Goal: Task Accomplishment & Management: Manage account settings

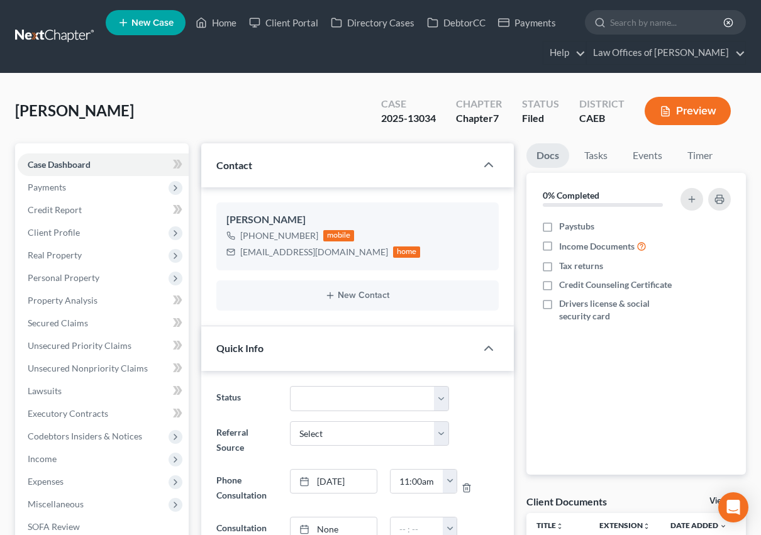
scroll to position [2258, 0]
click at [216, 20] on link "Home" at bounding box center [215, 22] width 53 height 23
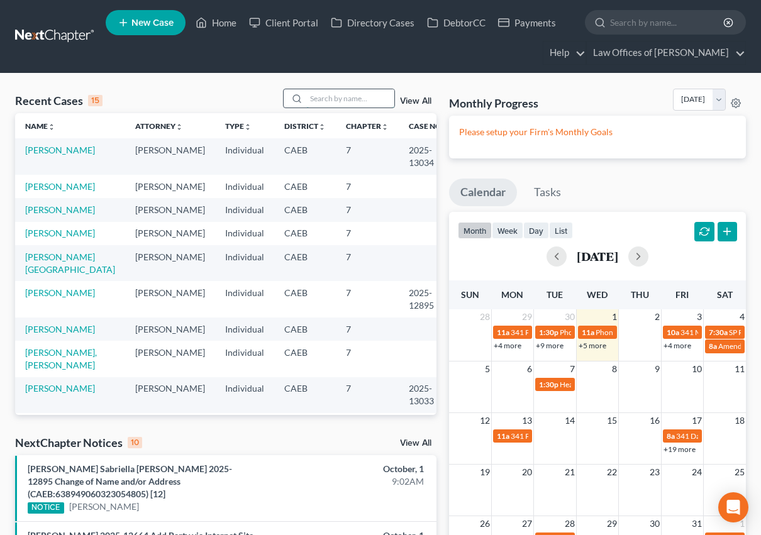
click at [355, 92] on input "search" at bounding box center [350, 98] width 88 height 18
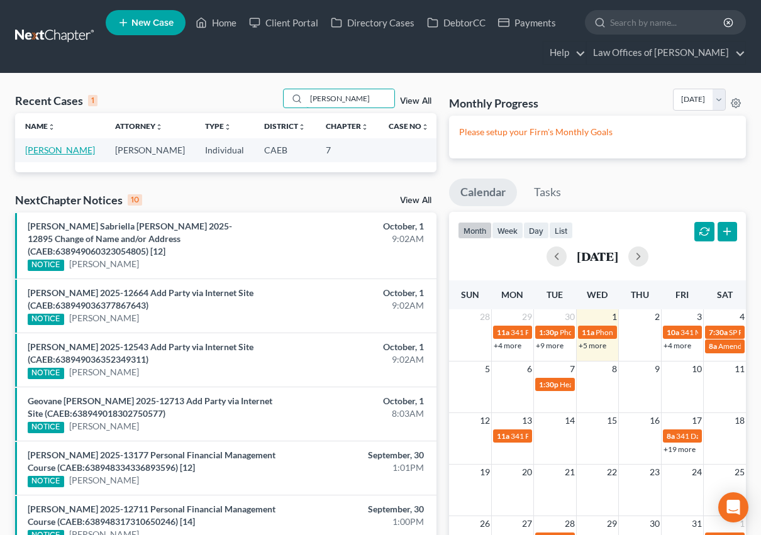
type input "[PERSON_NAME]"
click at [69, 147] on link "[PERSON_NAME]" at bounding box center [60, 150] width 70 height 11
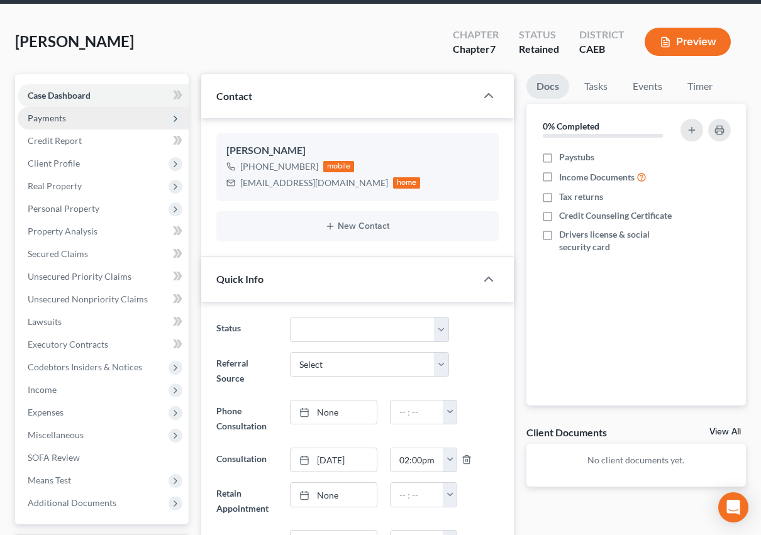
scroll to position [1731, 0]
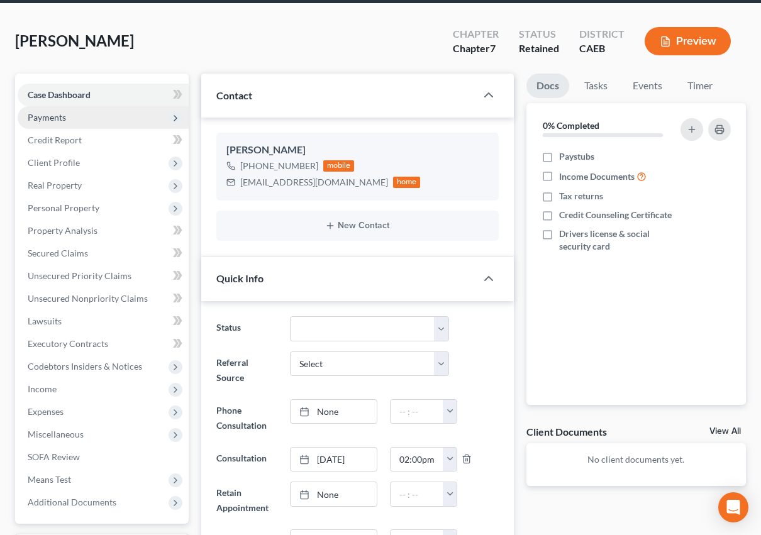
click at [81, 118] on span "Payments" at bounding box center [103, 117] width 171 height 23
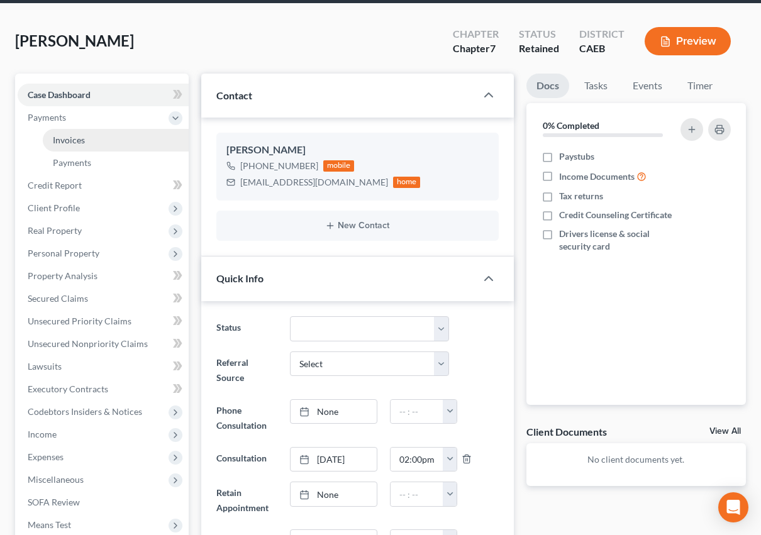
click at [81, 146] on link "Invoices" at bounding box center [116, 140] width 146 height 23
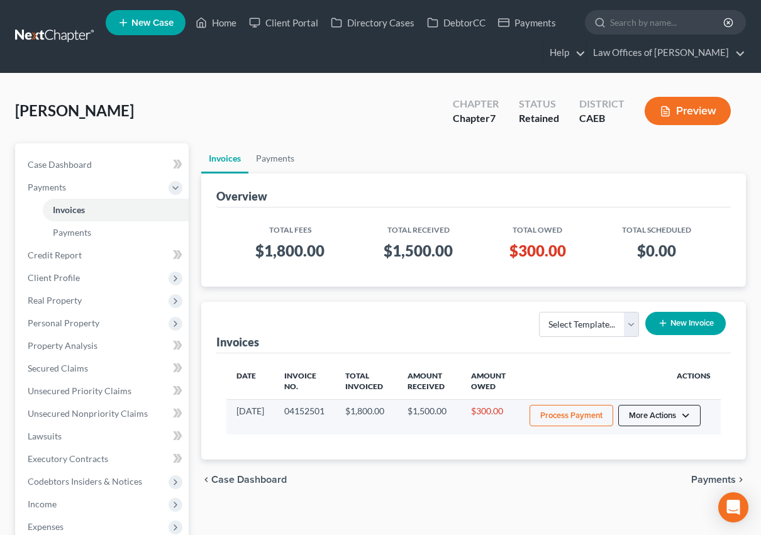
click at [691, 420] on button "More Actions" at bounding box center [659, 415] width 82 height 21
click at [687, 469] on link "Record Cash or Check Payment" at bounding box center [677, 463] width 147 height 21
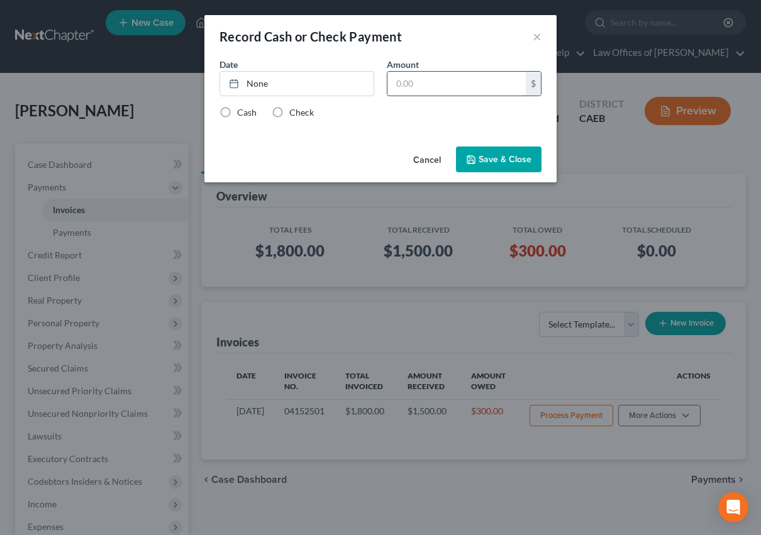
click at [430, 82] on input "text" at bounding box center [456, 84] width 138 height 24
type input "100"
click at [363, 79] on link "None" at bounding box center [296, 84] width 153 height 24
type input "[DATE]"
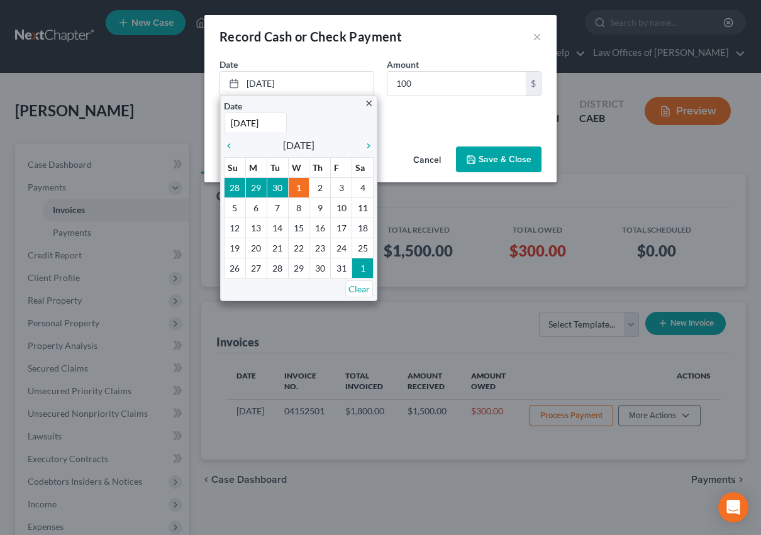
click at [398, 105] on div "Date [DATE] close Date [DATE] Time 12:00 AM chevron_left [DATE] chevron_right S…" at bounding box center [380, 82] width 335 height 48
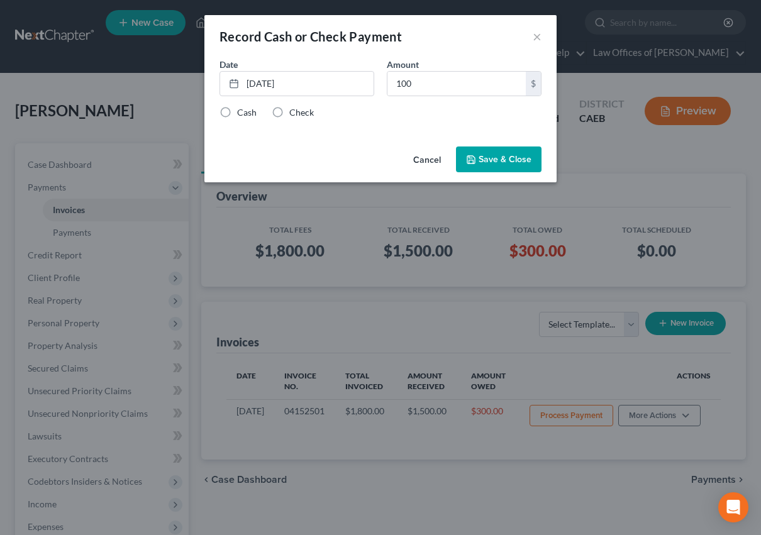
click at [309, 111] on label "Check" at bounding box center [301, 112] width 25 height 13
click at [303, 111] on input "Check" at bounding box center [298, 110] width 8 height 8
radio input "true"
click at [494, 163] on button "Save & Close" at bounding box center [499, 160] width 86 height 26
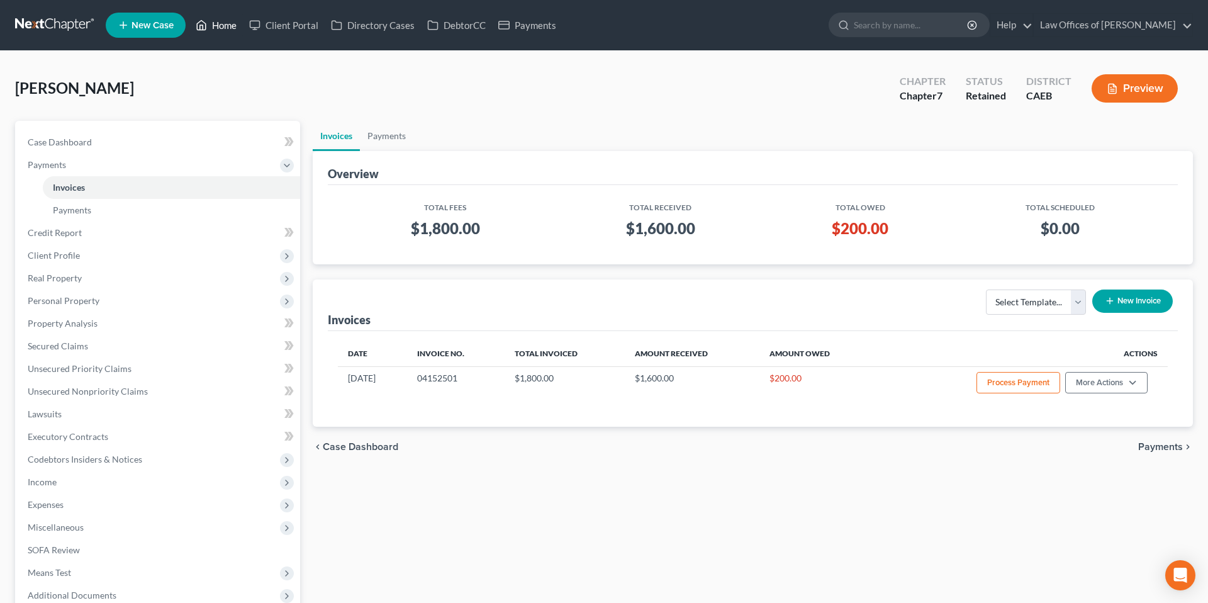
click at [215, 26] on link "Home" at bounding box center [215, 25] width 53 height 23
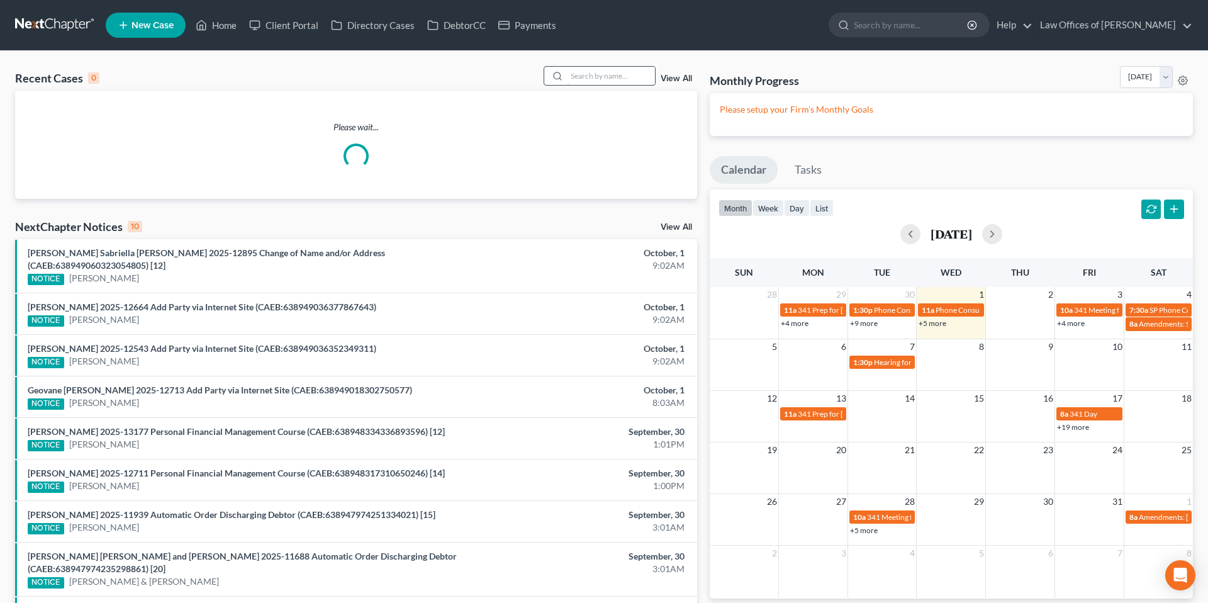
click at [618, 79] on input "search" at bounding box center [611, 76] width 88 height 18
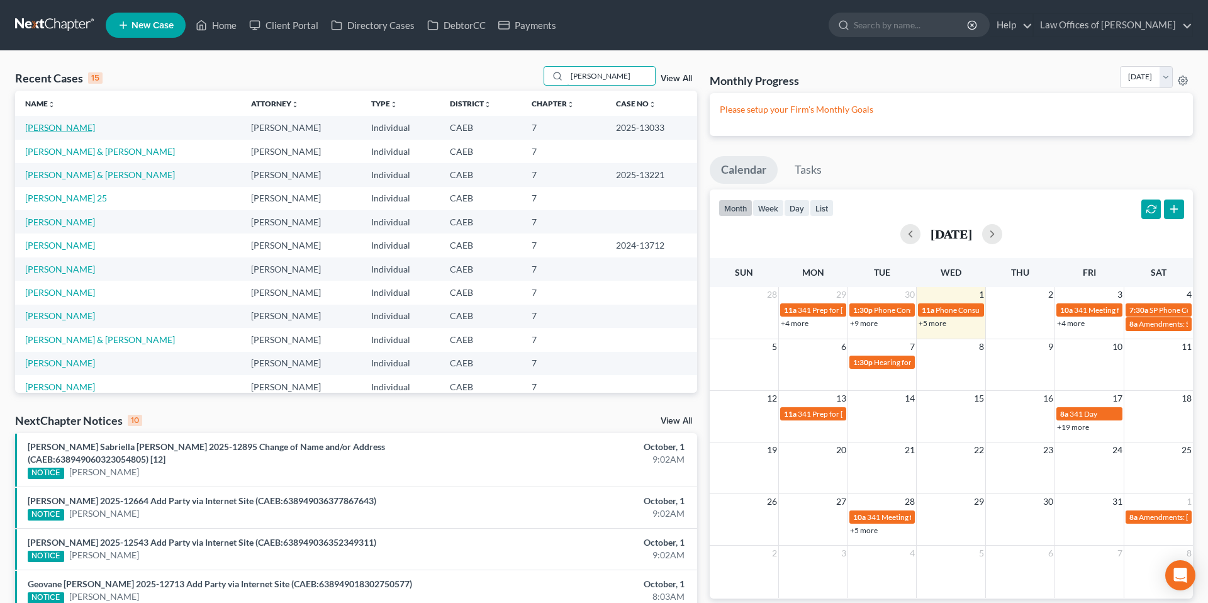
type input "[PERSON_NAME]"
click at [74, 128] on link "[PERSON_NAME]" at bounding box center [60, 127] width 70 height 11
select select "6"
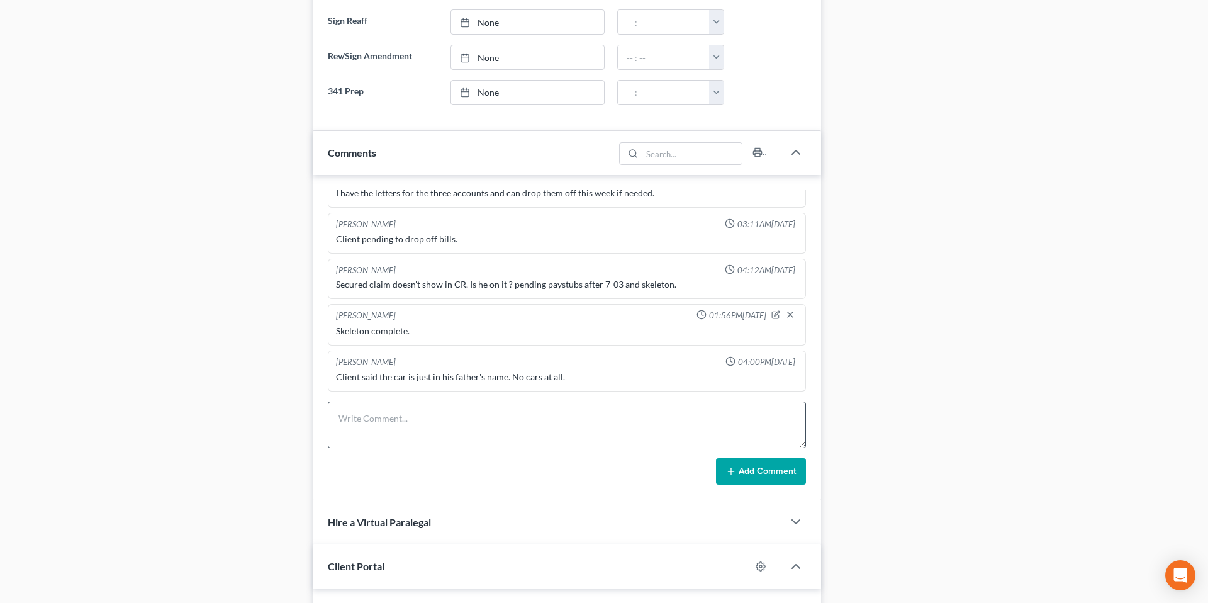
scroll to position [699, 0]
click at [398, 415] on textarea at bounding box center [567, 422] width 478 height 47
type textarea "341 email sent + FF. Client confirmed receipt."
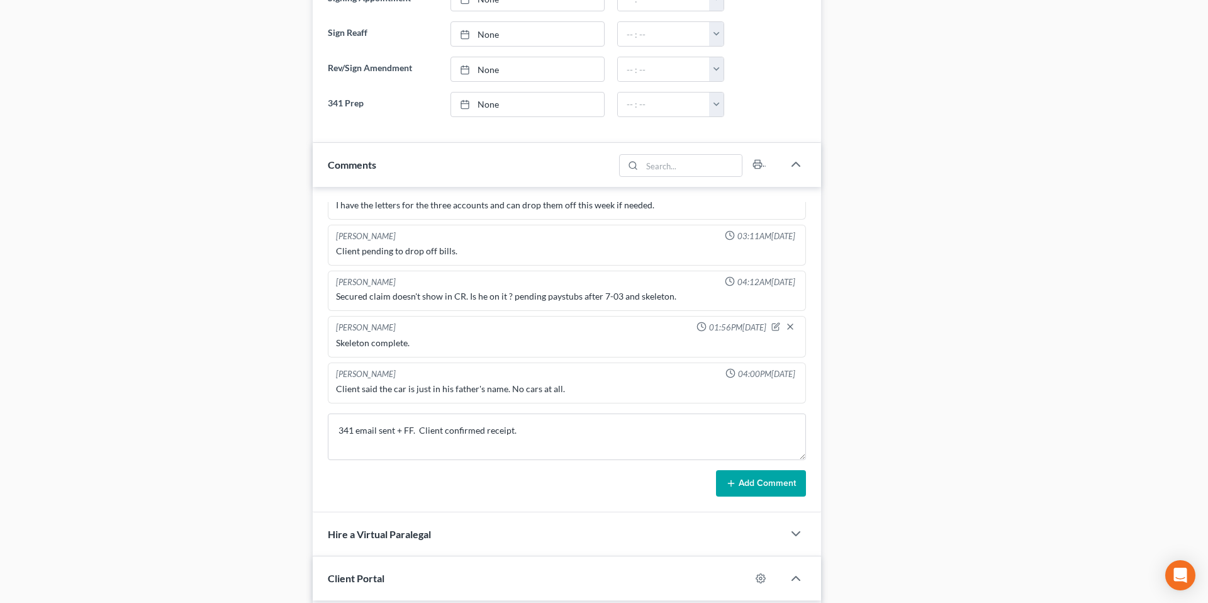
click at [747, 477] on button "Add Comment" at bounding box center [761, 483] width 90 height 26
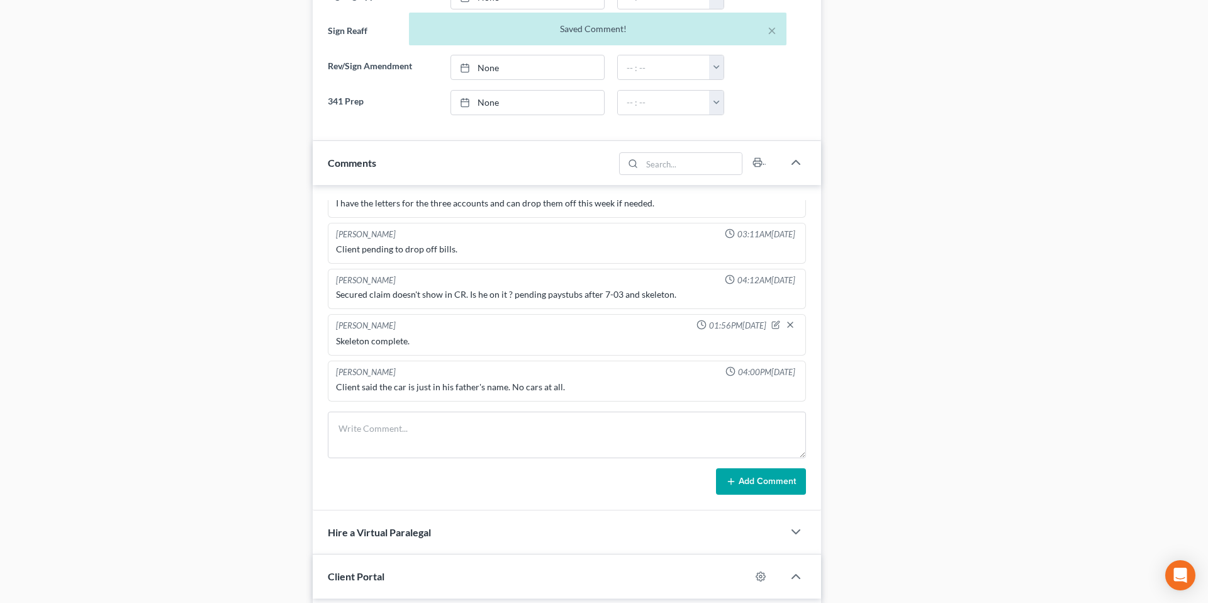
scroll to position [777, 0]
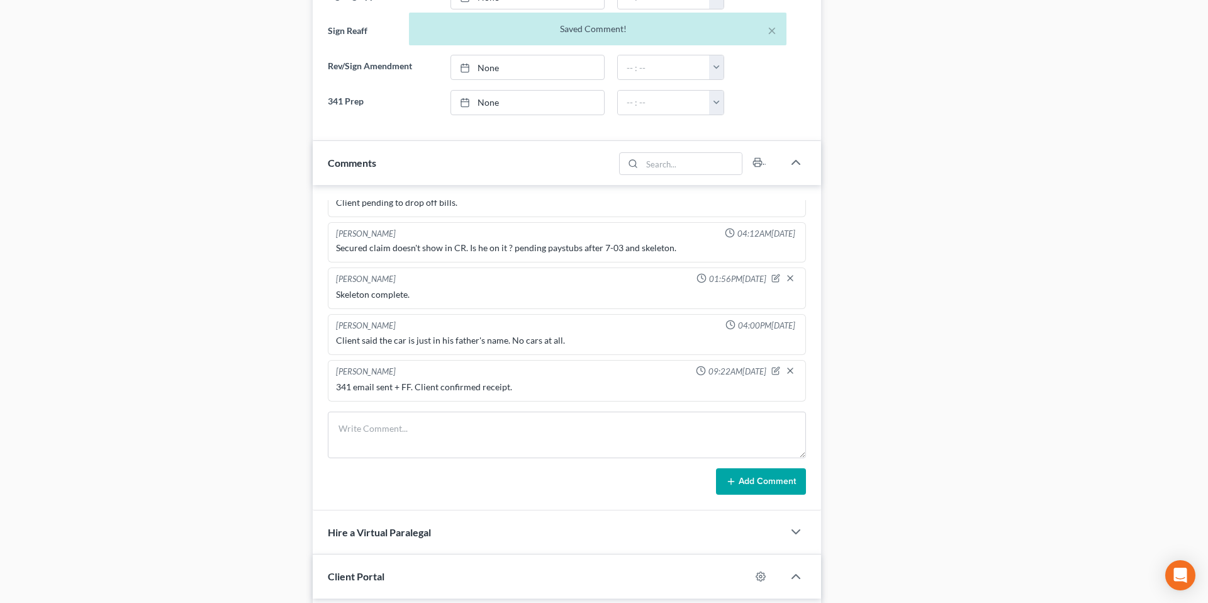
click at [276, 271] on div "Case Dashboard Payments Invoices Payments Payments Credit Report Client Profile" at bounding box center [158, 240] width 298 height 1613
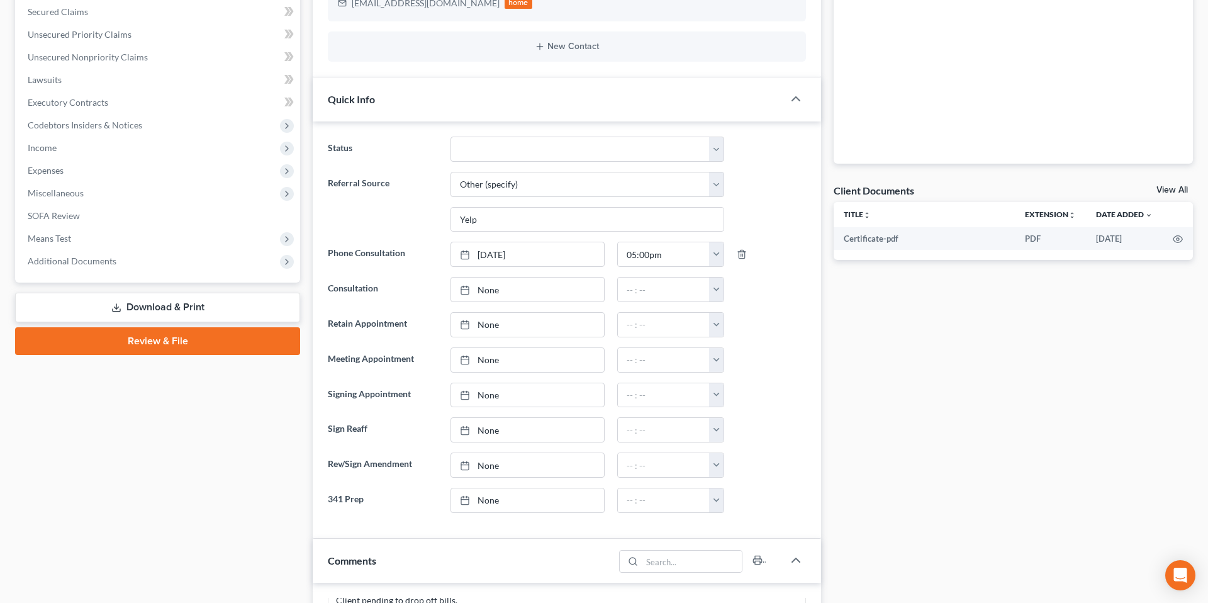
scroll to position [0, 0]
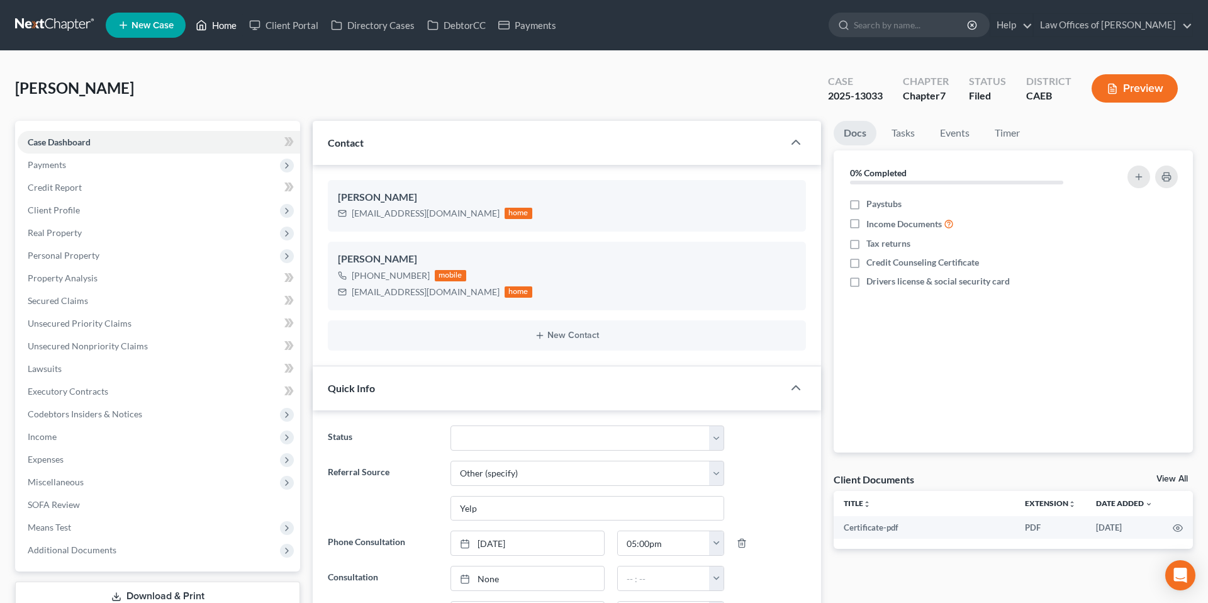
click at [226, 31] on link "Home" at bounding box center [215, 25] width 53 height 23
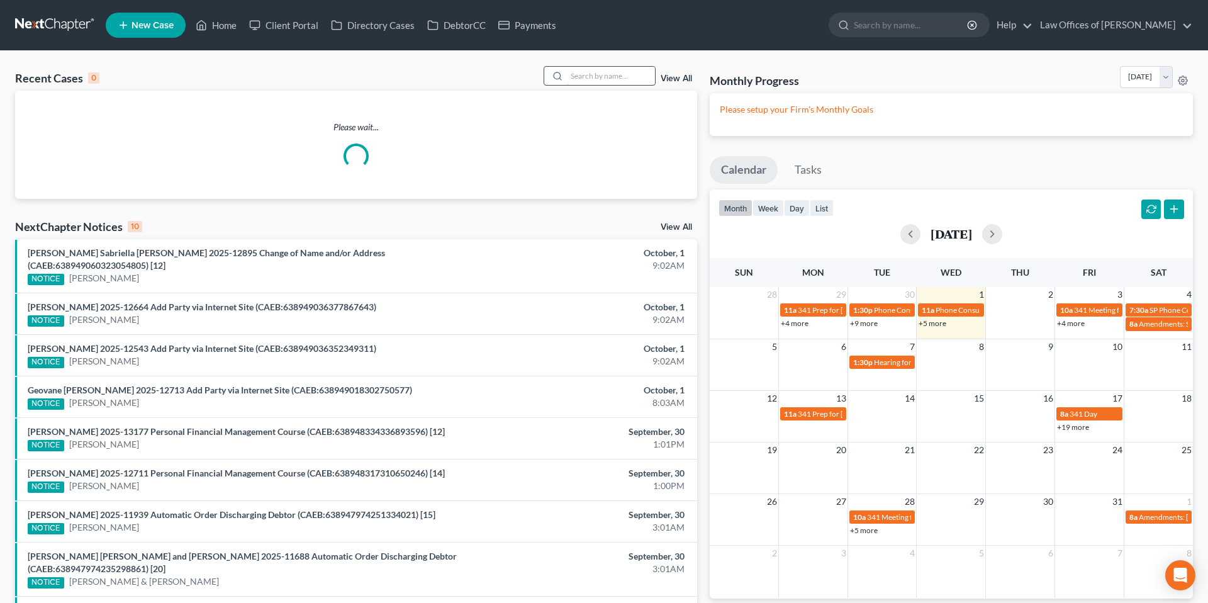
click at [634, 81] on input "search" at bounding box center [611, 76] width 88 height 18
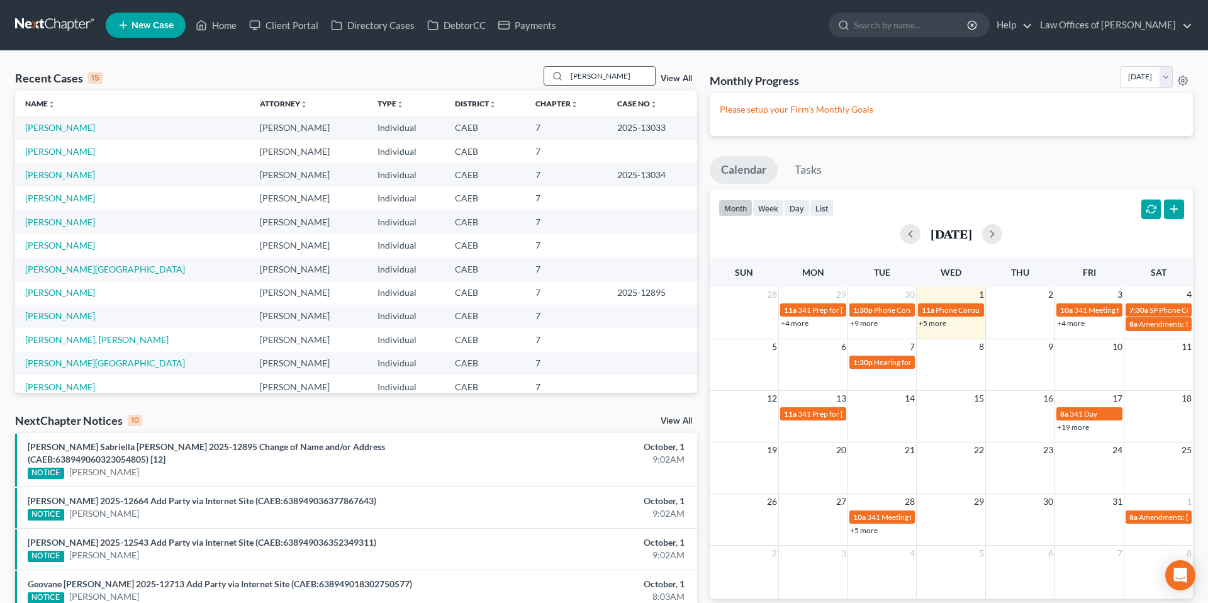
type input "[PERSON_NAME]"
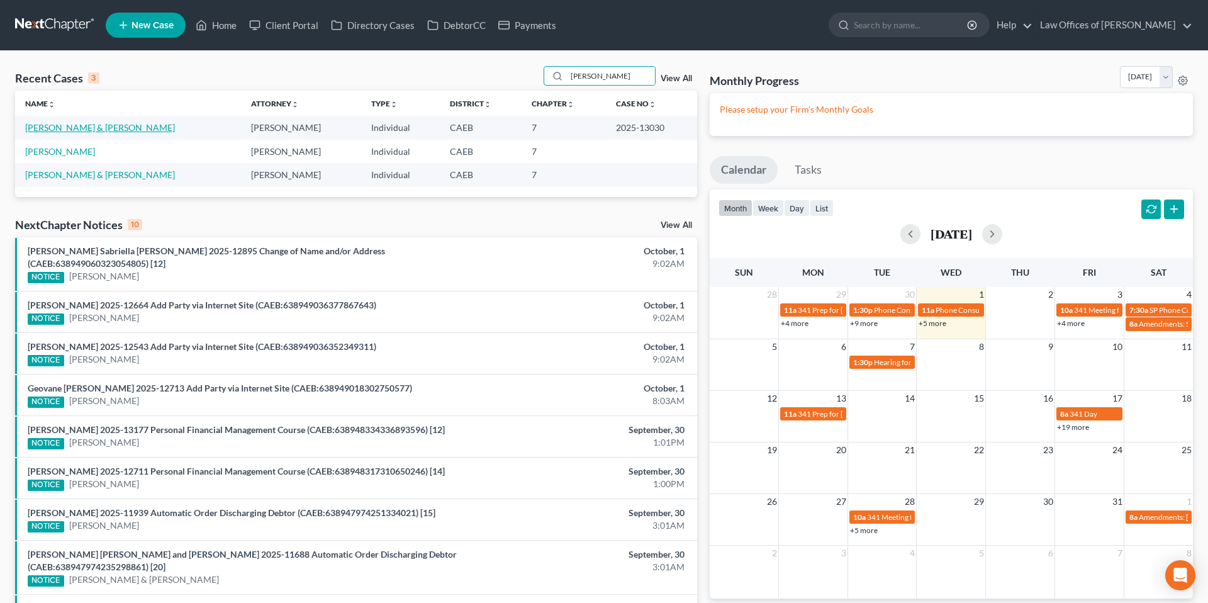
click at [94, 130] on link "[PERSON_NAME] & [PERSON_NAME]" at bounding box center [100, 127] width 150 height 11
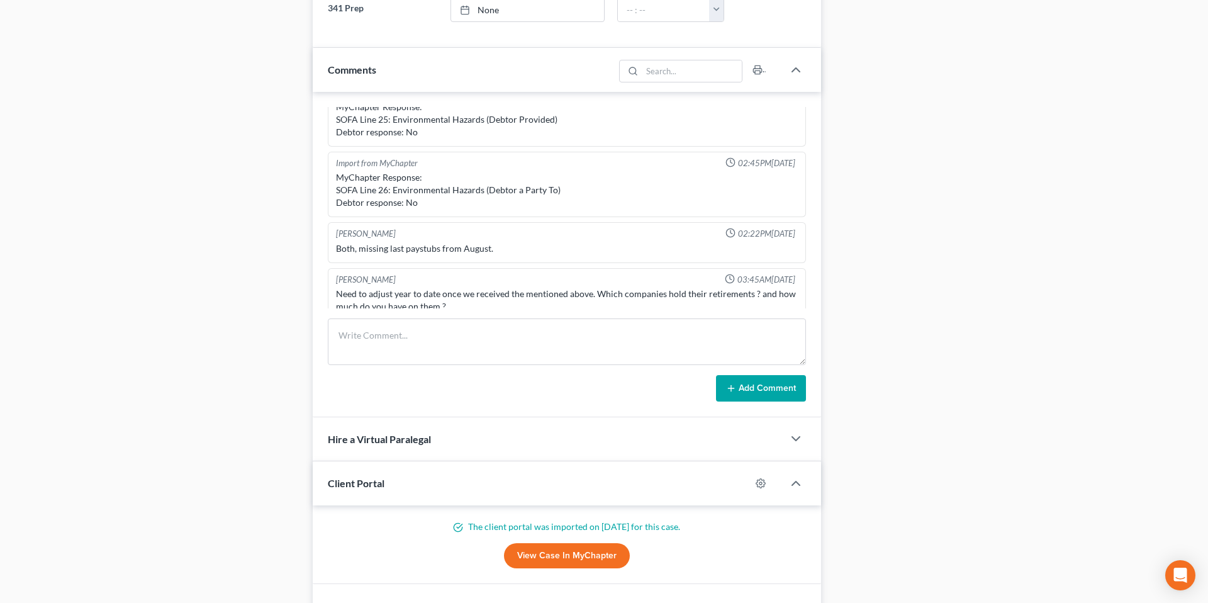
scroll to position [753, 0]
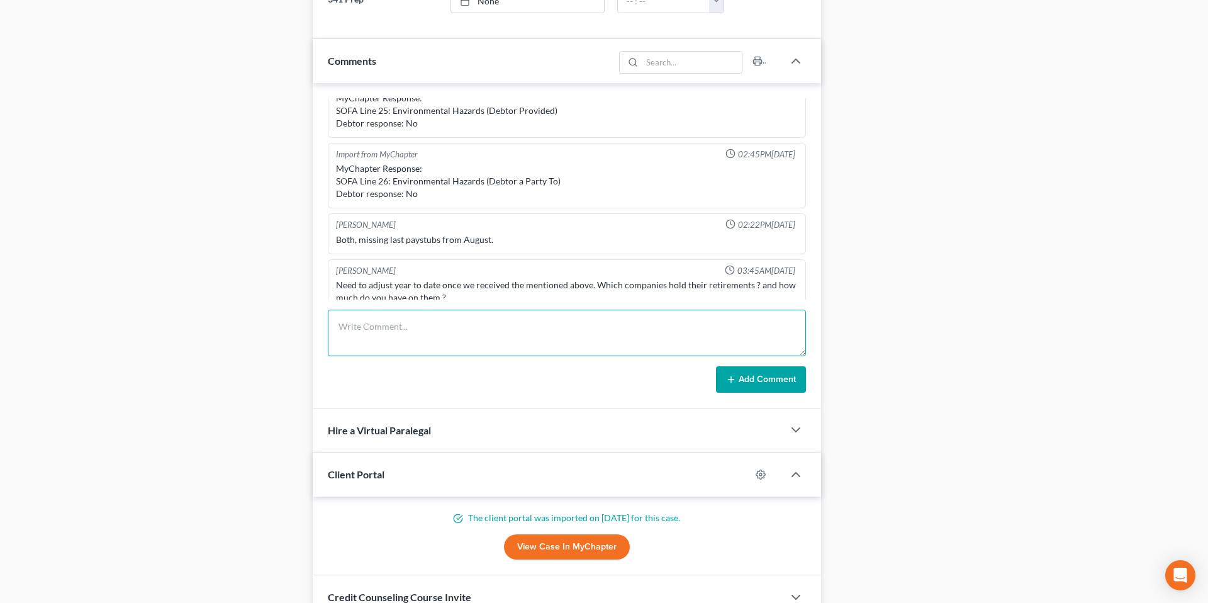
click at [395, 331] on textarea at bounding box center [567, 332] width 478 height 47
type textarea "341 email sent + FF installment."
click at [736, 382] on button "Add Comment" at bounding box center [761, 379] width 90 height 26
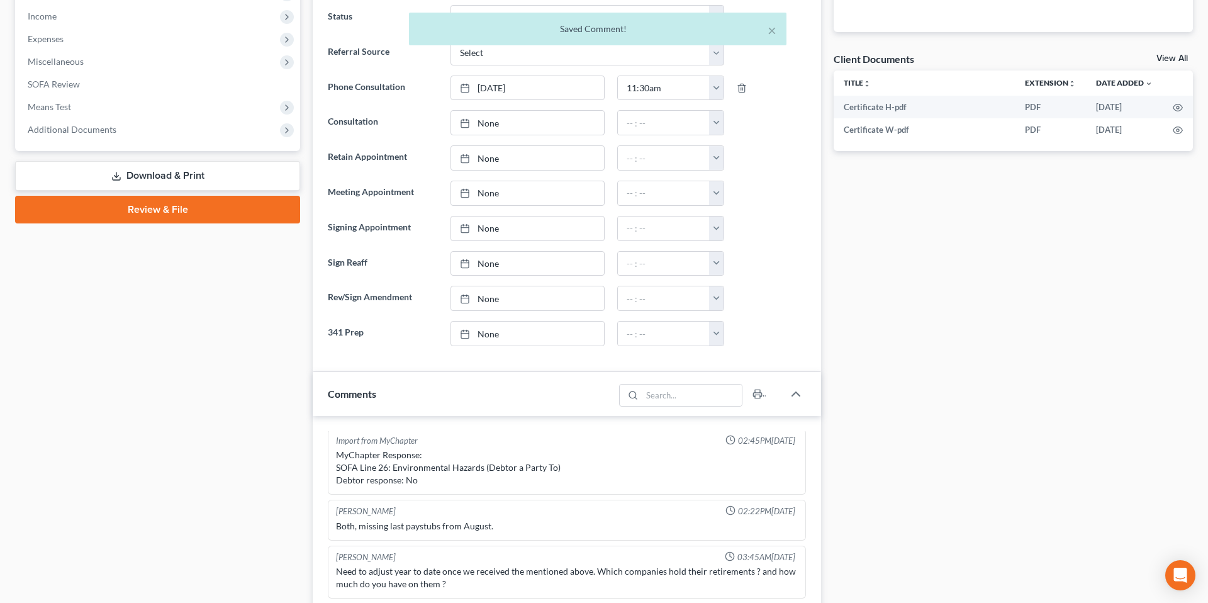
scroll to position [0, 0]
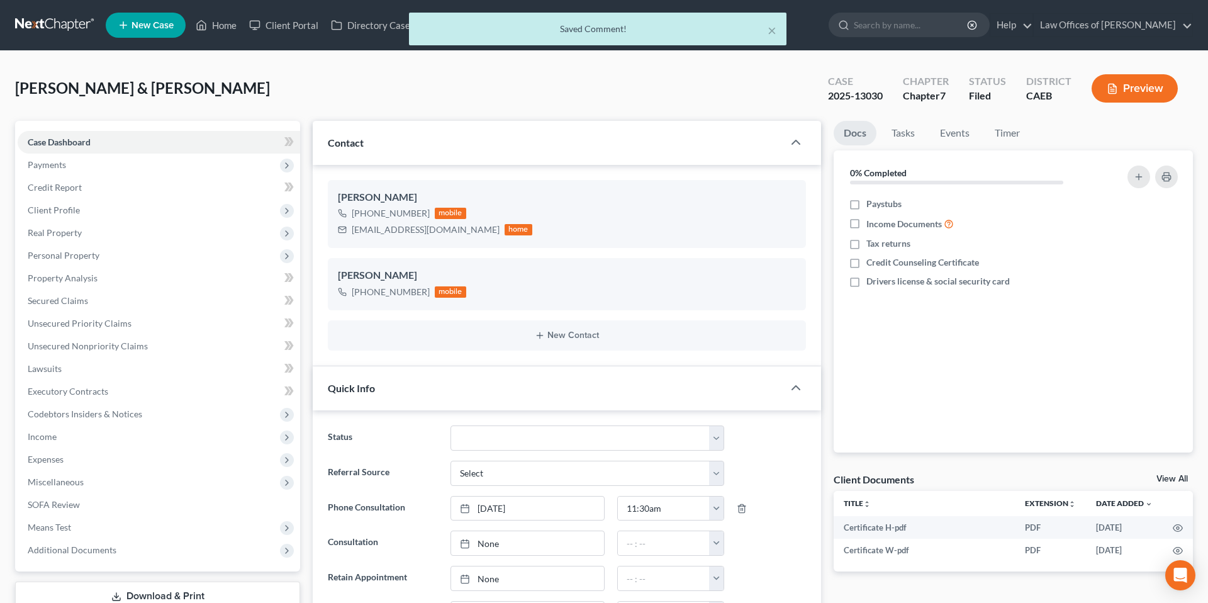
click at [228, 23] on div "× Saved Comment!" at bounding box center [598, 32] width 1208 height 39
click at [228, 26] on div "× Saved Comment!" at bounding box center [598, 32] width 1208 height 39
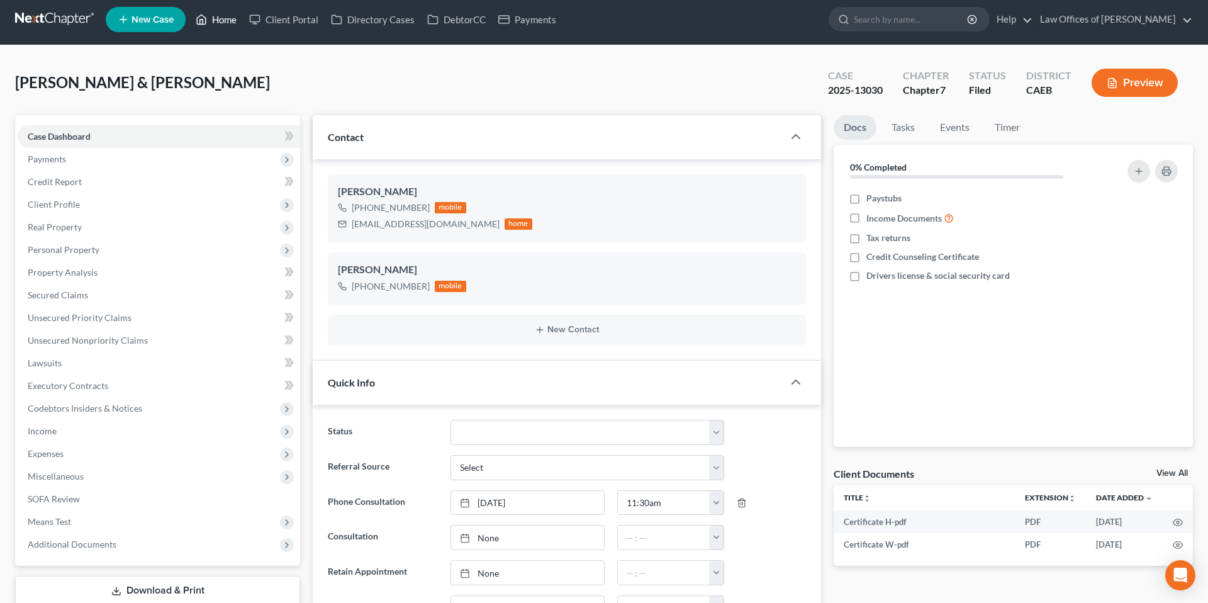
click at [226, 28] on link "Home" at bounding box center [215, 19] width 53 height 23
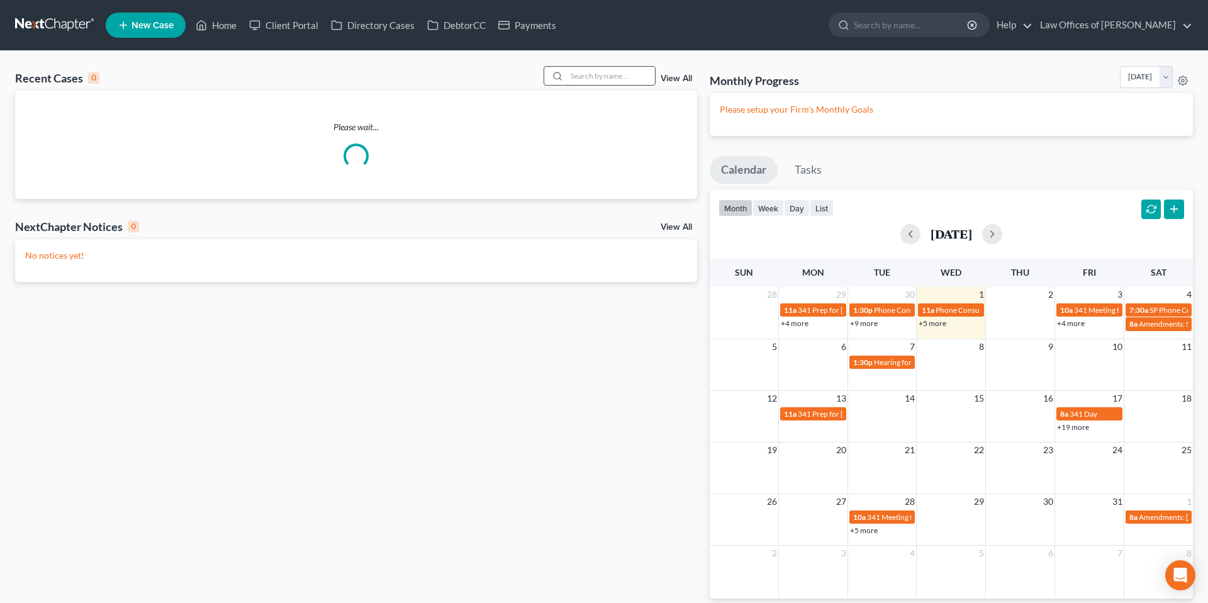
click at [590, 74] on input "search" at bounding box center [611, 76] width 88 height 18
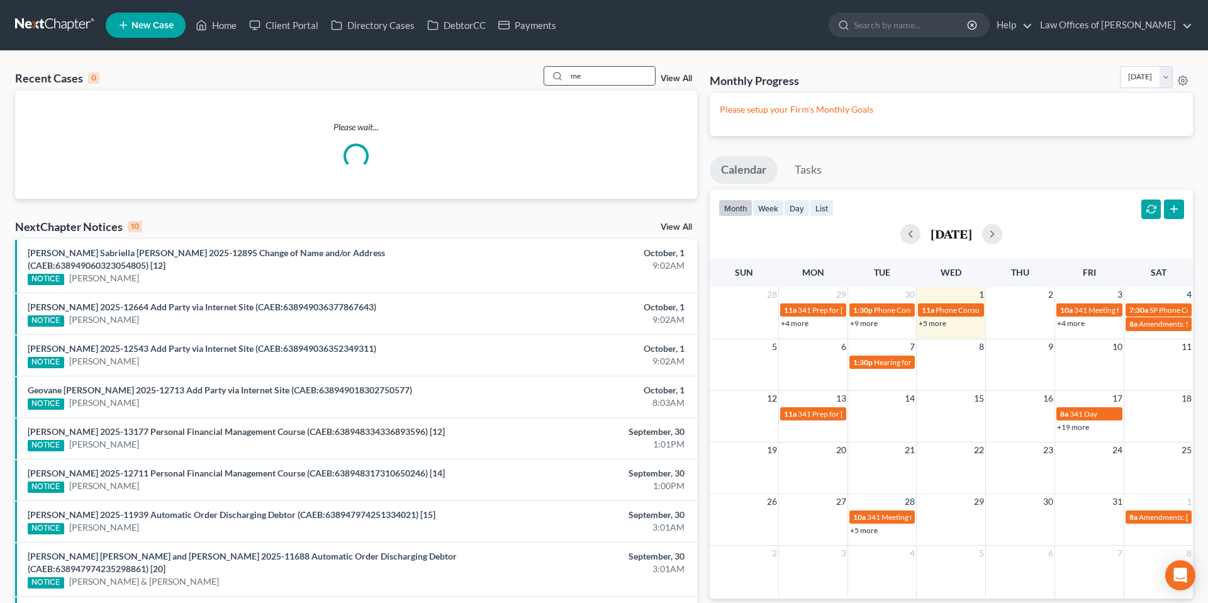
type input "m"
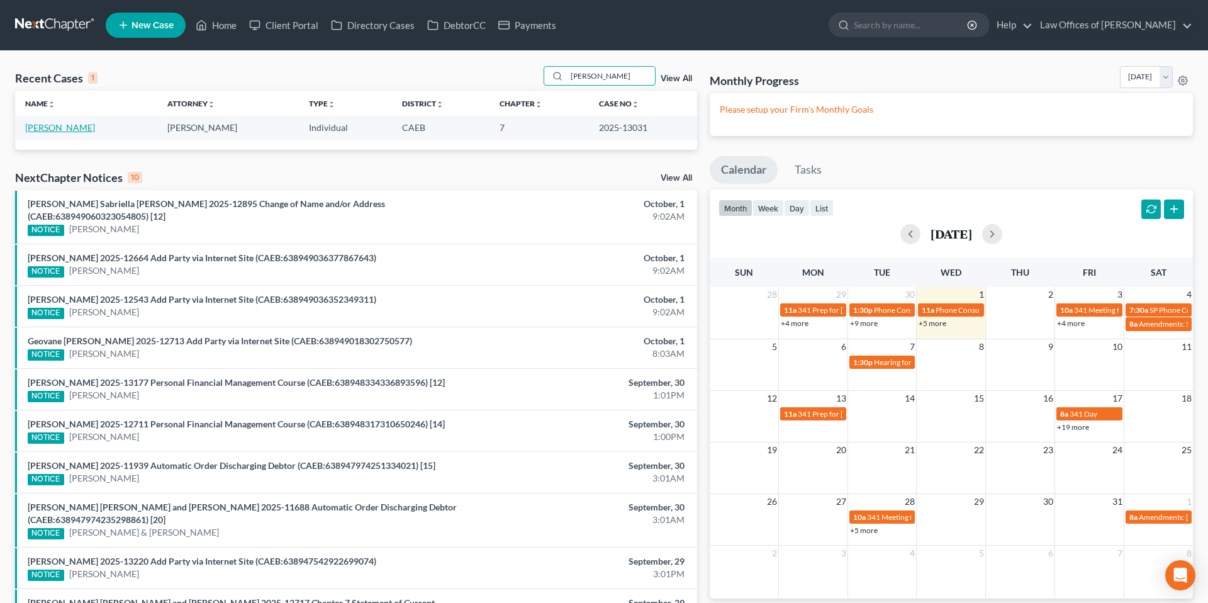
type input "[PERSON_NAME]"
click at [62, 132] on link "[PERSON_NAME]" at bounding box center [60, 127] width 70 height 11
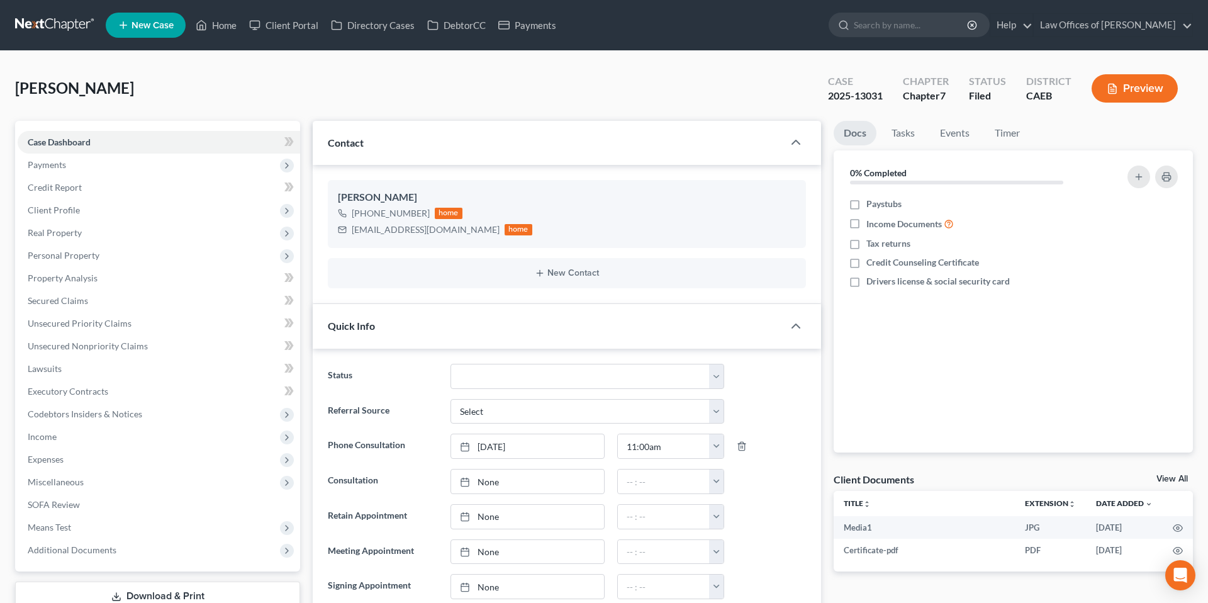
scroll to position [5963, 0]
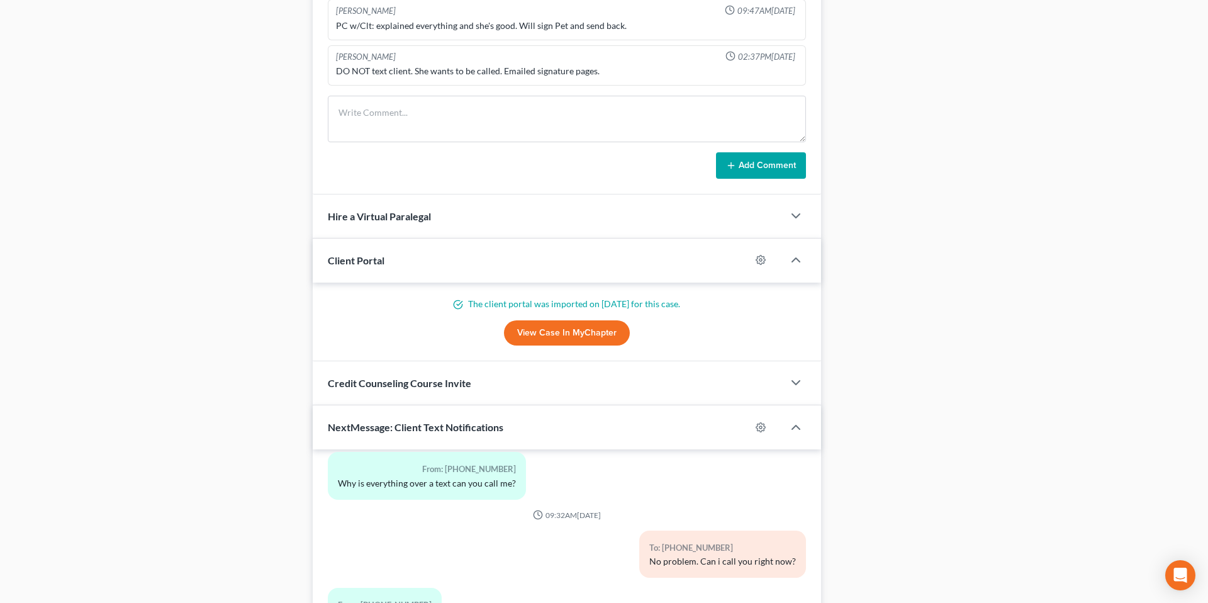
scroll to position [890, 0]
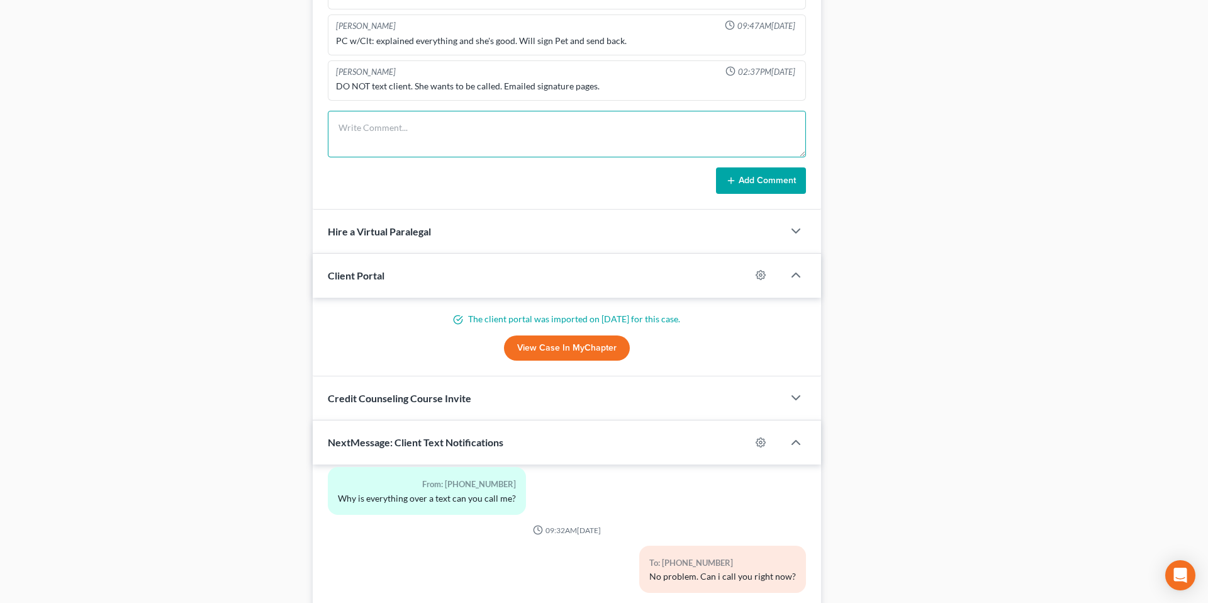
click at [394, 145] on textarea at bounding box center [567, 134] width 478 height 47
type textarea "Sent 341 email + FF installment."
click at [761, 183] on button "Add Comment" at bounding box center [761, 180] width 90 height 26
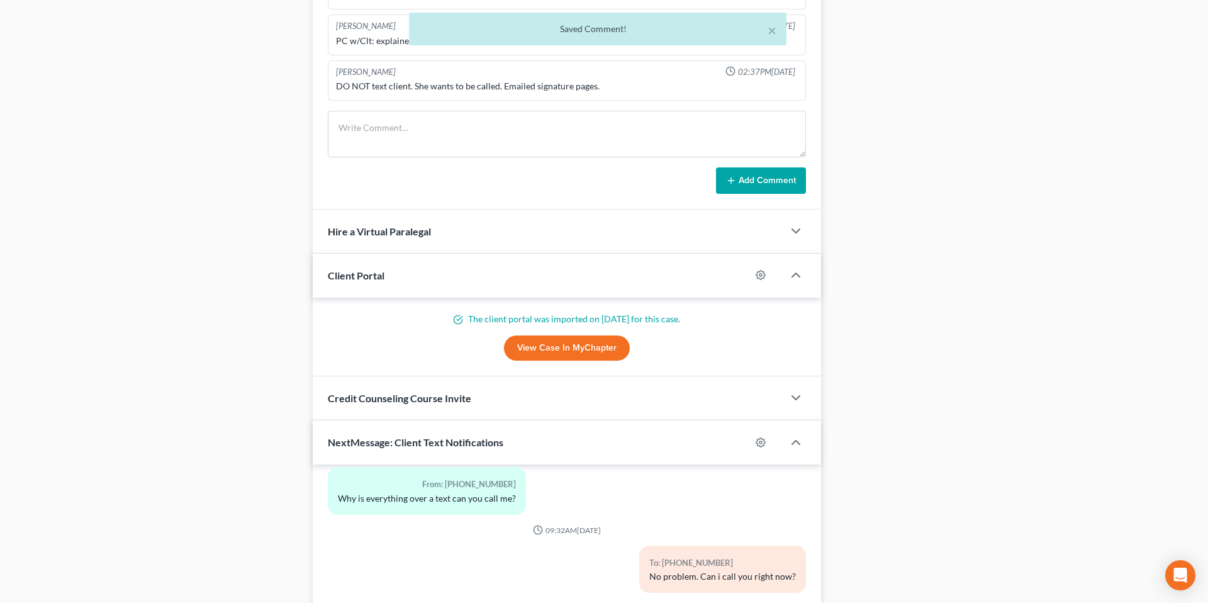
scroll to position [703, 0]
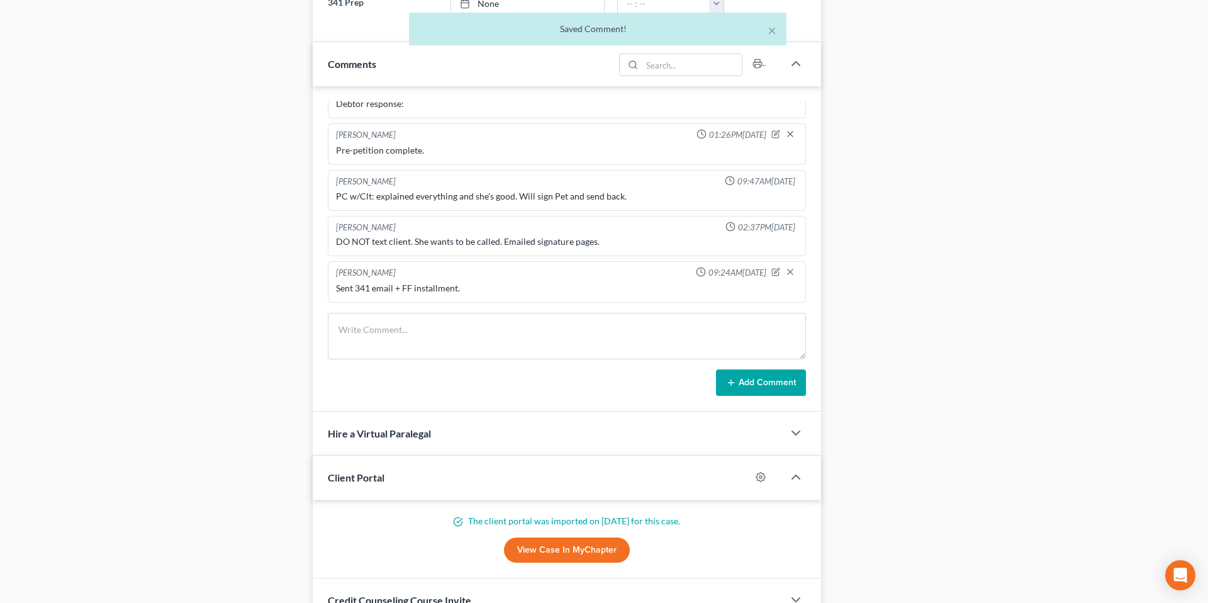
scroll to position [0, 0]
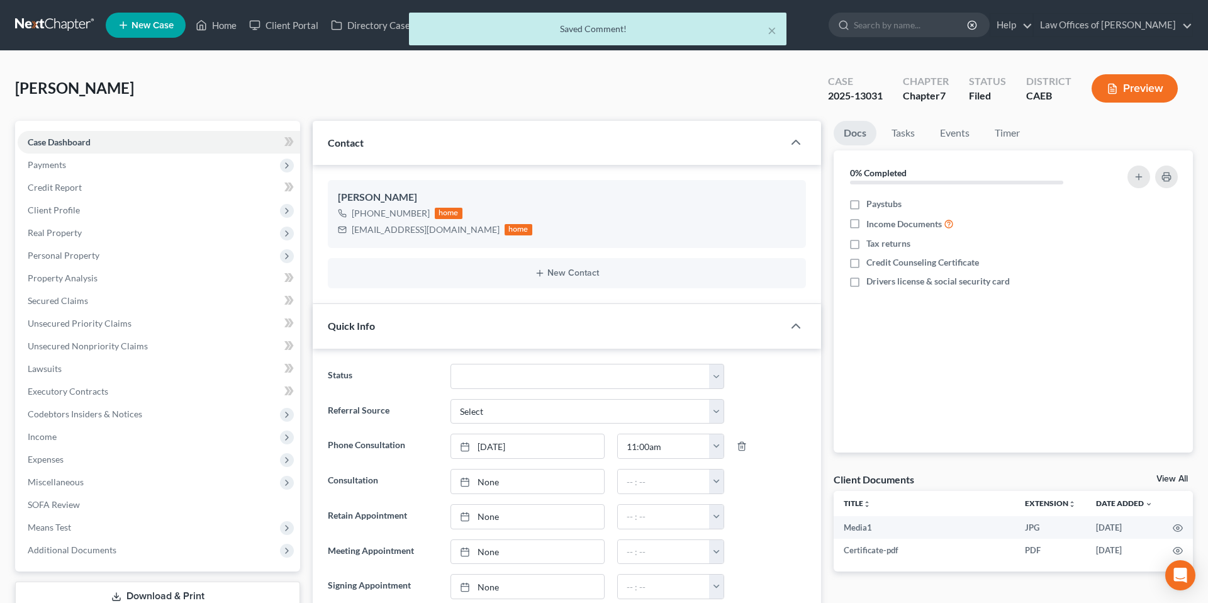
click at [227, 30] on div "× Saved Comment!" at bounding box center [598, 32] width 1208 height 39
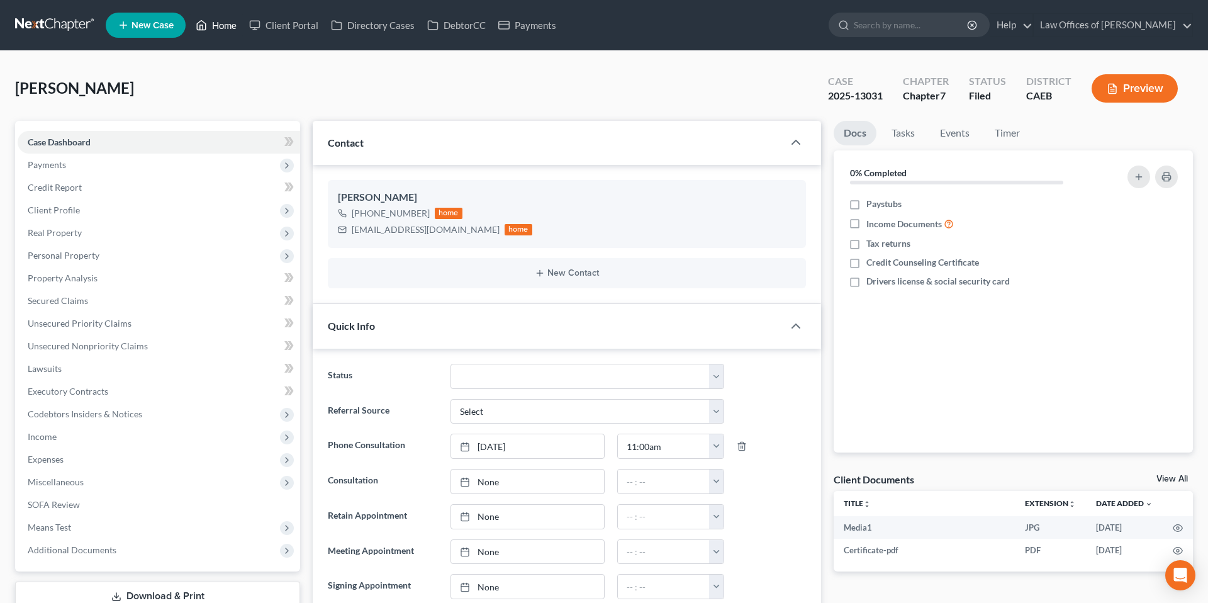
click at [225, 25] on link "Home" at bounding box center [215, 25] width 53 height 23
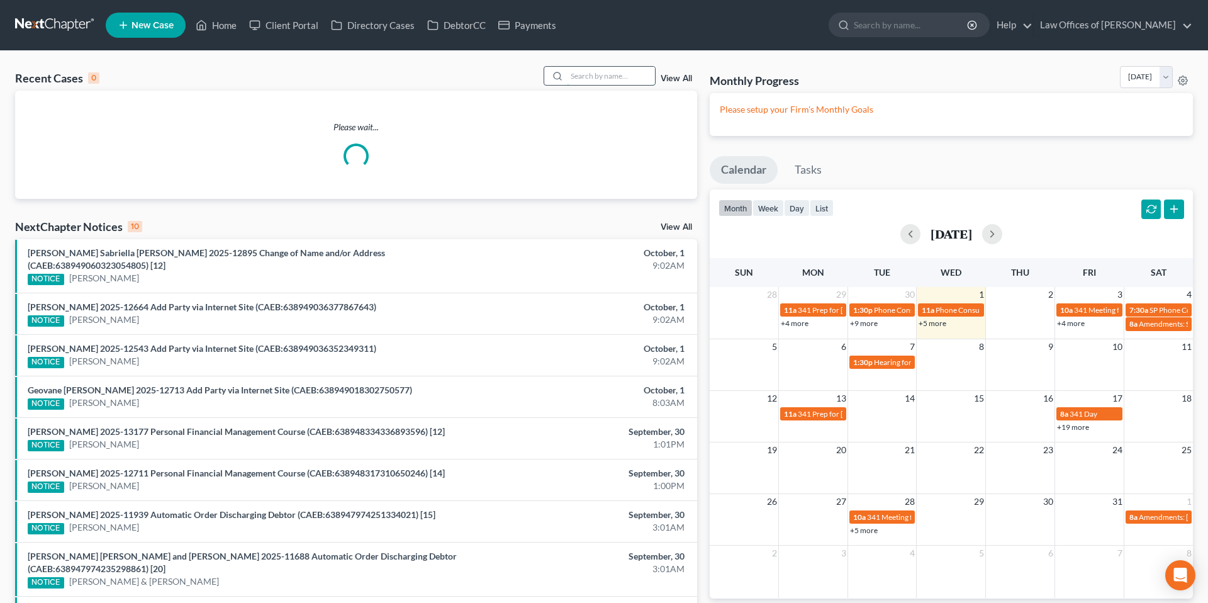
click at [610, 83] on input "search" at bounding box center [611, 76] width 88 height 18
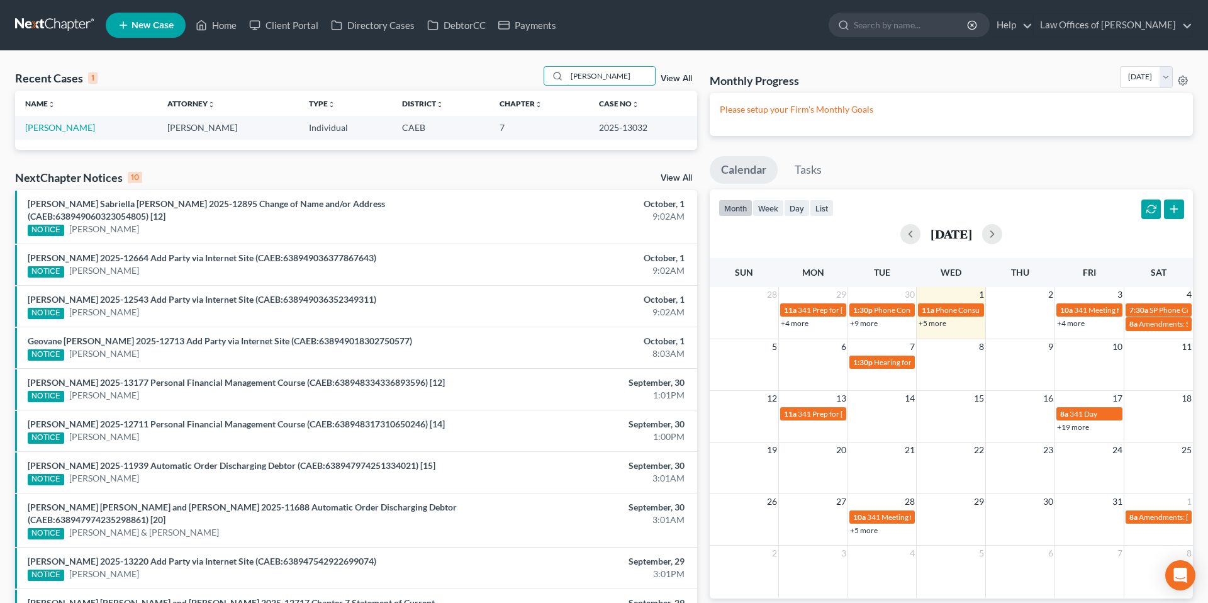
type input "[PERSON_NAME]"
click at [68, 133] on td "[PERSON_NAME]" at bounding box center [86, 127] width 142 height 23
click at [69, 128] on link "[PERSON_NAME]" at bounding box center [60, 127] width 70 height 11
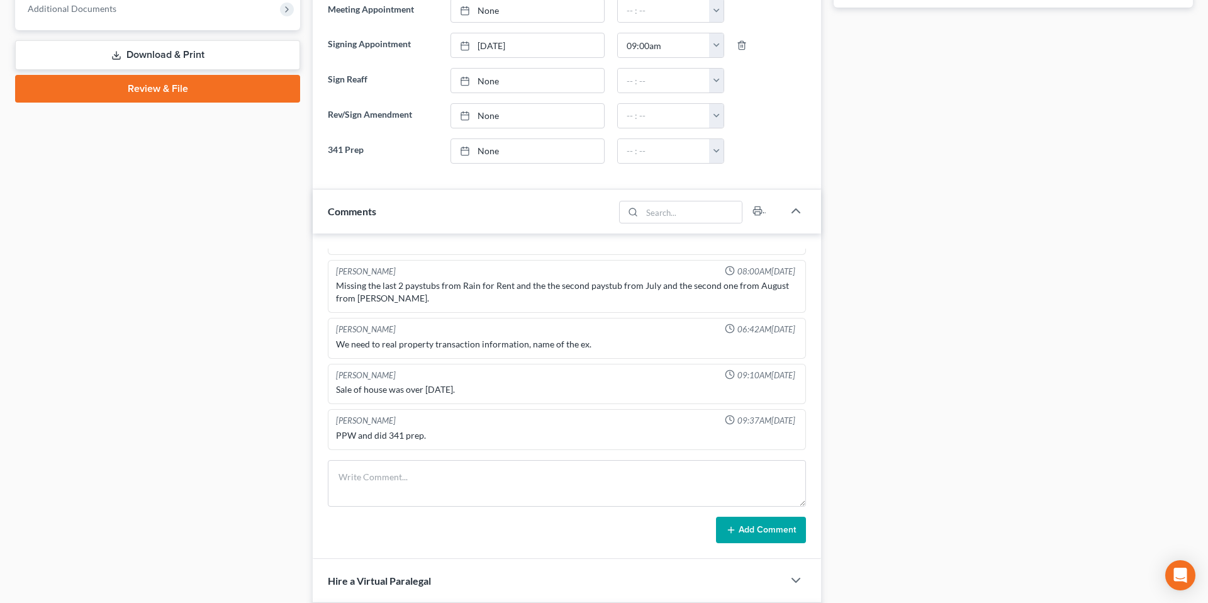
scroll to position [625, 0]
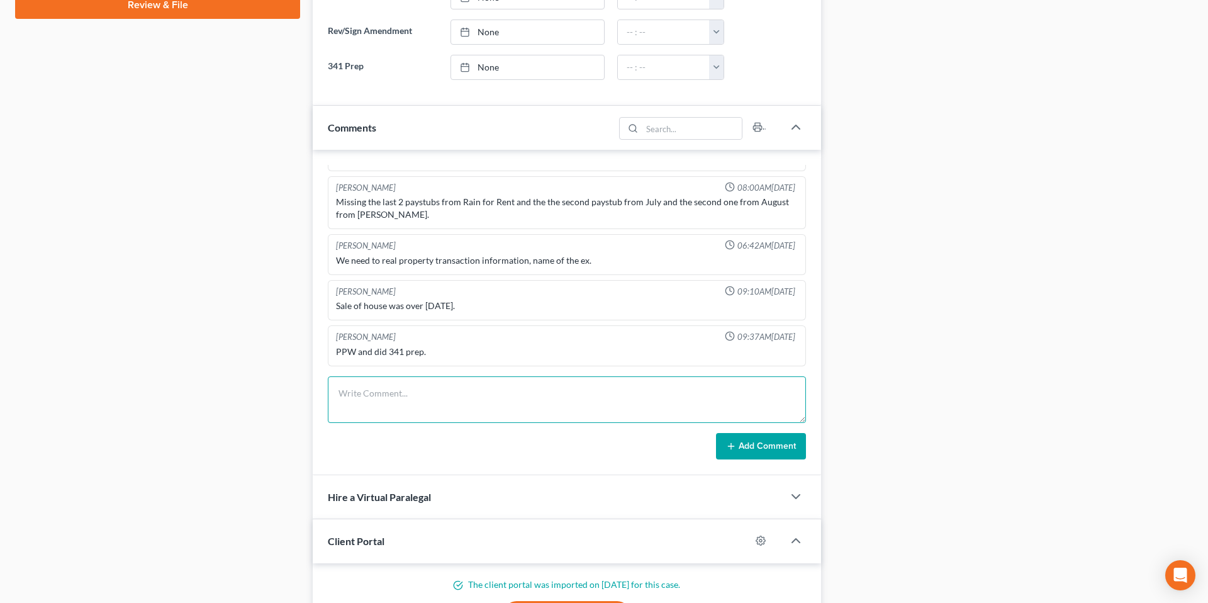
click at [520, 393] on textarea at bounding box center [567, 399] width 478 height 47
type textarea "341 email sent + FF installment."
drag, startPoint x: 744, startPoint y: 454, endPoint x: 605, endPoint y: 369, distance: 162.9
click at [744, 454] on button "Add Comment" at bounding box center [761, 446] width 90 height 26
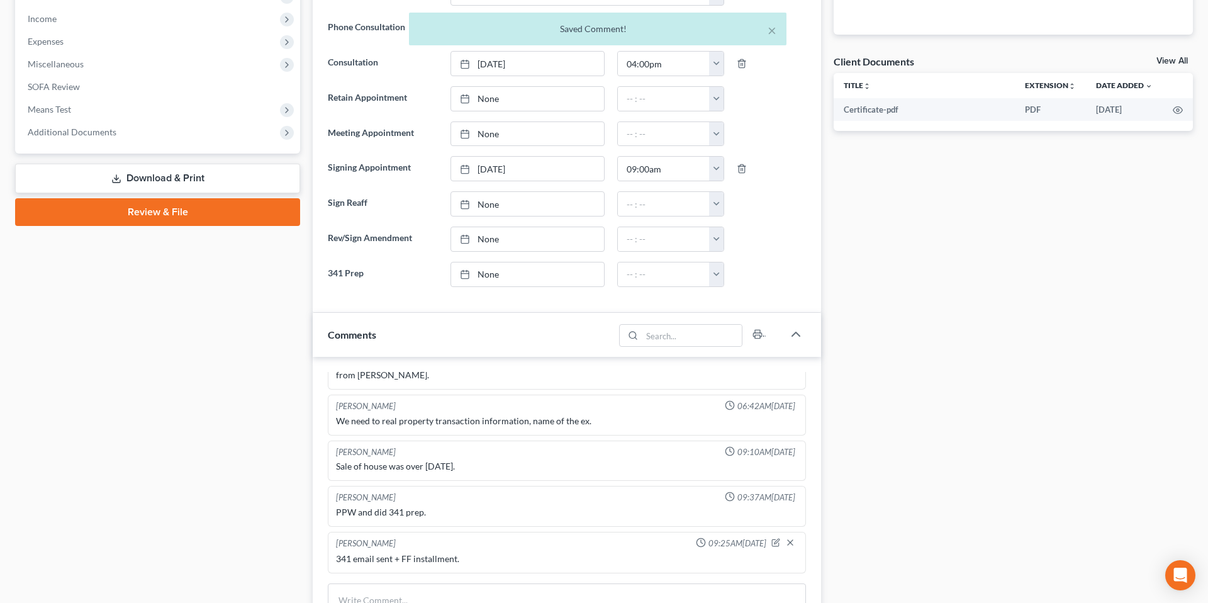
scroll to position [0, 0]
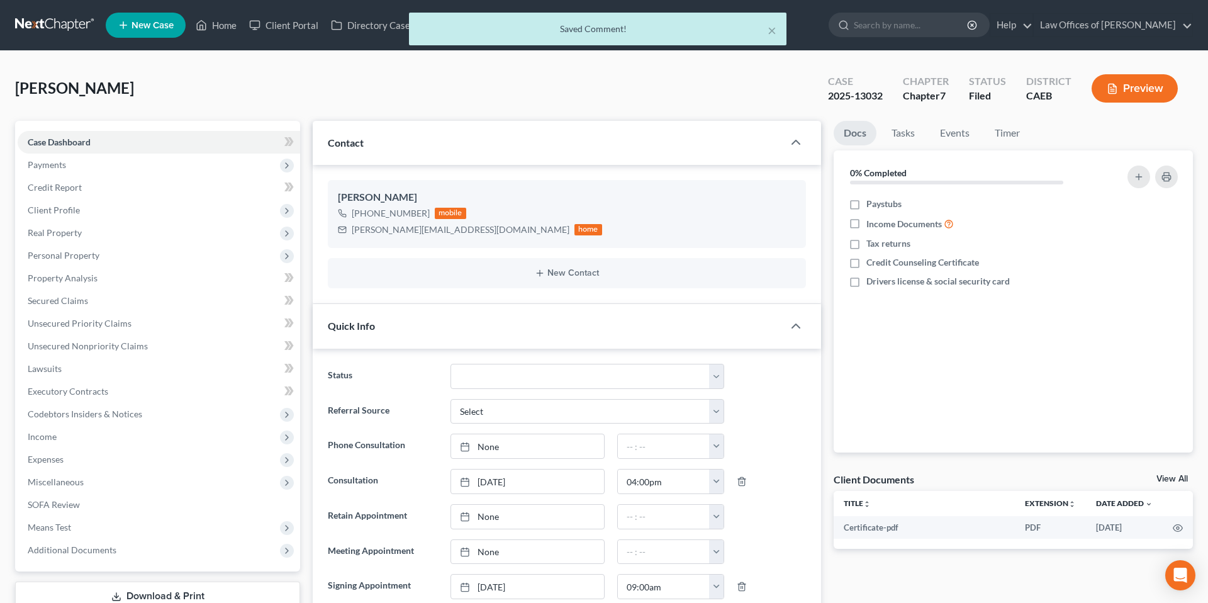
drag, startPoint x: 217, startPoint y: 20, endPoint x: 223, endPoint y: 25, distance: 8.0
click at [217, 20] on div "× Saved Comment!" at bounding box center [598, 32] width 1208 height 39
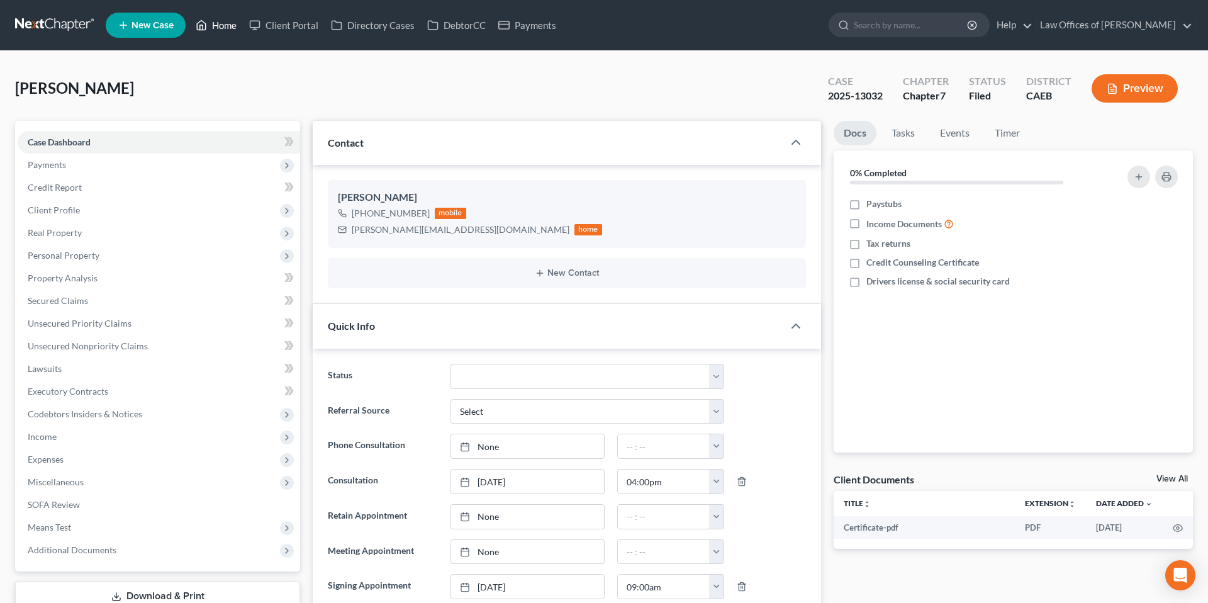
click at [223, 27] on link "Home" at bounding box center [215, 25] width 53 height 23
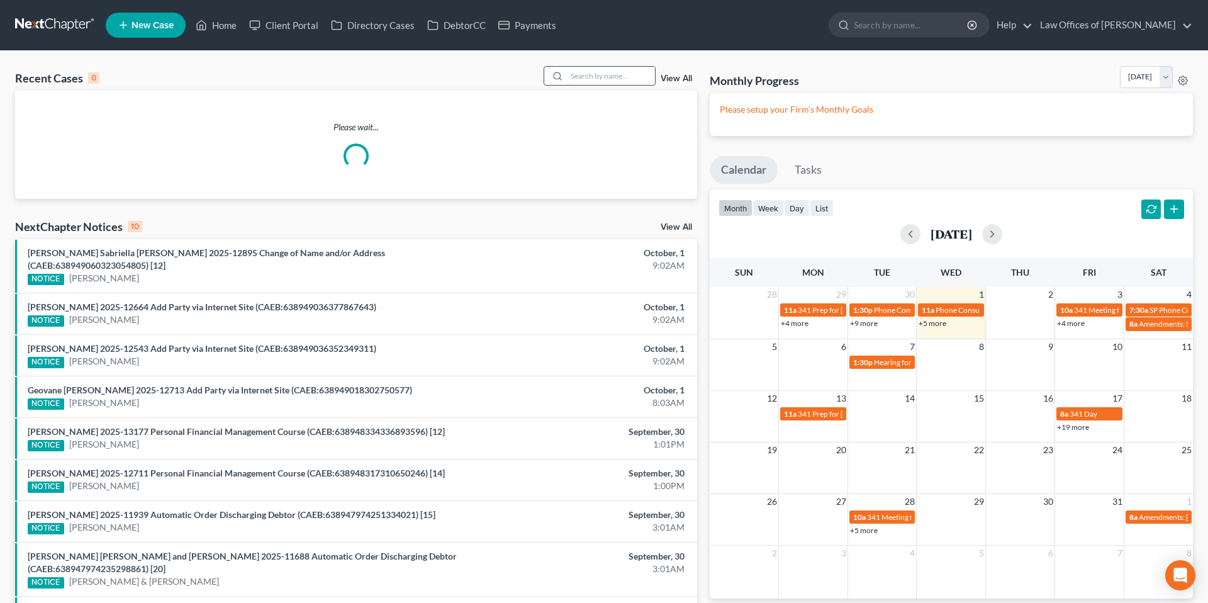
click at [615, 76] on input "search" at bounding box center [611, 76] width 88 height 18
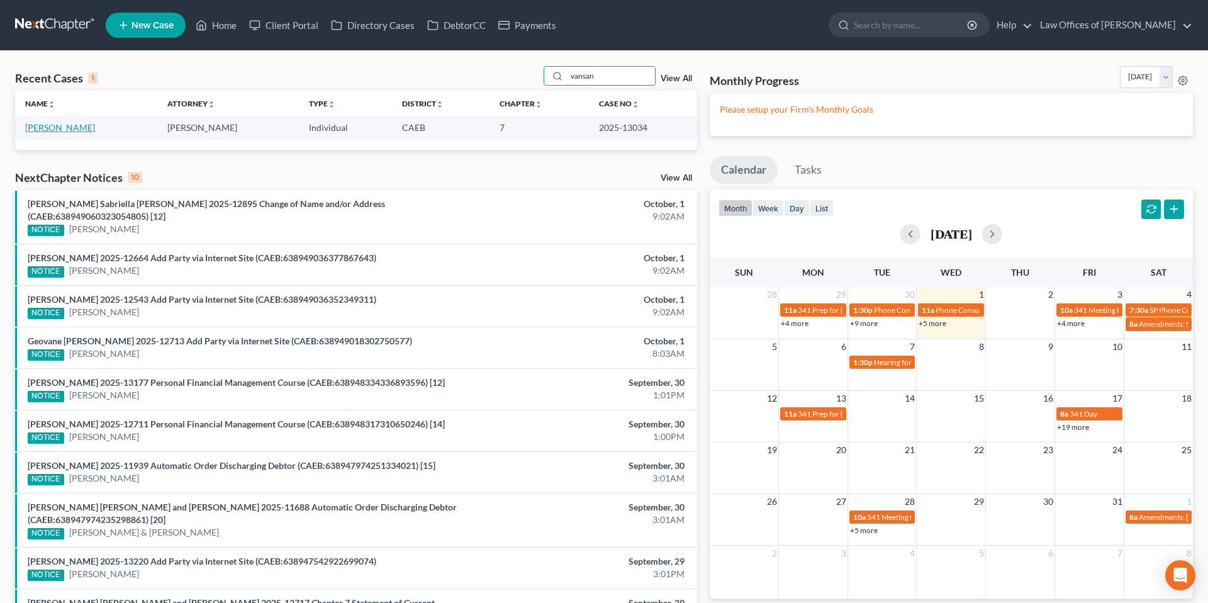
type input "vansan"
click at [68, 129] on link "[PERSON_NAME]" at bounding box center [60, 127] width 70 height 11
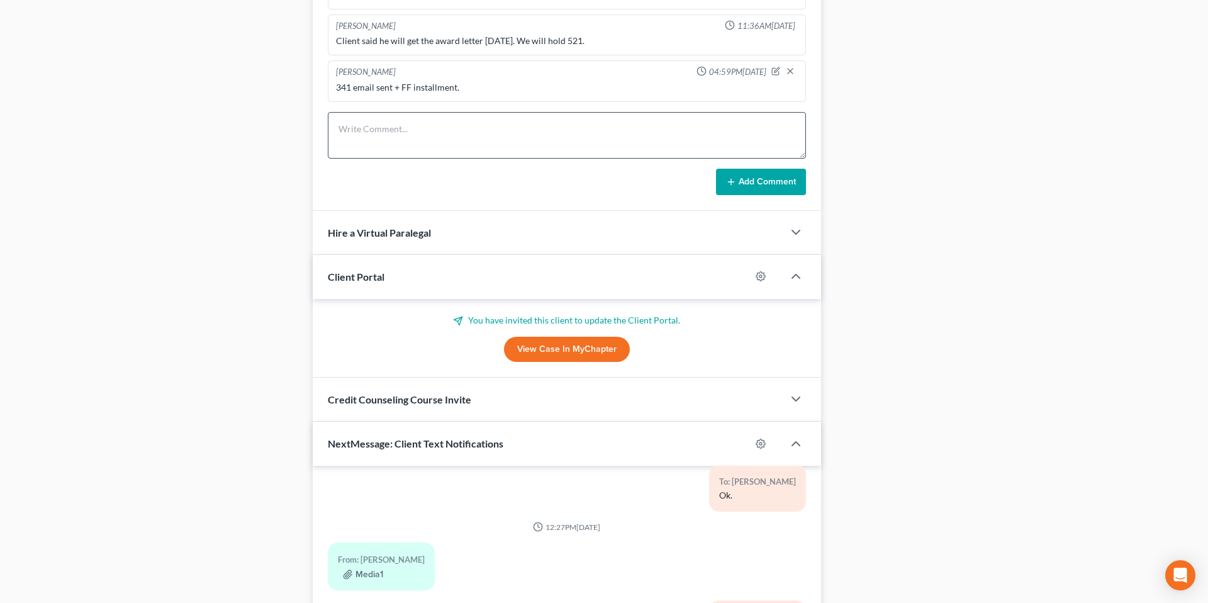
scroll to position [886, 0]
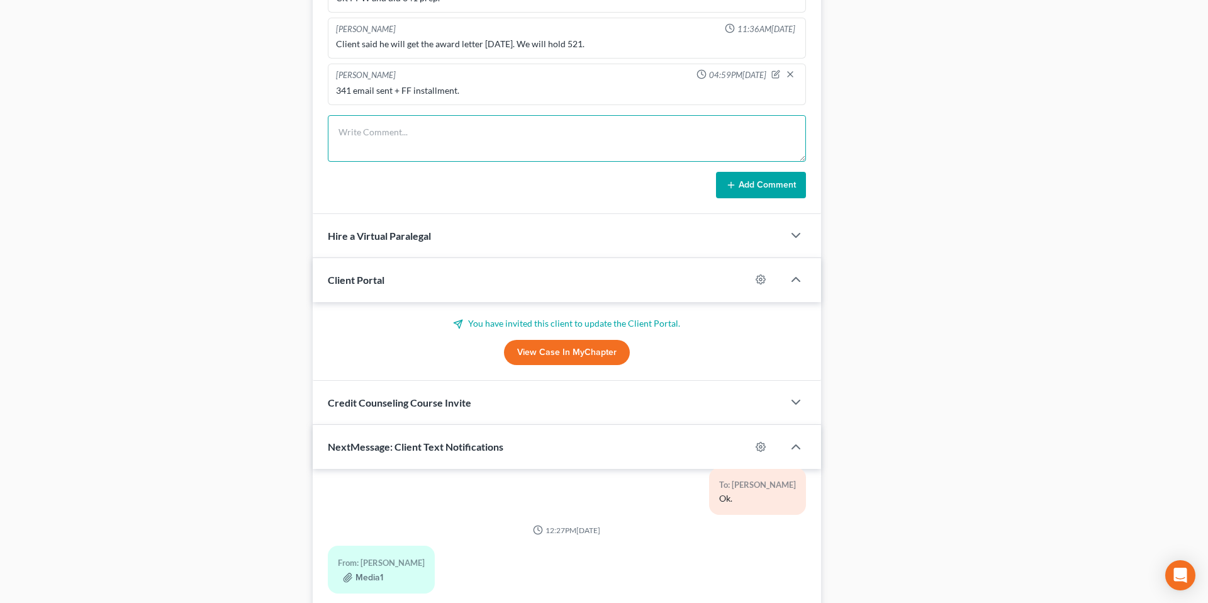
click at [406, 139] on textarea at bounding box center [567, 138] width 478 height 47
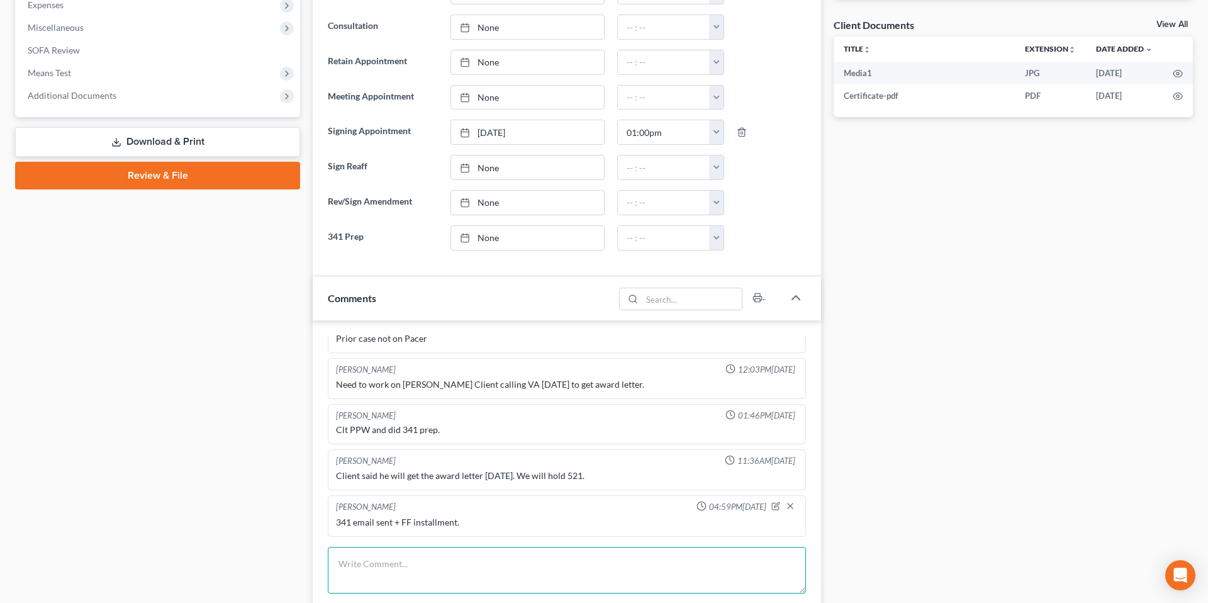
scroll to position [0, 0]
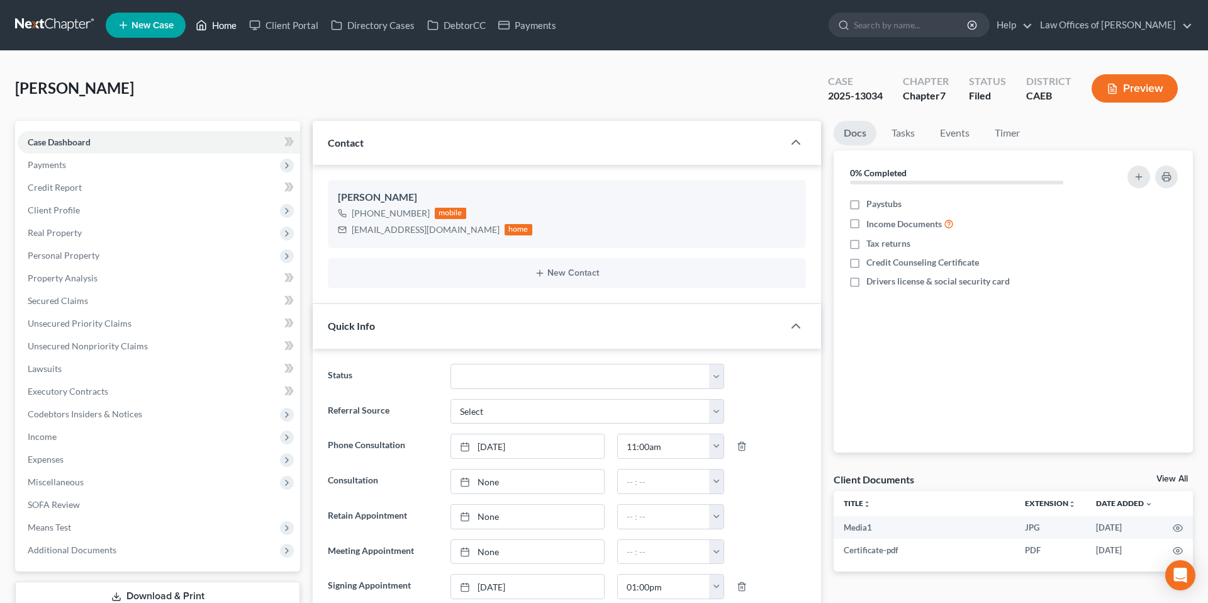
click at [225, 26] on link "Home" at bounding box center [215, 25] width 53 height 23
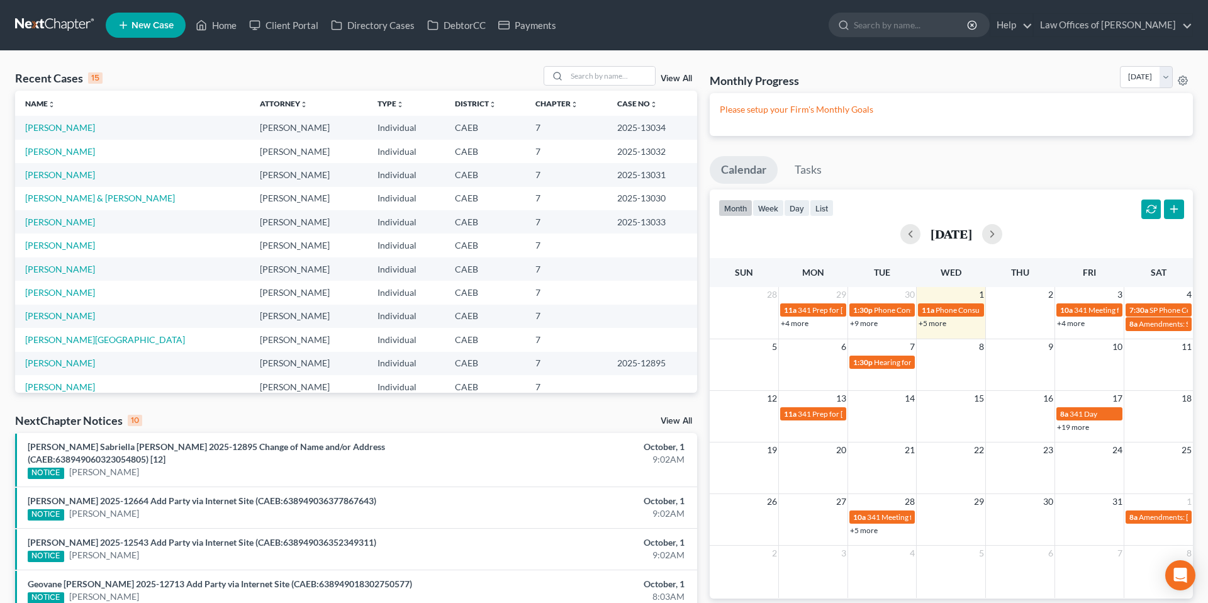
click at [287, 69] on div "Recent Cases 15 View All" at bounding box center [356, 78] width 682 height 25
click at [230, 27] on link "Home" at bounding box center [215, 25] width 53 height 23
click at [588, 79] on input "search" at bounding box center [611, 76] width 88 height 18
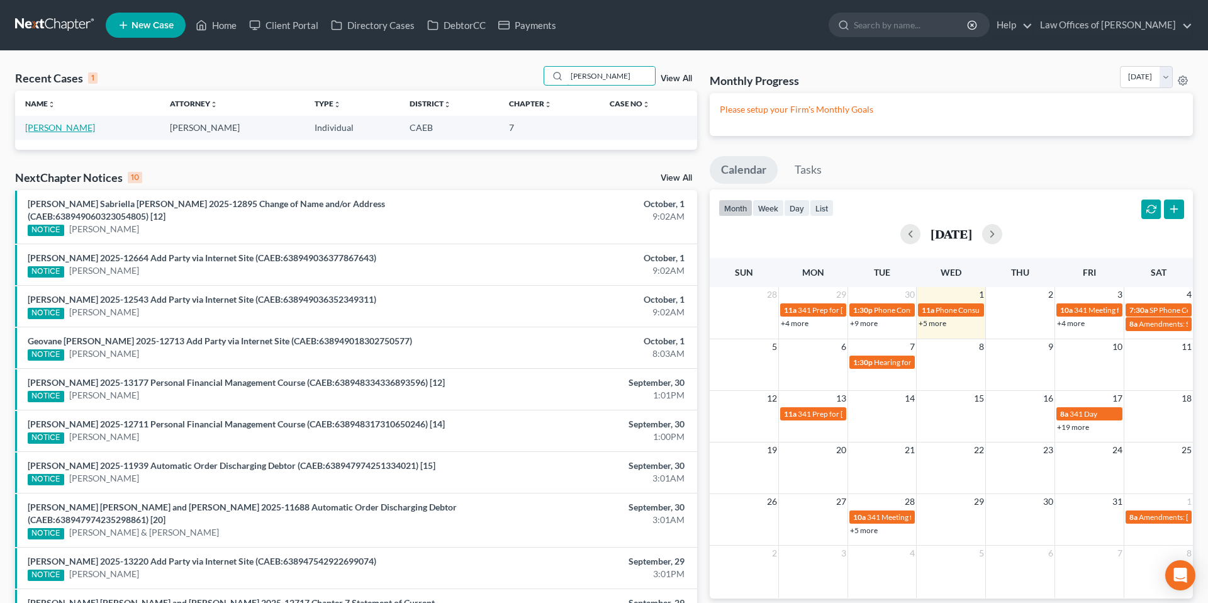
type input "[PERSON_NAME]"
click at [60, 126] on link "[PERSON_NAME]" at bounding box center [60, 127] width 70 height 11
select select "11"
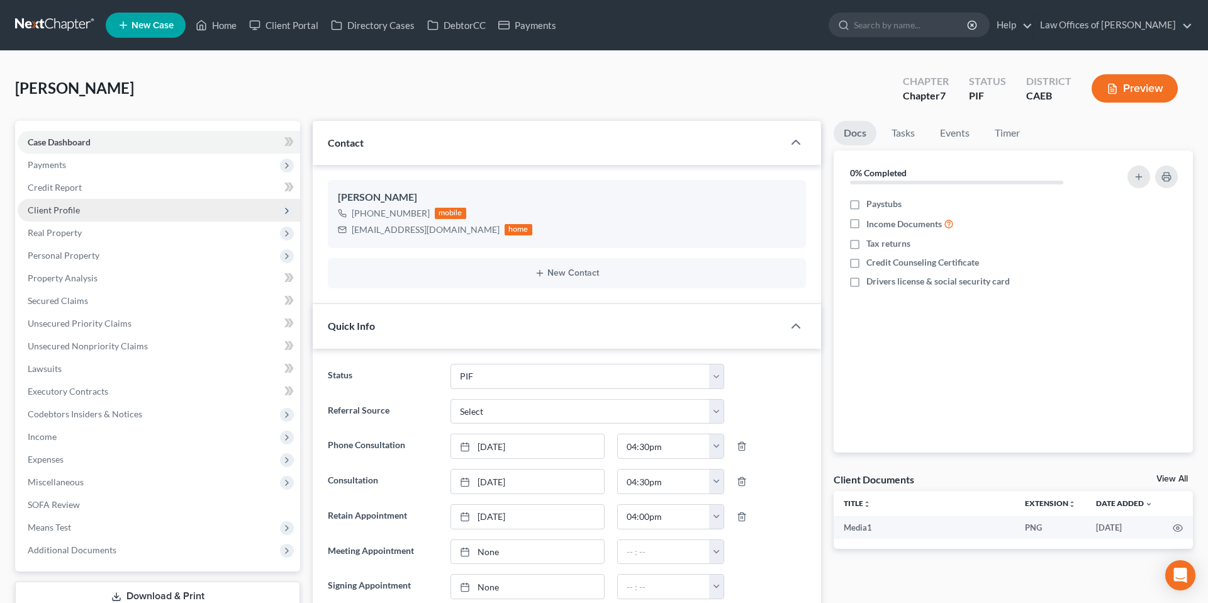
click at [70, 211] on span "Client Profile" at bounding box center [54, 209] width 52 height 11
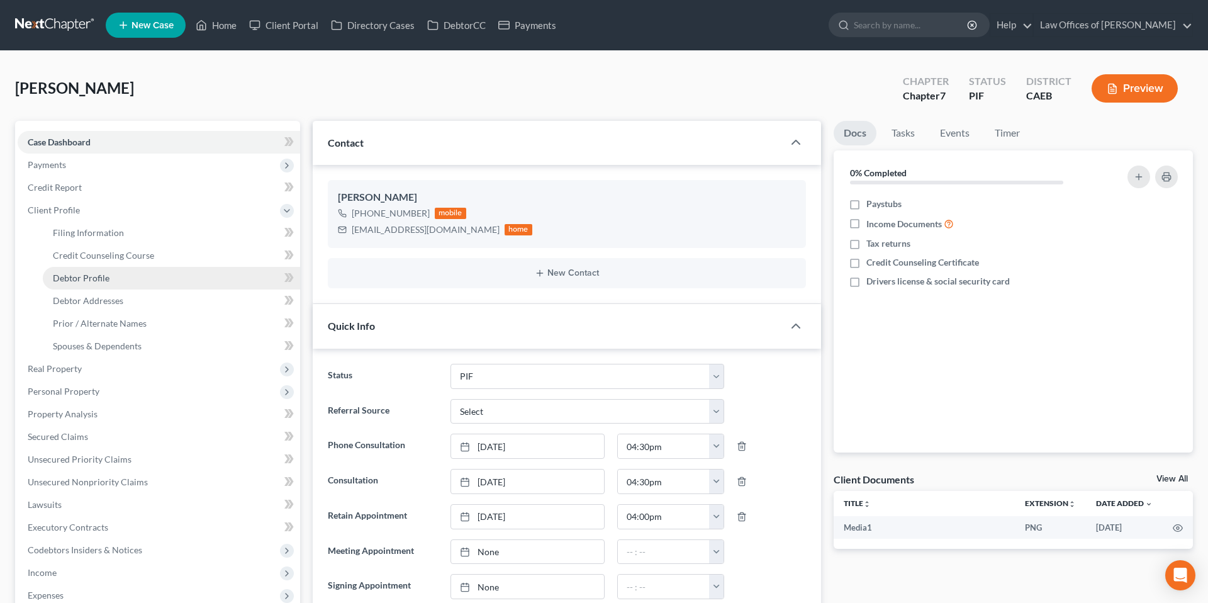
click at [100, 281] on span "Debtor Profile" at bounding box center [81, 277] width 57 height 11
select select "0"
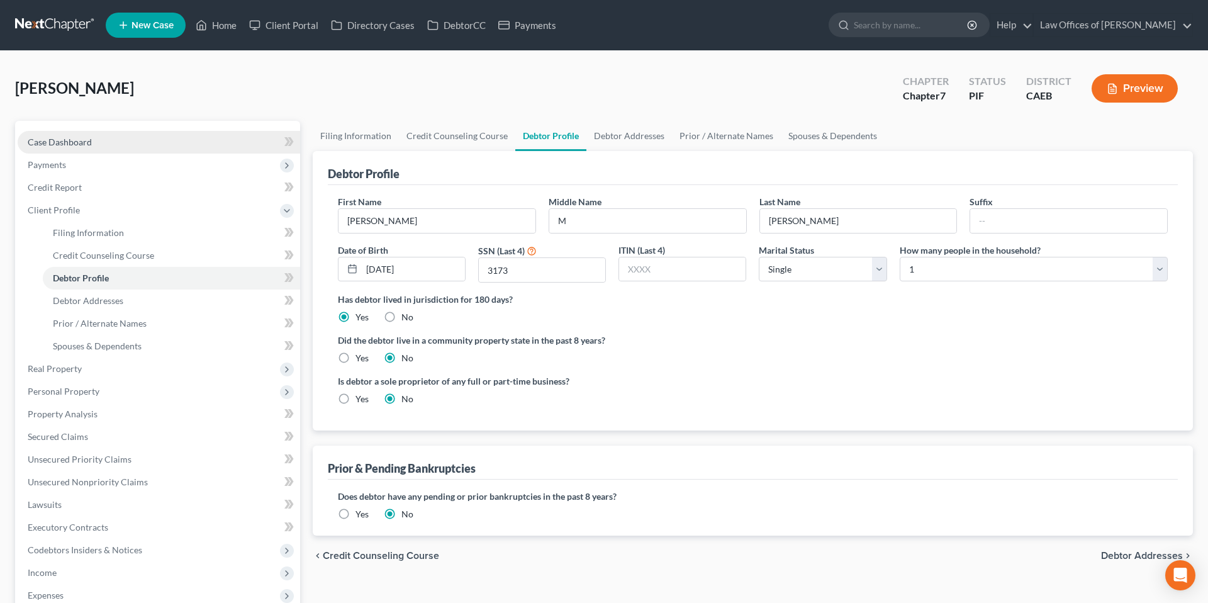
click at [119, 142] on link "Case Dashboard" at bounding box center [159, 142] width 282 height 23
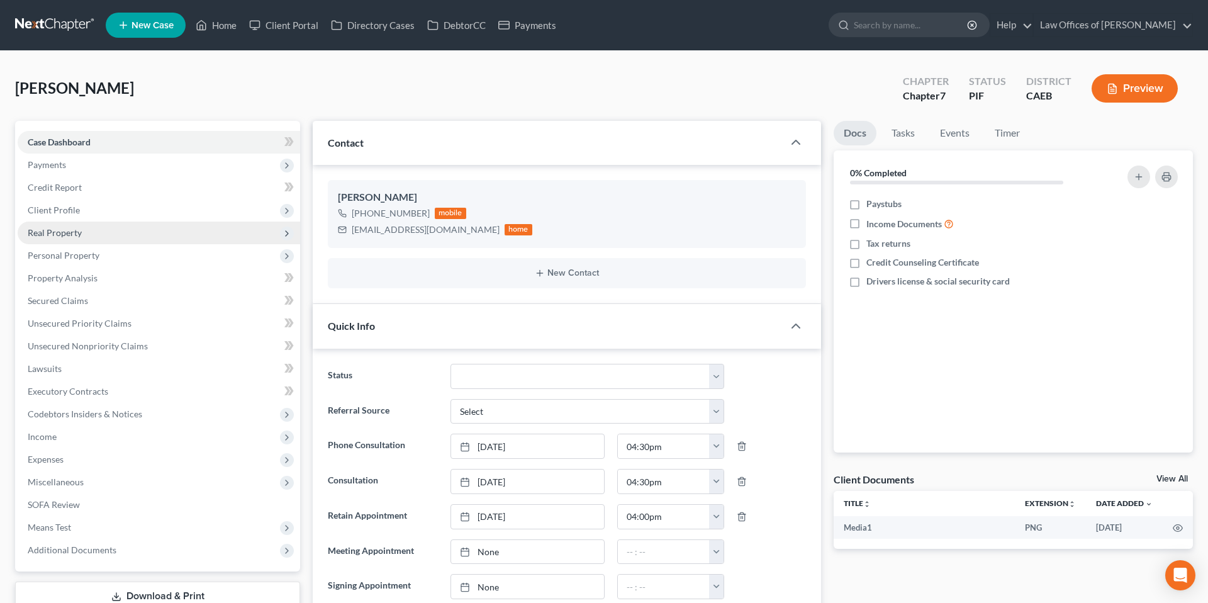
scroll to position [609, 0]
click at [76, 208] on span "Client Profile" at bounding box center [54, 209] width 52 height 11
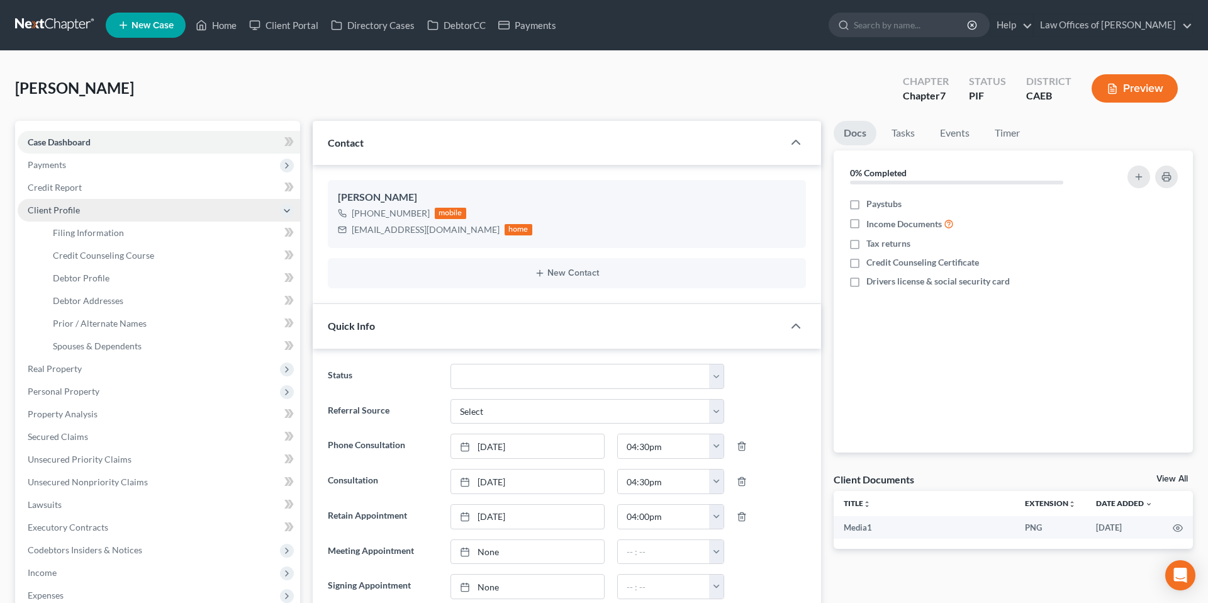
scroll to position [15839, 0]
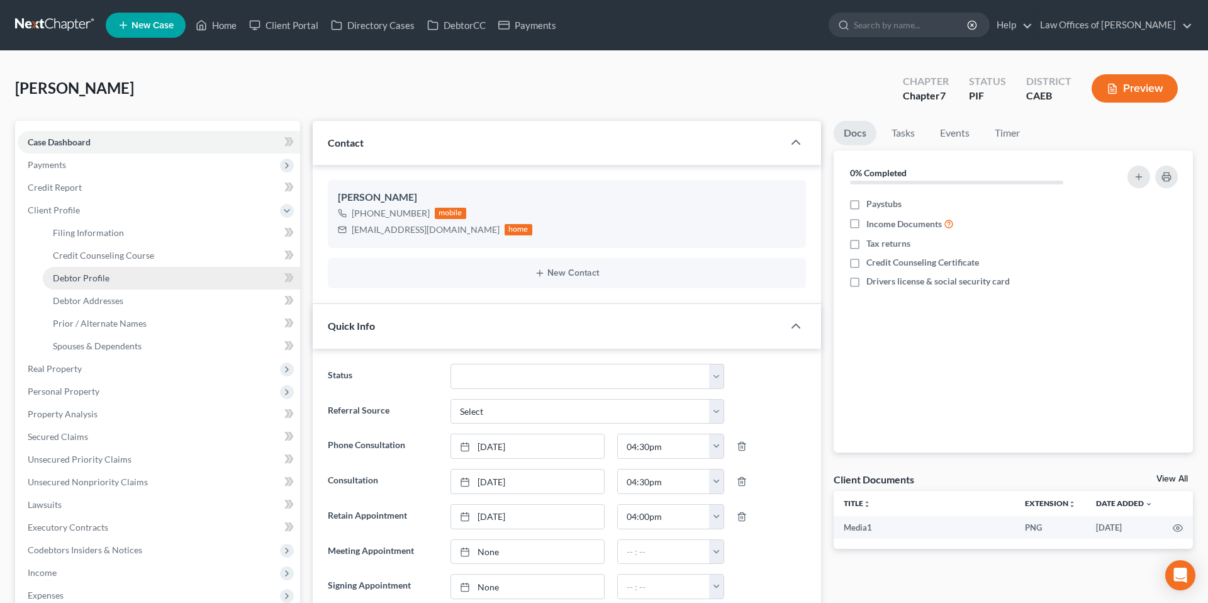
click at [102, 274] on span "Debtor Profile" at bounding box center [81, 277] width 57 height 11
select select "0"
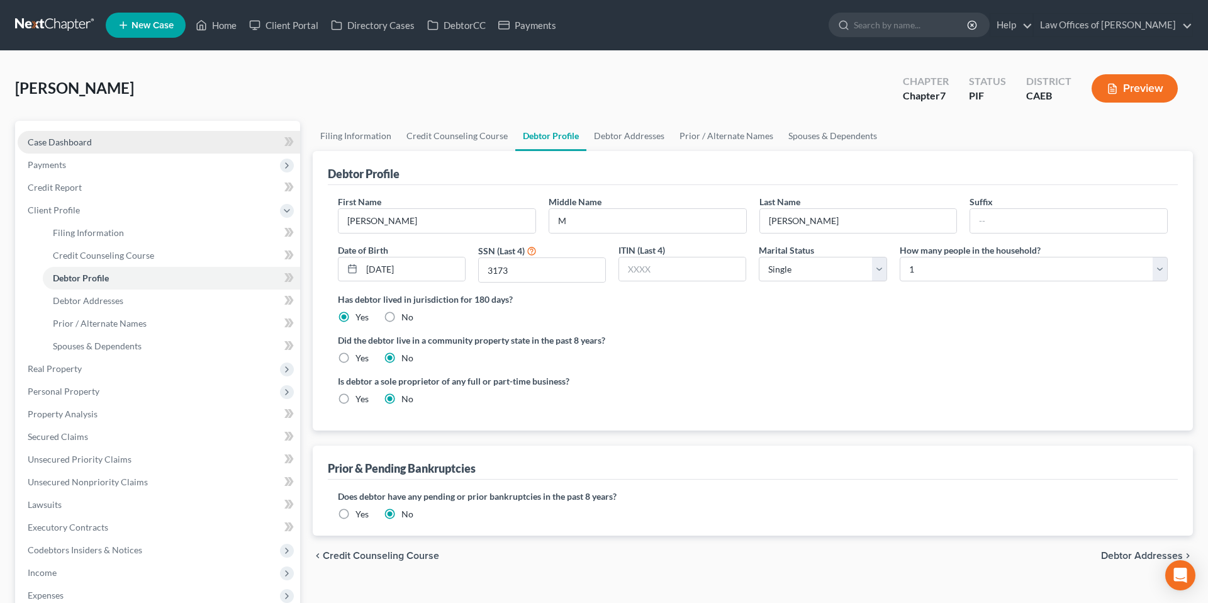
click at [105, 148] on link "Case Dashboard" at bounding box center [159, 142] width 282 height 23
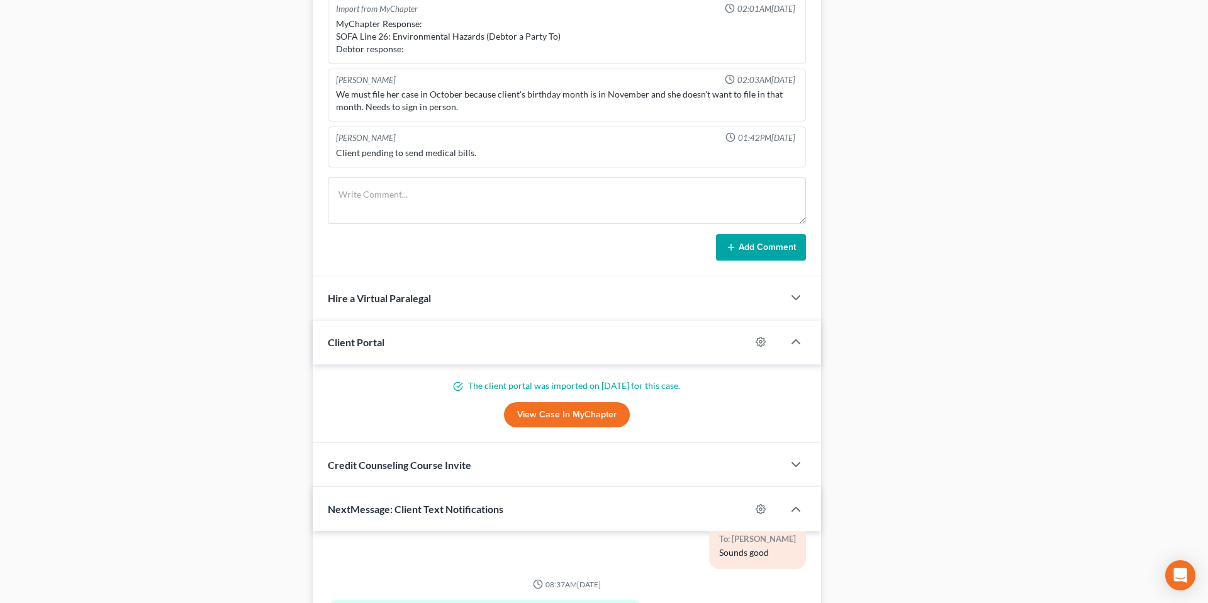
scroll to position [817, 0]
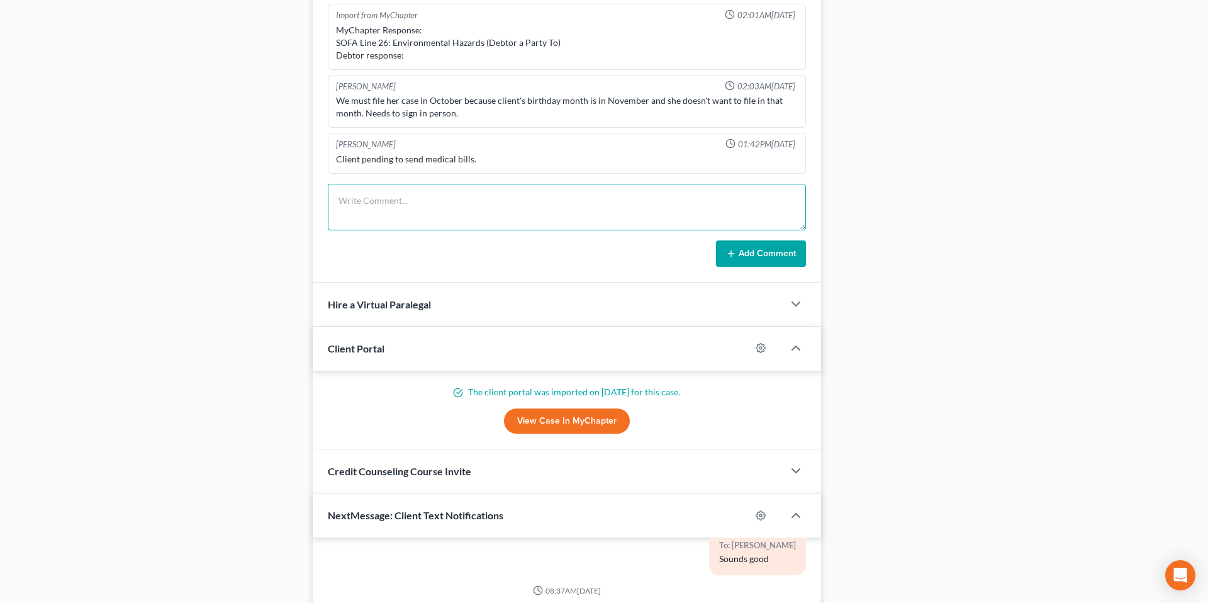
click at [371, 222] on textarea at bounding box center [567, 207] width 478 height 47
type textarea "Client sent medical bills, saved in file."
drag, startPoint x: 777, startPoint y: 243, endPoint x: 472, endPoint y: 233, distance: 304.6
click at [761, 253] on button "Add Comment" at bounding box center [761, 253] width 90 height 26
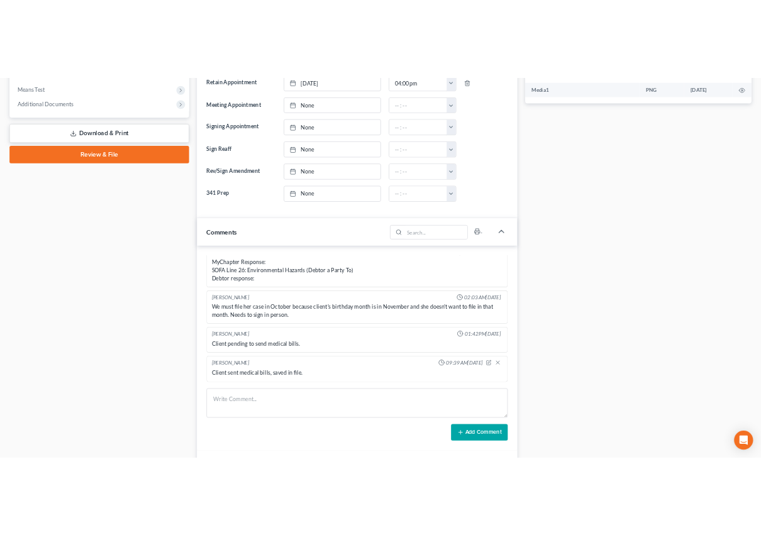
scroll to position [0, 0]
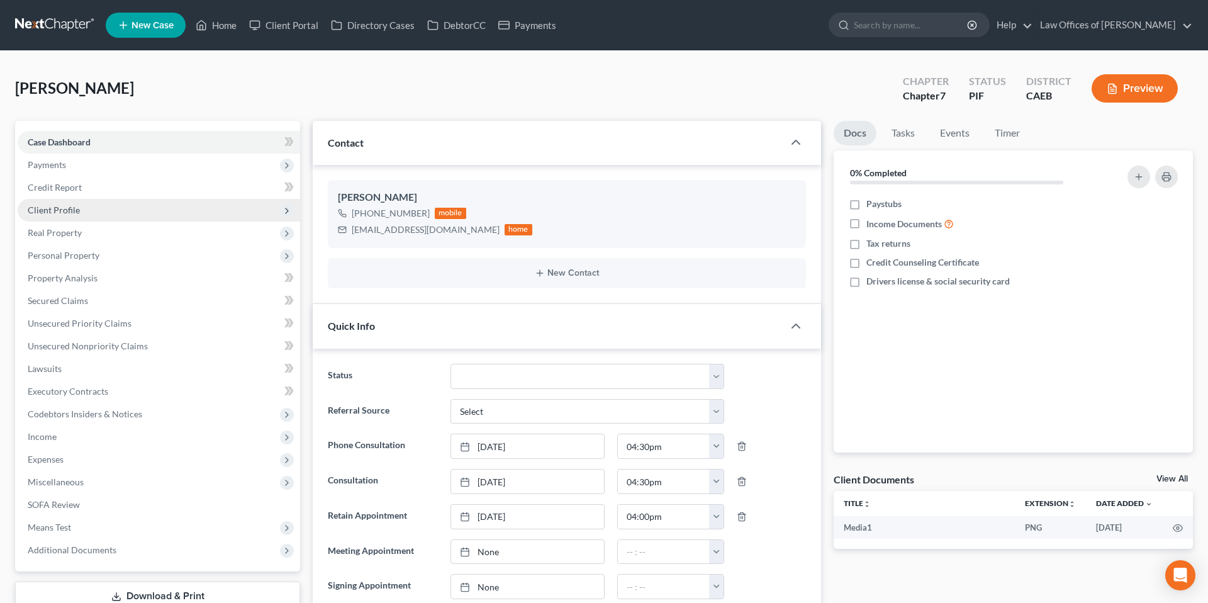
click at [112, 206] on span "Client Profile" at bounding box center [159, 210] width 282 height 23
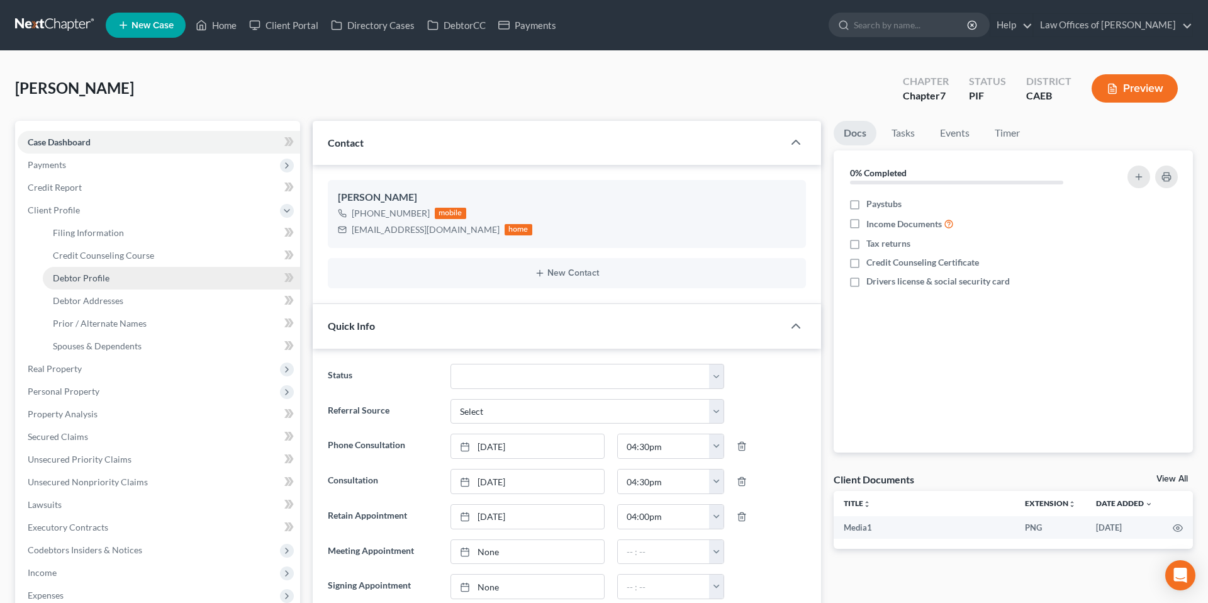
click at [106, 280] on span "Debtor Profile" at bounding box center [81, 277] width 57 height 11
select select "0"
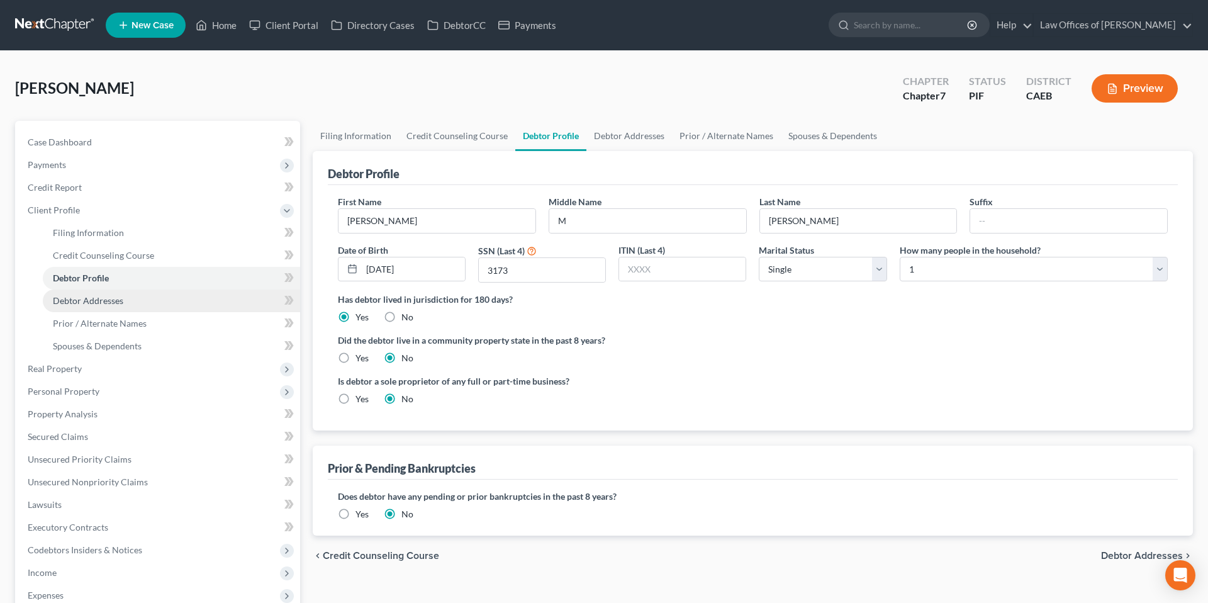
click at [112, 298] on span "Debtor Addresses" at bounding box center [88, 300] width 70 height 11
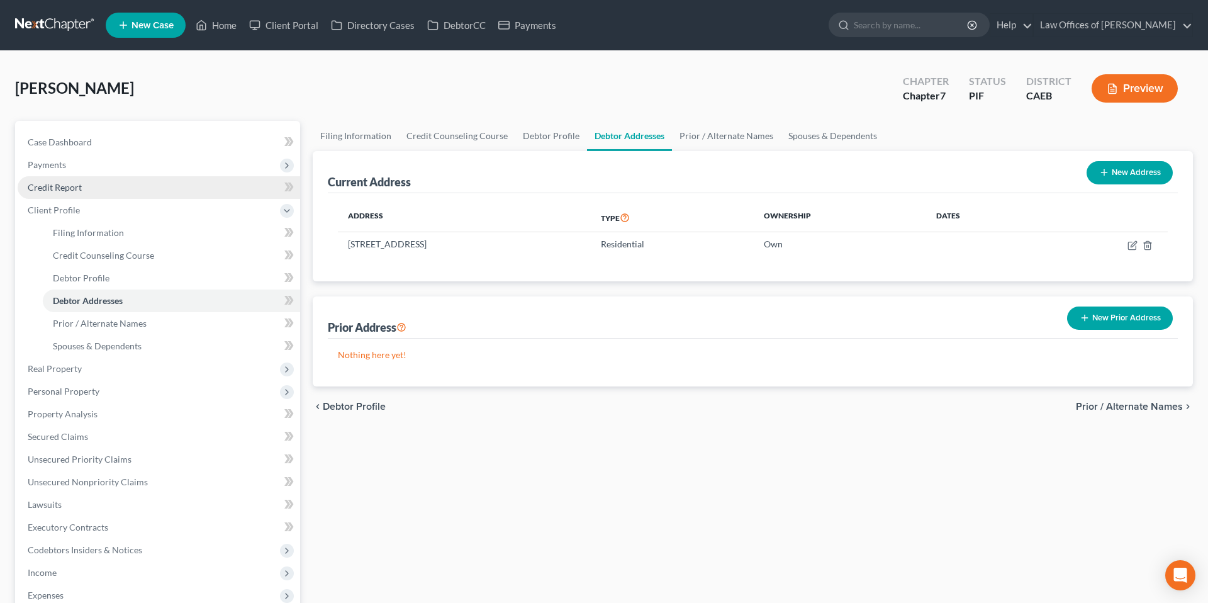
click at [72, 191] on span "Credit Report" at bounding box center [55, 187] width 54 height 11
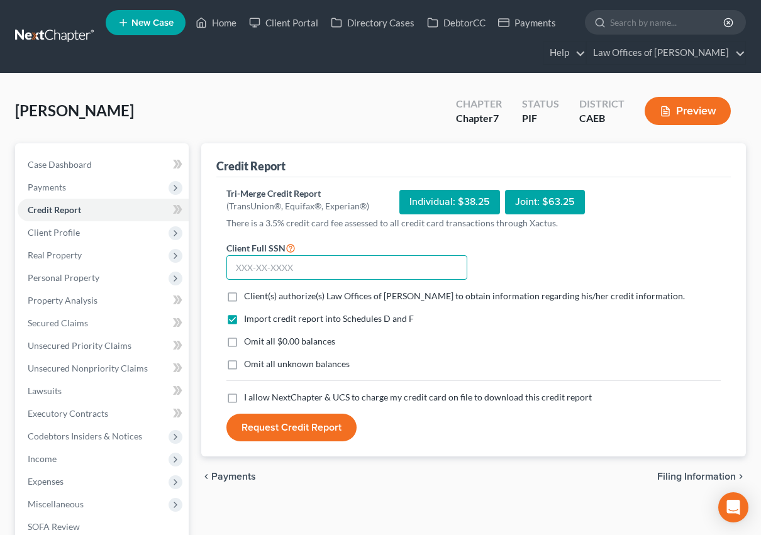
click at [293, 272] on input "text" at bounding box center [346, 267] width 241 height 25
type input "561-11-3173"
click at [244, 296] on label "Client(s) authorize(s) Law Offices of [PERSON_NAME] to obtain information regar…" at bounding box center [464, 296] width 441 height 13
click at [249, 296] on input "Client(s) authorize(s) Law Offices of [PERSON_NAME] to obtain information regar…" at bounding box center [253, 294] width 8 height 8
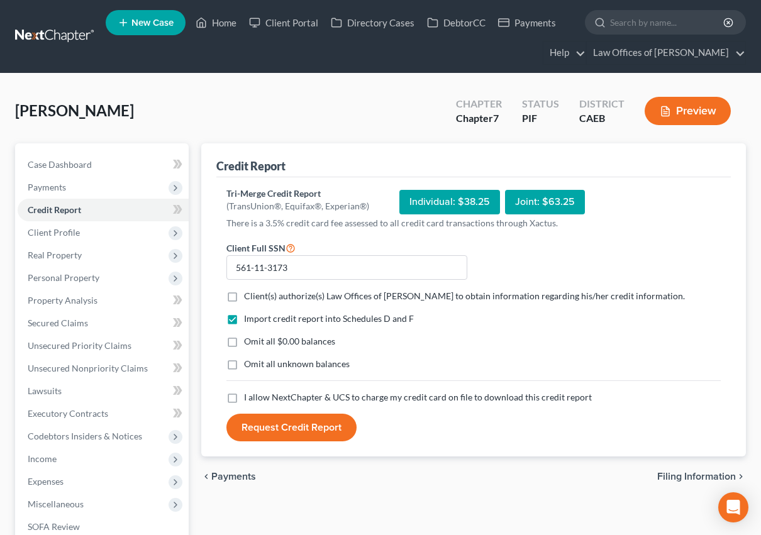
checkbox input "true"
drag, startPoint x: 233, startPoint y: 345, endPoint x: 237, endPoint y: 366, distance: 21.7
click at [244, 345] on label "Omit all $0.00 balances" at bounding box center [289, 341] width 91 height 13
click at [249, 343] on input "Omit all $0.00 balances" at bounding box center [253, 339] width 8 height 8
checkbox input "true"
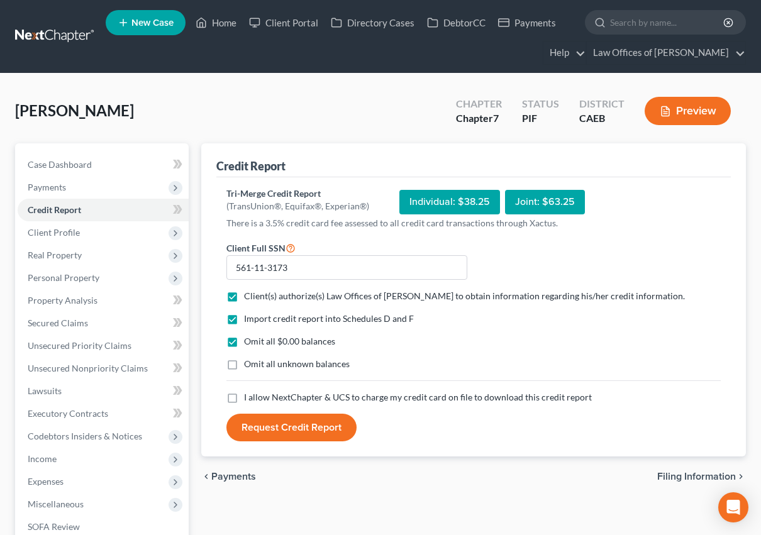
drag, startPoint x: 233, startPoint y: 399, endPoint x: 240, endPoint y: 403, distance: 7.0
click at [244, 399] on label "I allow NextChapter & UCS to charge my credit card on file to download this cre…" at bounding box center [418, 397] width 348 height 13
click at [249, 399] on input "I allow NextChapter & UCS to charge my credit card on file to download this cre…" at bounding box center [253, 395] width 8 height 8
checkbox input "true"
click at [304, 432] on button "Request Credit Report" at bounding box center [291, 428] width 130 height 28
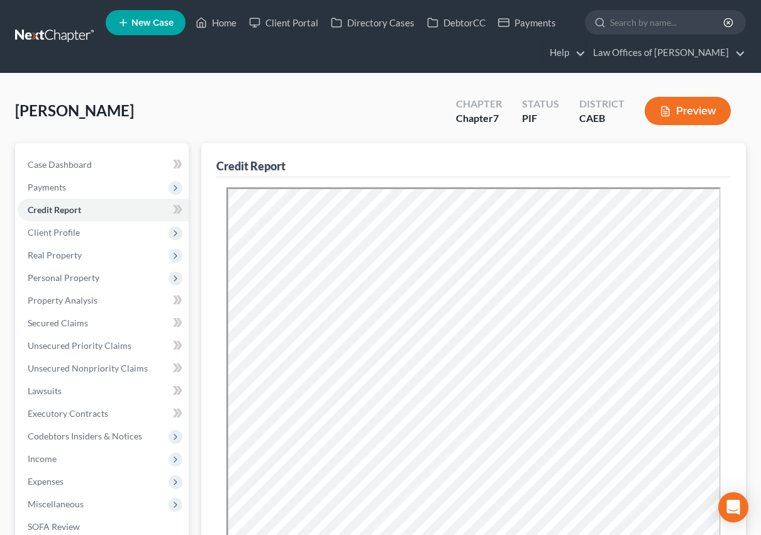
scroll to position [5, 0]
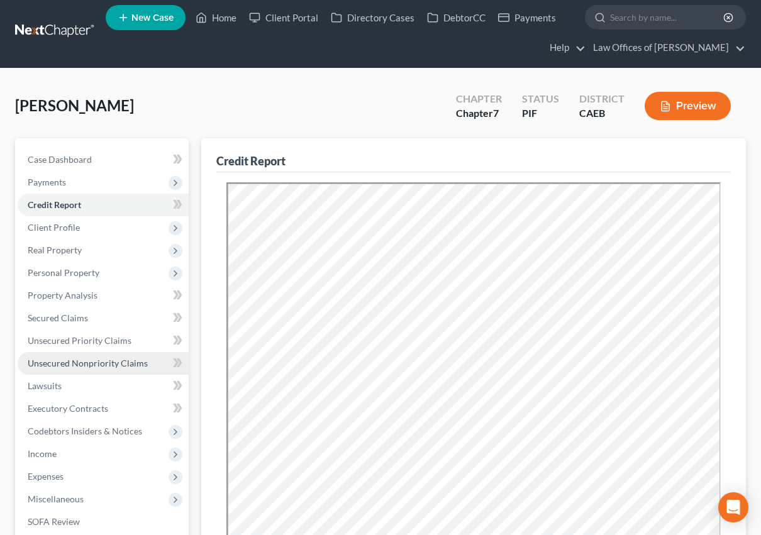
click at [92, 360] on span "Unsecured Nonpriority Claims" at bounding box center [88, 363] width 120 height 11
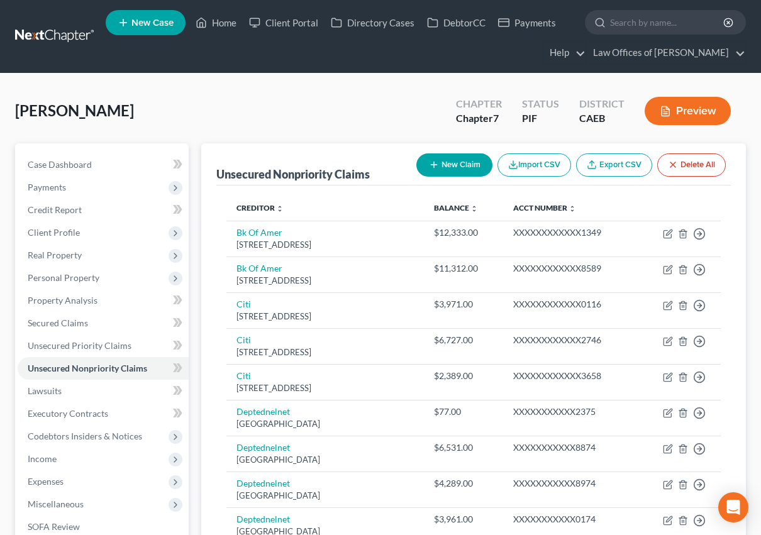
click at [686, 115] on button "Preview" at bounding box center [688, 111] width 86 height 28
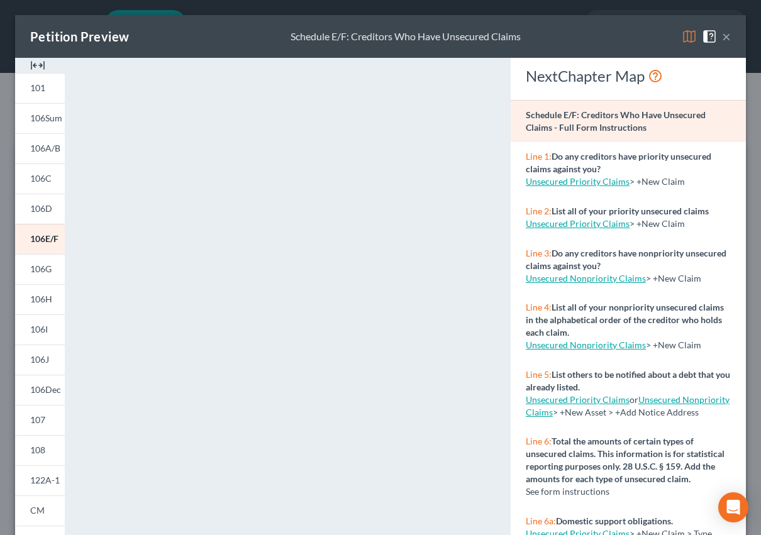
click at [727, 36] on button "×" at bounding box center [726, 36] width 9 height 15
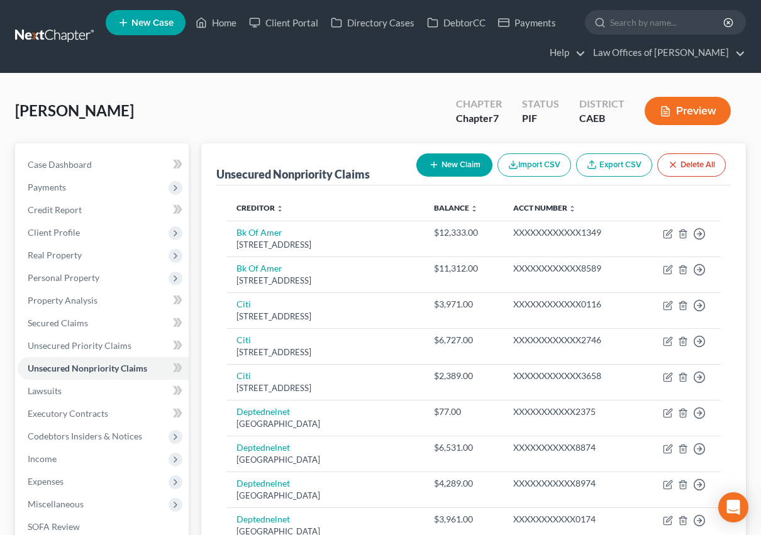
click at [459, 162] on button "New Claim" at bounding box center [454, 164] width 76 height 23
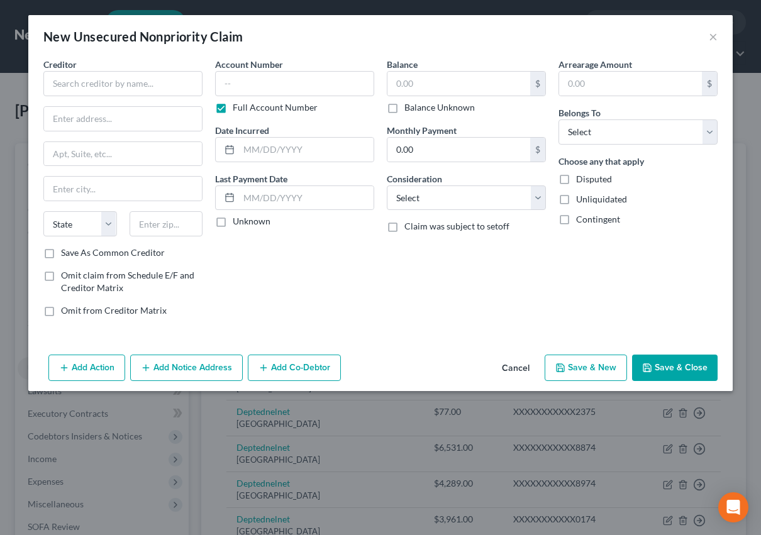
scroll to position [1, 0]
click at [94, 92] on input "text" at bounding box center [122, 83] width 159 height 25
type input "Fresno Oral Maxillofacial Surgery & [MEDICAL_DATA]"
click at [140, 121] on input "text" at bounding box center [123, 119] width 158 height 24
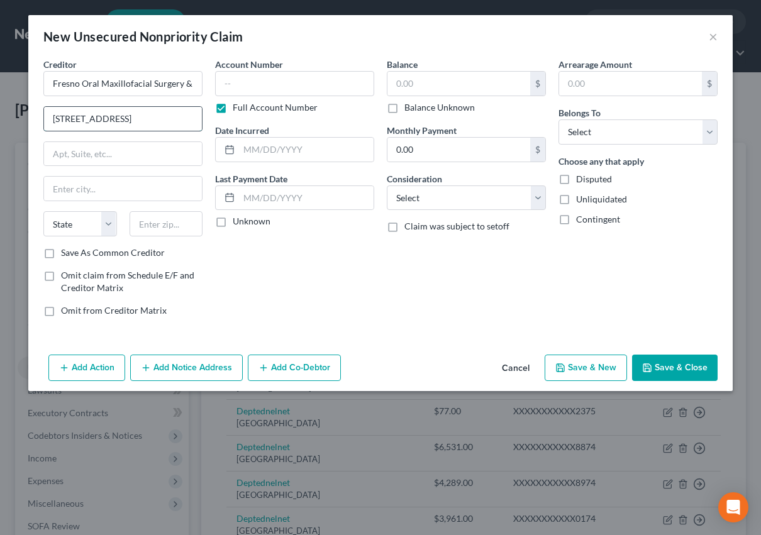
type input "[STREET_ADDRESS]"
type input "Suite 101"
type input "93720"
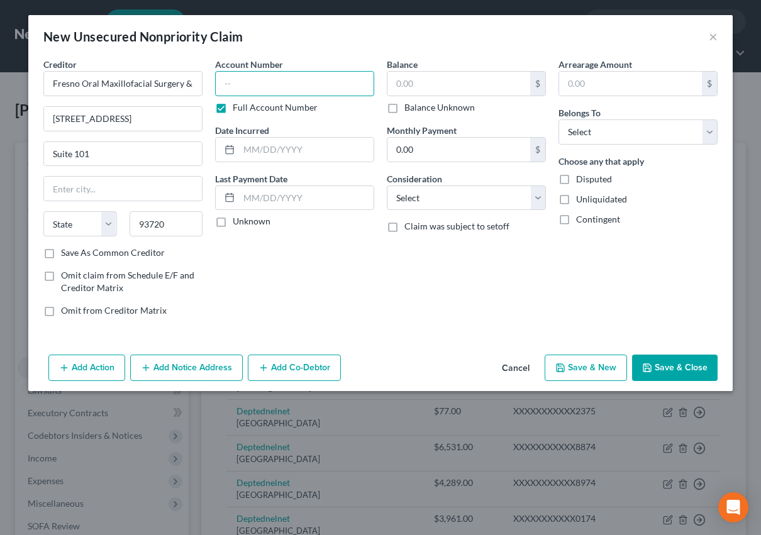
click at [275, 89] on input "text" at bounding box center [294, 83] width 159 height 25
type input "[GEOGRAPHIC_DATA]"
select select "4"
type input "0088"
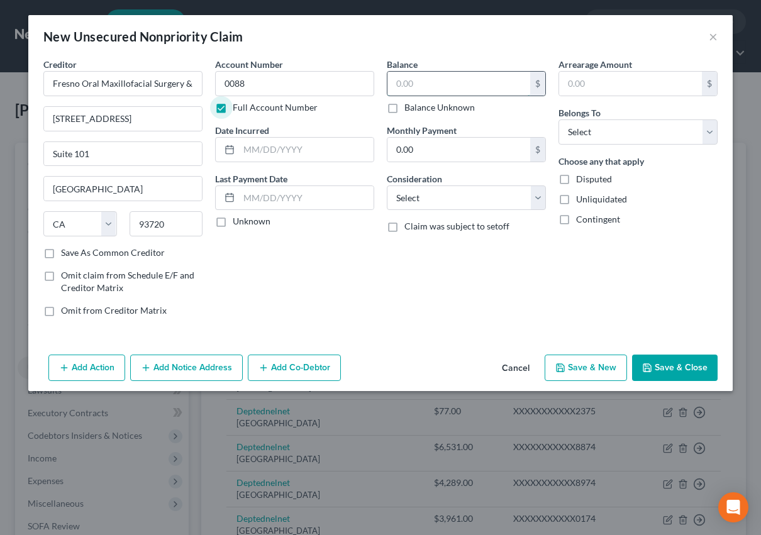
click at [423, 76] on input "text" at bounding box center [458, 84] width 143 height 24
click at [435, 84] on input "346.16" at bounding box center [458, 84] width 143 height 24
click at [396, 80] on input "346.16" at bounding box center [458, 84] width 143 height 24
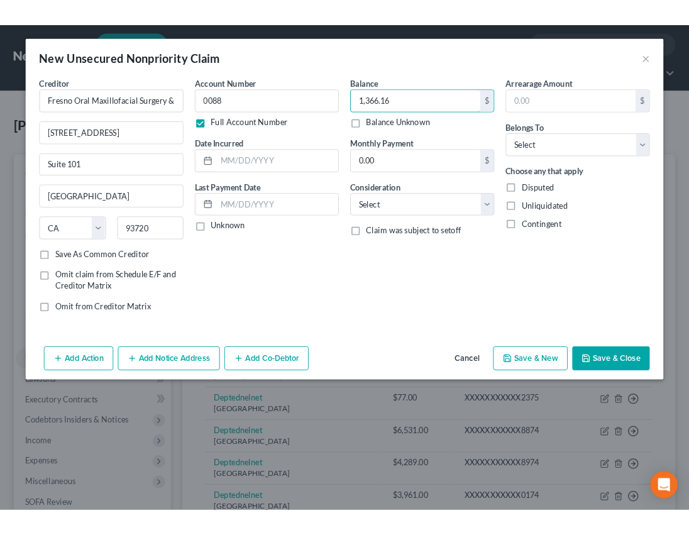
scroll to position [1, 0]
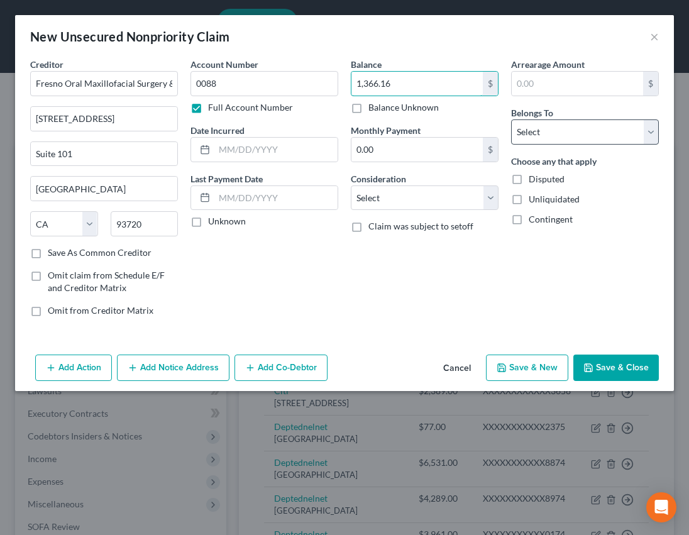
type input "1,366.16"
click at [555, 140] on select "Select Debtor 1 Only Debtor 2 Only Debtor 1 And Debtor 2 Only At Least One Of T…" at bounding box center [585, 132] width 148 height 25
select select "0"
click at [511, 120] on select "Select Debtor 1 Only Debtor 2 Only Debtor 1 And Debtor 2 Only At Least One Of T…" at bounding box center [585, 132] width 148 height 25
click at [617, 371] on button "Save & Close" at bounding box center [617, 368] width 86 height 26
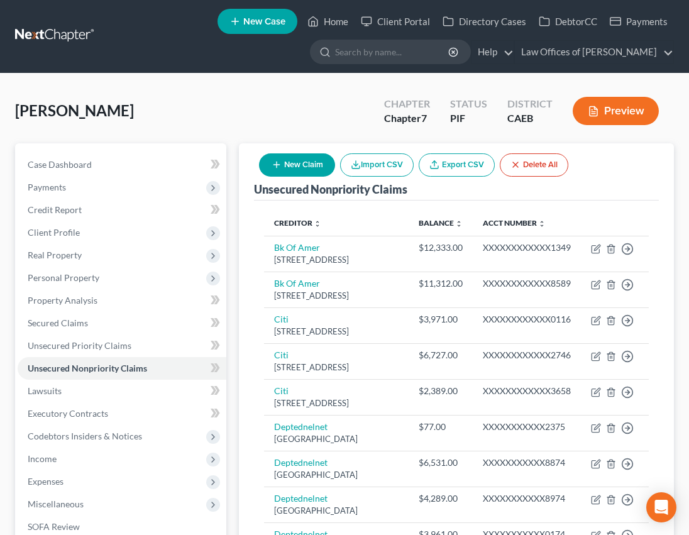
click at [301, 165] on button "New Claim" at bounding box center [297, 164] width 76 height 23
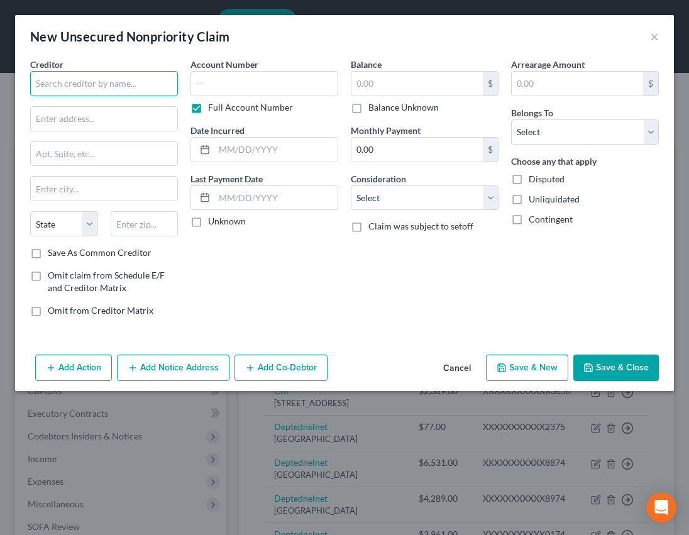
click at [130, 87] on input "text" at bounding box center [104, 83] width 148 height 25
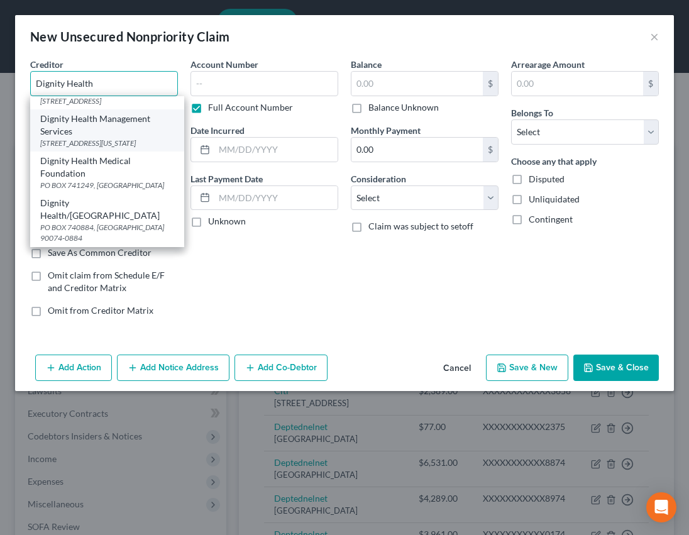
scroll to position [65, 0]
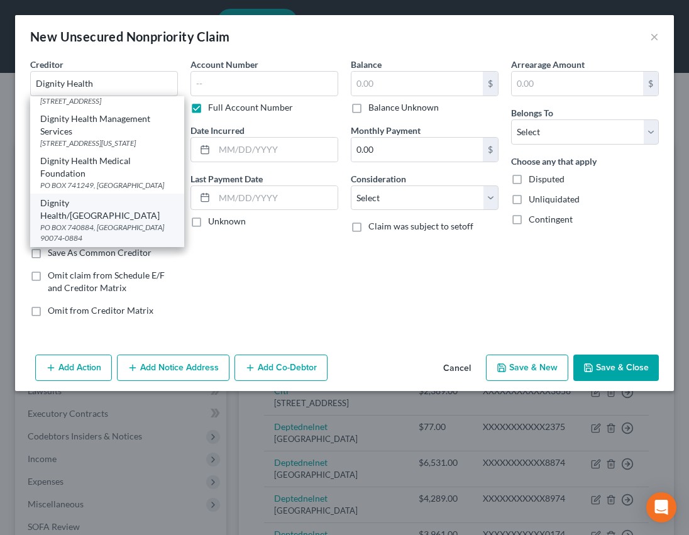
click at [103, 233] on div "PO BOX 740884, [GEOGRAPHIC_DATA] 90074-0884" at bounding box center [107, 232] width 134 height 21
type input "Dignity Health/[GEOGRAPHIC_DATA]"
type input "PO BOX 740884"
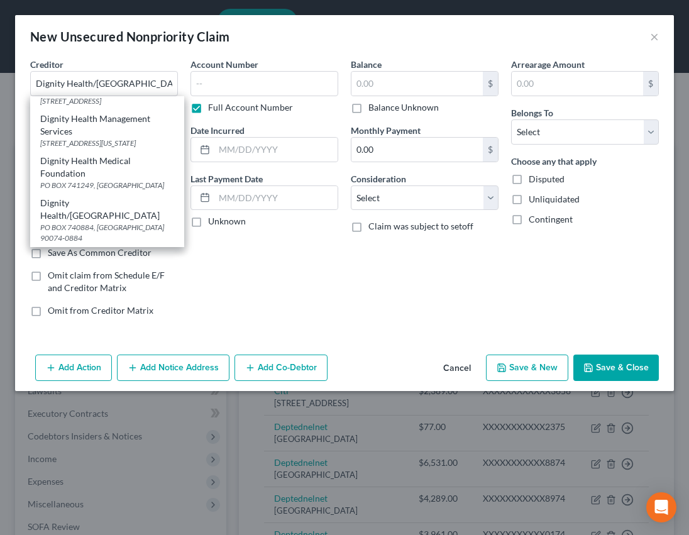
type input "[GEOGRAPHIC_DATA]"
select select "4"
type input "90074-0884"
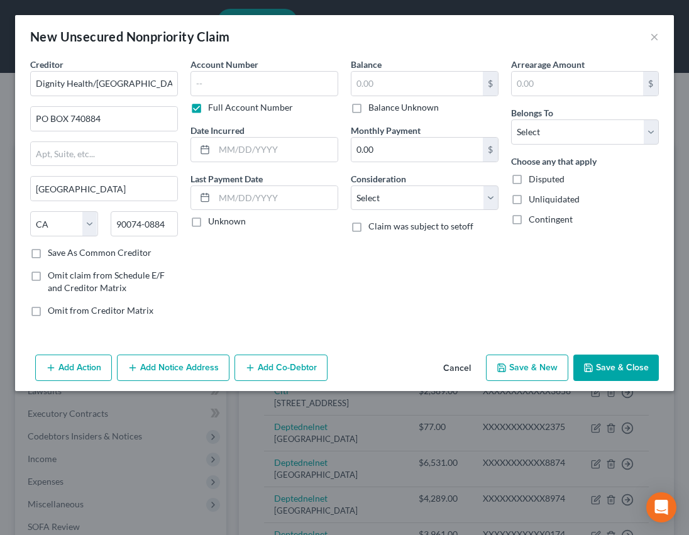
scroll to position [0, 0]
click at [107, 120] on input "PO BOX 740884" at bounding box center [104, 119] width 147 height 24
type input "PO BOX 740888"
click at [239, 82] on input "text" at bounding box center [265, 83] width 148 height 25
type input "5535"
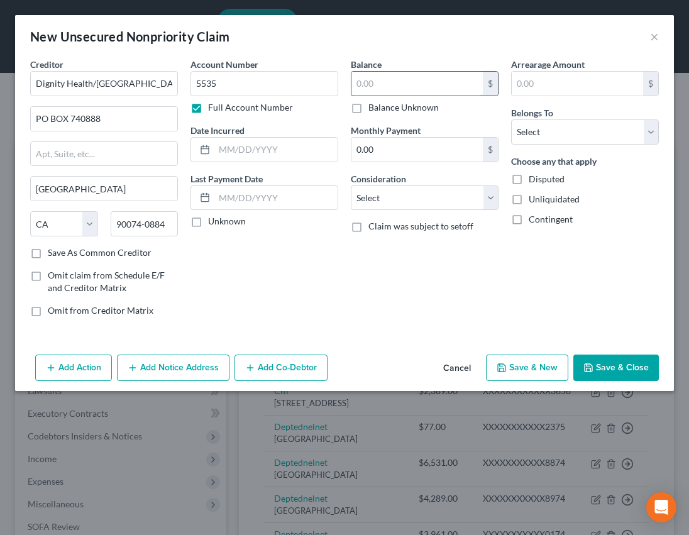
click at [443, 84] on input "text" at bounding box center [417, 84] width 131 height 24
type input "150"
click at [540, 133] on select "Select Debtor 1 Only Debtor 2 Only Debtor 1 And Debtor 2 Only At Least One Of T…" at bounding box center [585, 132] width 148 height 25
select select "0"
click at [511, 120] on select "Select Debtor 1 Only Debtor 2 Only Debtor 1 And Debtor 2 Only At Least One Of T…" at bounding box center [585, 132] width 148 height 25
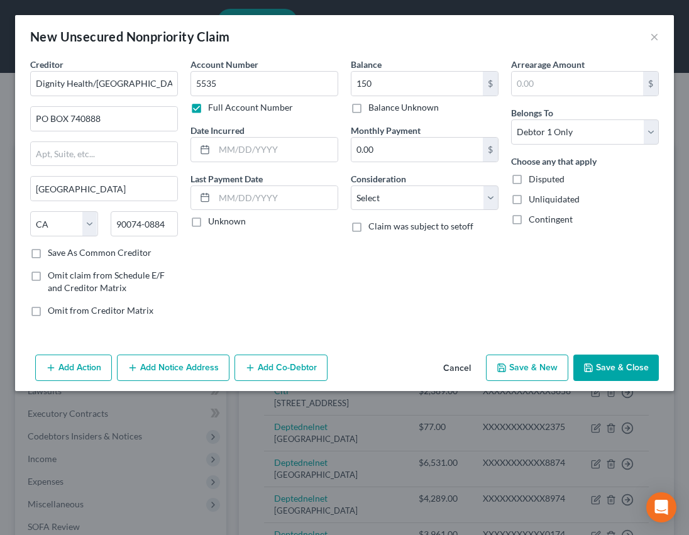
click at [598, 369] on button "Save & Close" at bounding box center [617, 368] width 86 height 26
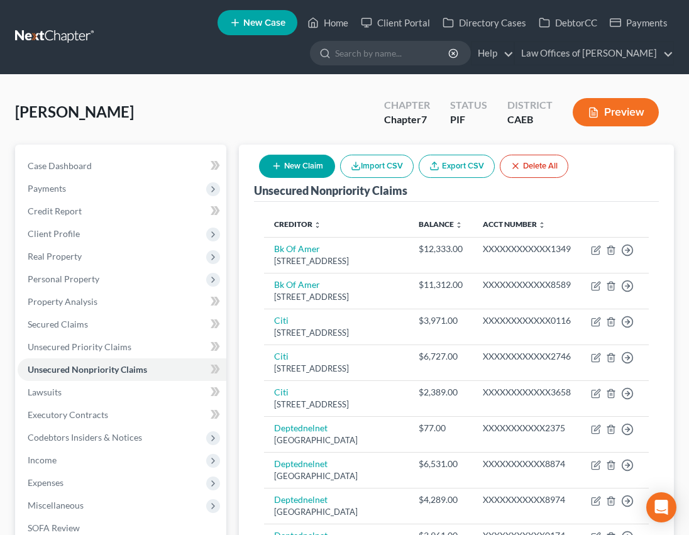
click at [299, 169] on button "New Claim" at bounding box center [297, 166] width 76 height 23
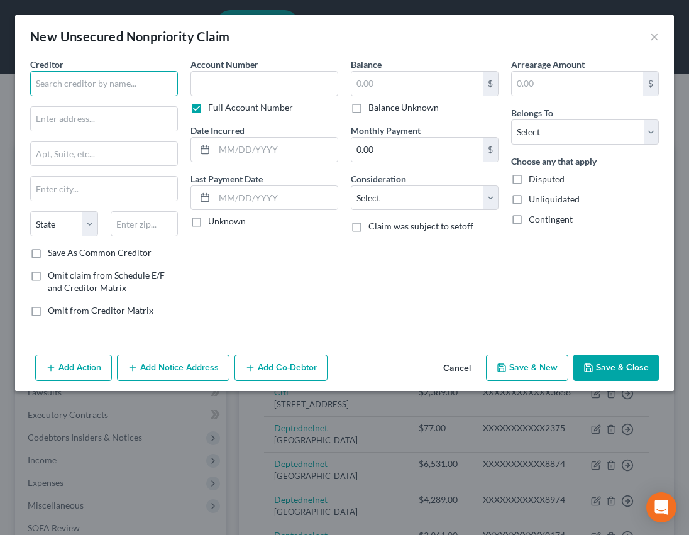
click at [86, 80] on input "text" at bounding box center [104, 83] width 148 height 25
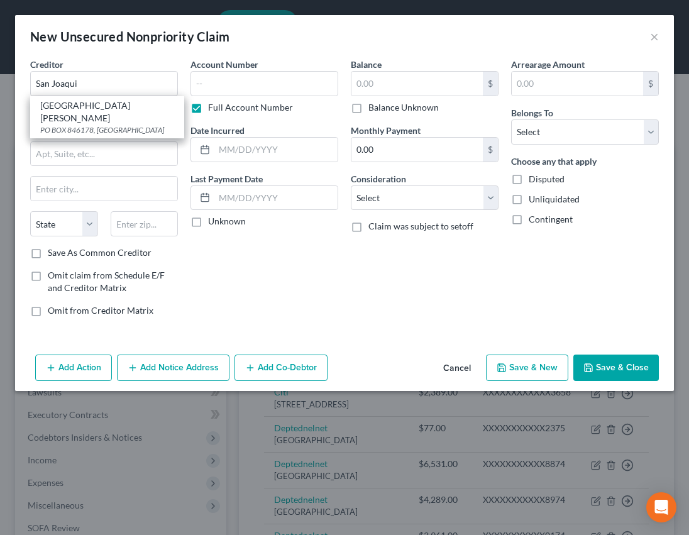
click at [89, 125] on div "PO BOX 846178, [GEOGRAPHIC_DATA]" at bounding box center [107, 130] width 134 height 11
type input "[GEOGRAPHIC_DATA][PERSON_NAME]"
type input "PO BOX 846178"
type input "[GEOGRAPHIC_DATA]"
select select "4"
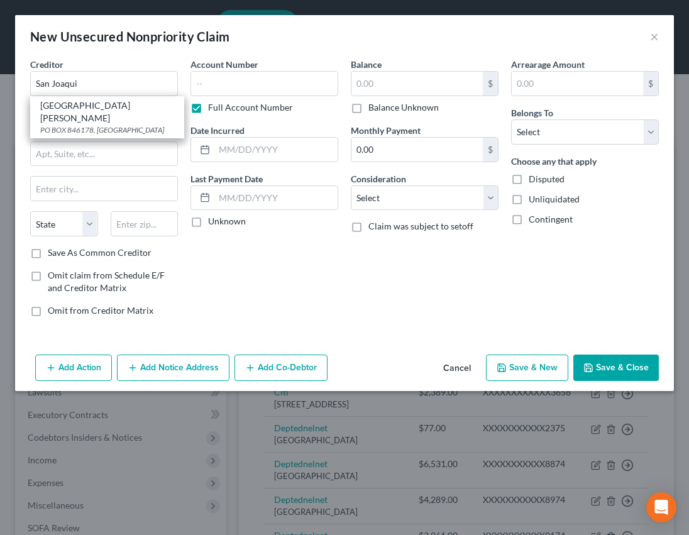
type input "90084"
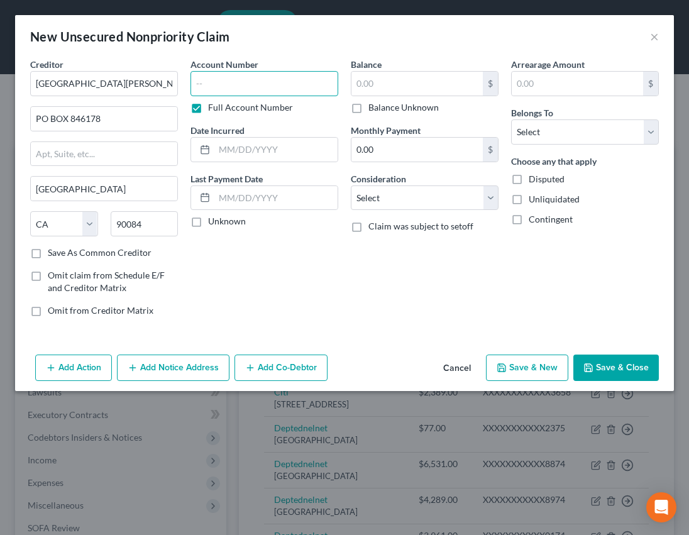
click at [220, 89] on input "text" at bounding box center [265, 83] width 148 height 25
type input "8605"
click at [418, 89] on input "text" at bounding box center [417, 84] width 131 height 24
click at [24, 234] on div "State [US_STATE] AK AR AZ CA CO CT DE DC [GEOGRAPHIC_DATA] [GEOGRAPHIC_DATA] GU…" at bounding box center [64, 223] width 81 height 25
click at [382, 88] on input "115." at bounding box center [417, 84] width 131 height 24
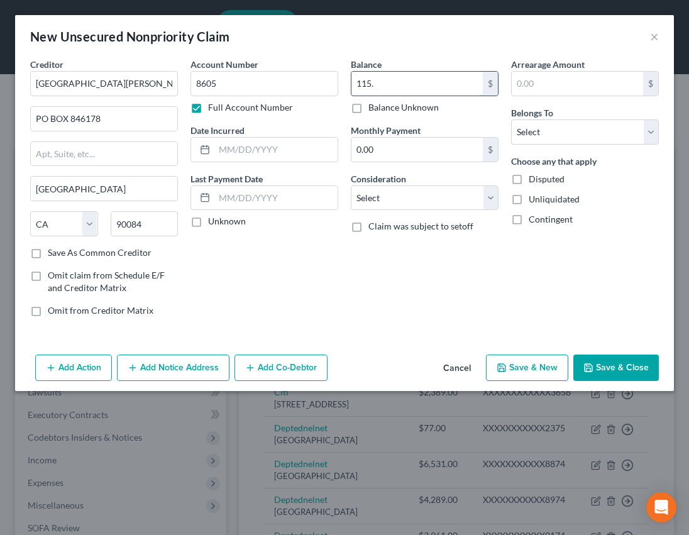
click at [384, 78] on input "115." at bounding box center [417, 84] width 131 height 24
type input "115.46"
click at [554, 131] on select "Select Debtor 1 Only Debtor 2 Only Debtor 1 And Debtor 2 Only At Least One Of T…" at bounding box center [585, 132] width 148 height 25
select select "0"
click at [511, 120] on select "Select Debtor 1 Only Debtor 2 Only Debtor 1 And Debtor 2 Only At Least One Of T…" at bounding box center [585, 132] width 148 height 25
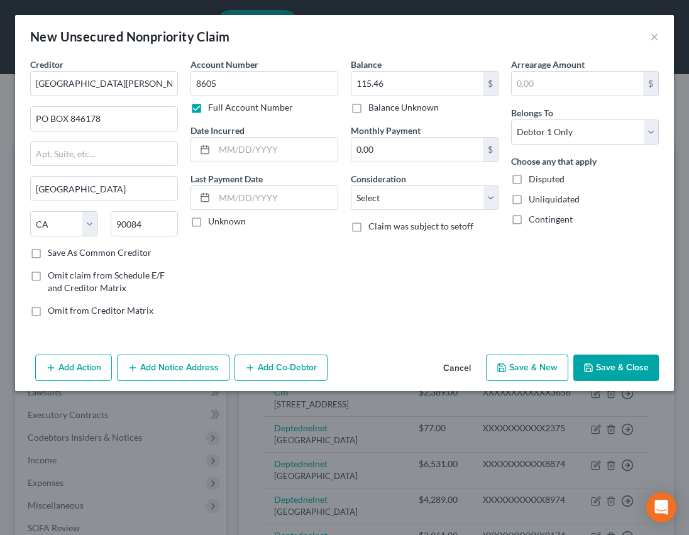
click at [610, 372] on button "Save & Close" at bounding box center [617, 368] width 86 height 26
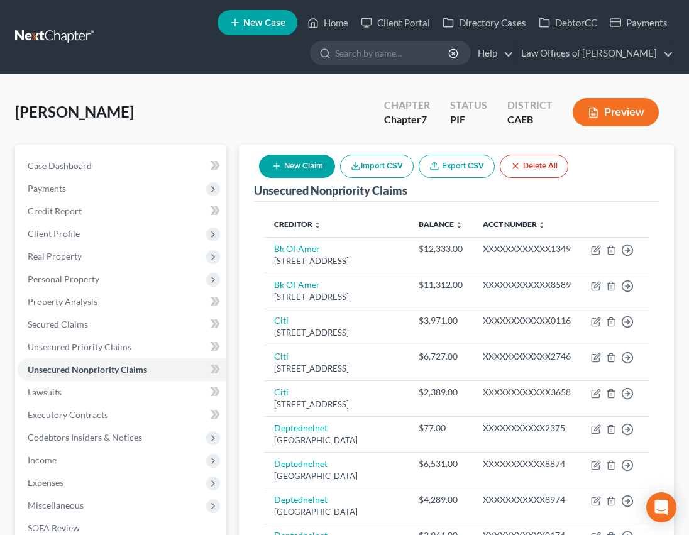
click at [279, 33] on link "New Case" at bounding box center [258, 22] width 80 height 25
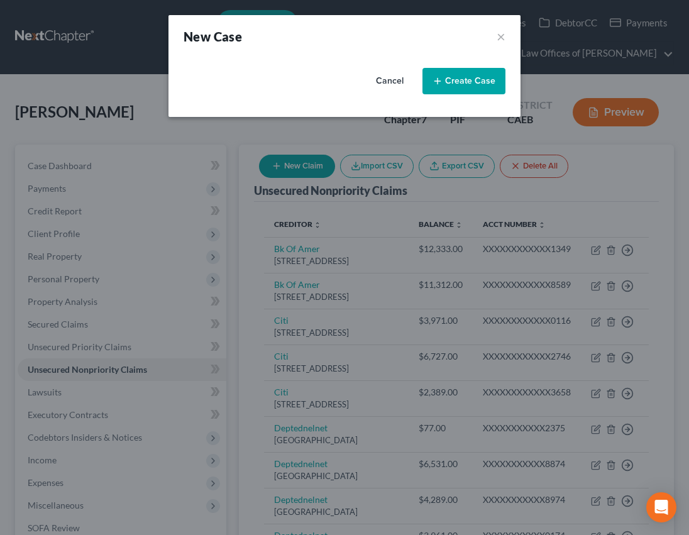
select select "8"
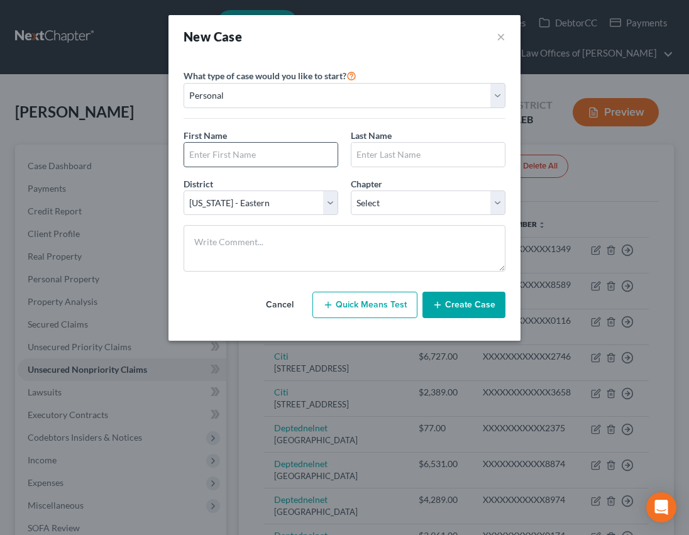
click at [263, 157] on input "text" at bounding box center [260, 155] width 153 height 24
type input "[PERSON_NAME]"
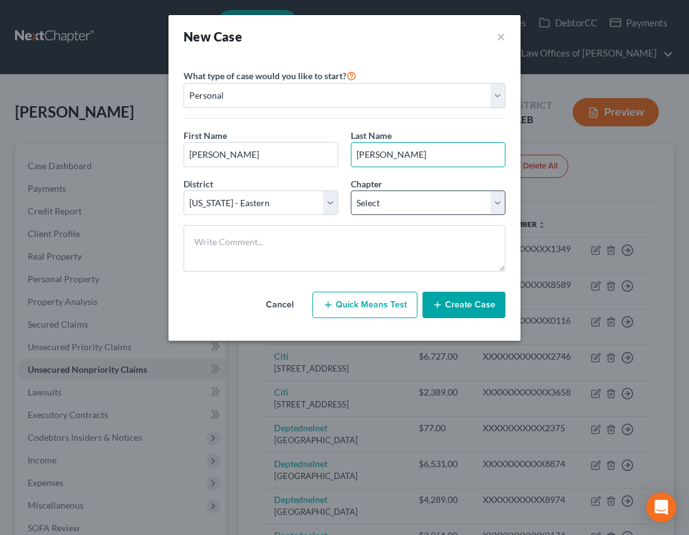
type input "[PERSON_NAME]"
click at [401, 201] on select "Select 7 11 12 13" at bounding box center [428, 203] width 155 height 25
select select "0"
click at [351, 191] on select "Select 7 11 12 13" at bounding box center [428, 203] width 155 height 25
click at [449, 308] on button "Create Case" at bounding box center [464, 305] width 83 height 26
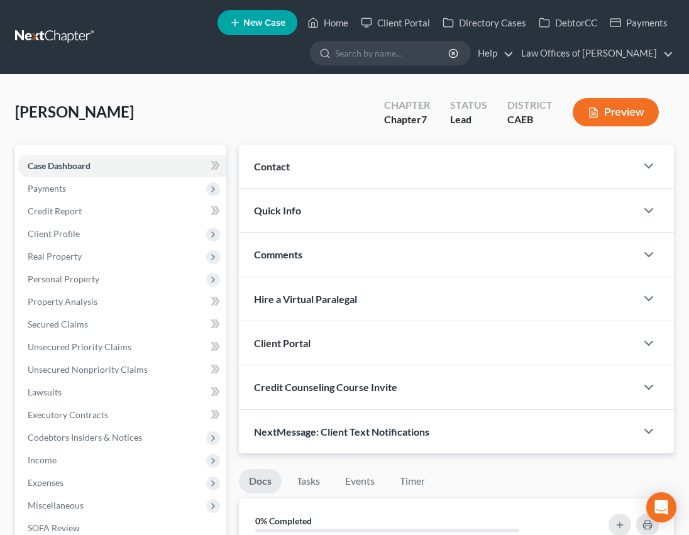
click at [335, 162] on div "Contact" at bounding box center [438, 166] width 398 height 43
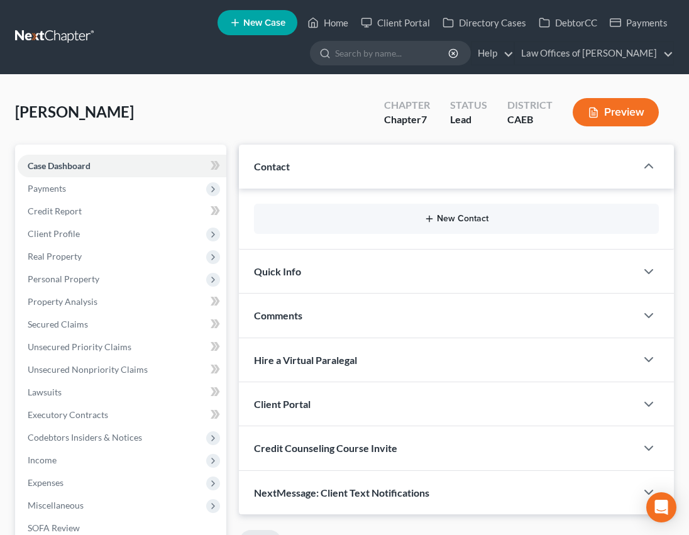
click at [439, 220] on button "New Contact" at bounding box center [456, 219] width 385 height 10
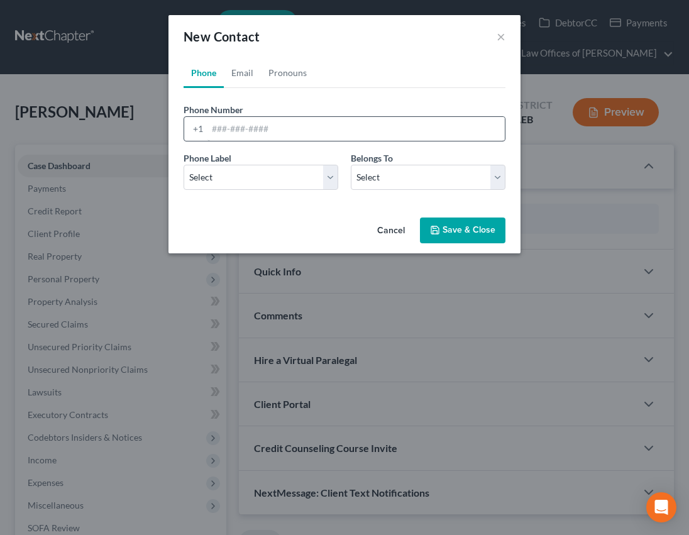
click at [266, 114] on div "Phone Number * +1" at bounding box center [344, 122] width 335 height 38
click at [269, 128] on input "tel" at bounding box center [357, 129] width 298 height 24
type input "6613482050"
click at [400, 185] on select "Select Client Other" at bounding box center [428, 177] width 155 height 25
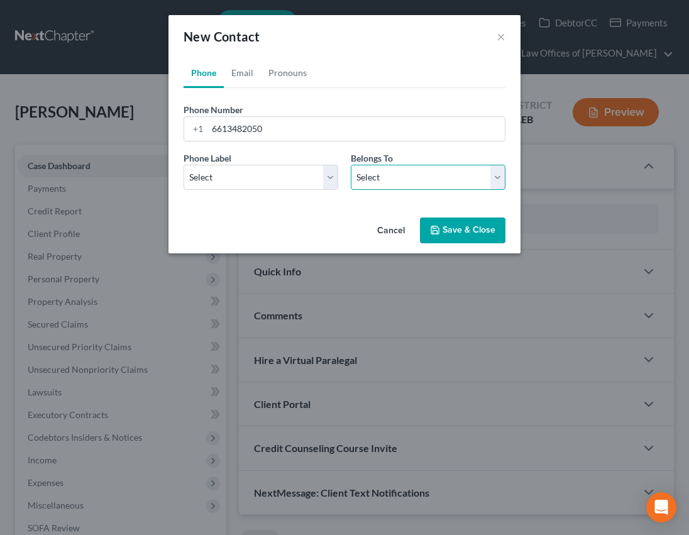
select select "0"
click at [351, 165] on select "Select Client Other" at bounding box center [428, 177] width 155 height 25
click at [292, 181] on select "Select Mobile Home Work Other" at bounding box center [261, 177] width 155 height 25
select select "0"
click at [184, 165] on select "Select Mobile Home Work Other" at bounding box center [261, 177] width 155 height 25
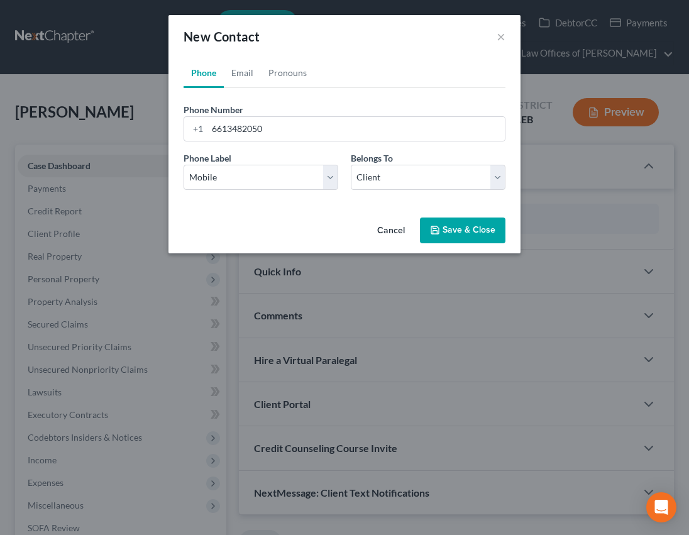
click at [447, 235] on button "Save & Close" at bounding box center [463, 231] width 86 height 26
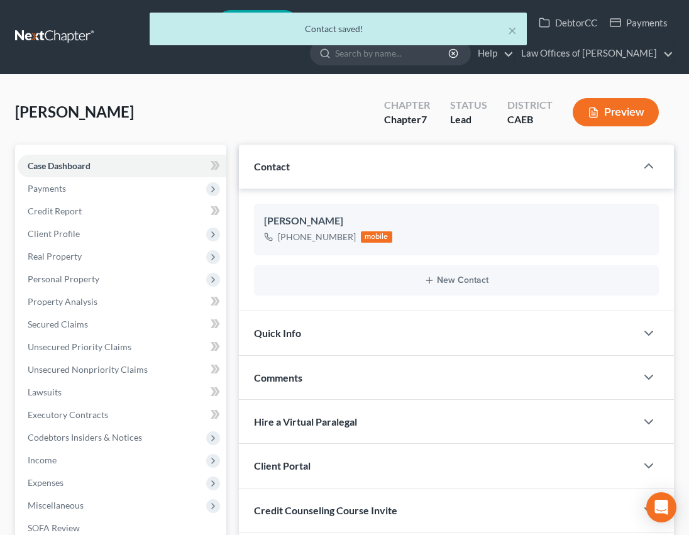
click at [389, 333] on div "Quick Info" at bounding box center [438, 332] width 398 height 43
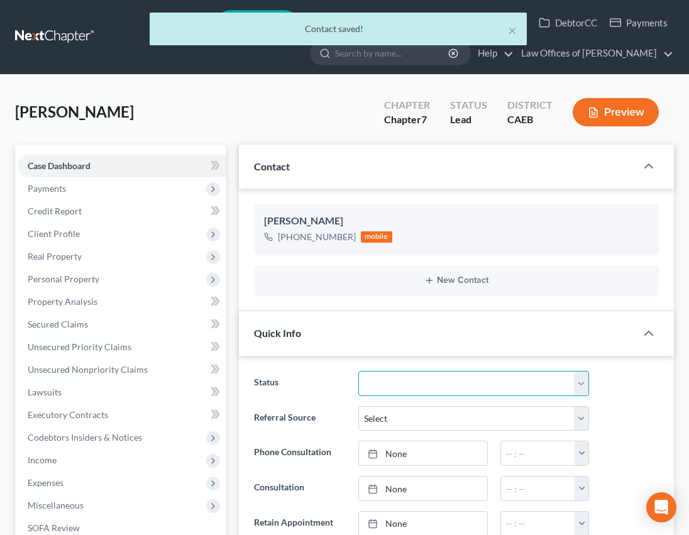
click at [411, 380] on select "Cancelled/Refund Closed Consultation Declined Discharged Filed Income Check In …" at bounding box center [474, 383] width 231 height 25
select select "2"
click at [359, 371] on select "Cancelled/Refund Closed Consultation Declined Discharged Filed Income Check In …" at bounding box center [474, 383] width 231 height 25
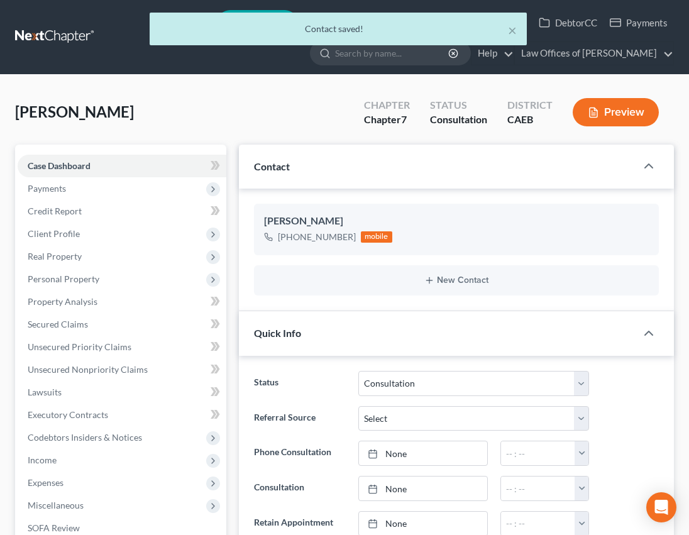
click at [610, 389] on div "Status Cancelled/Refund Closed Consultation Declined Discharged Filed Income Ch…" at bounding box center [457, 383] width 418 height 25
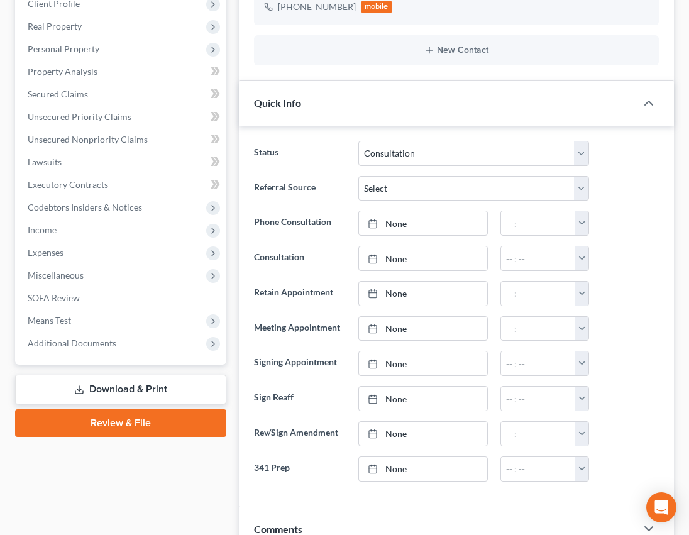
scroll to position [234, 0]
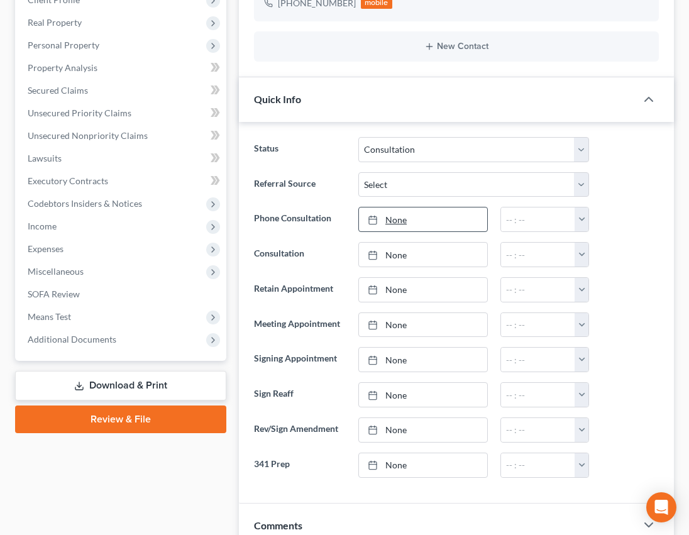
click at [440, 216] on link "None" at bounding box center [423, 220] width 128 height 24
type input "[DATE]"
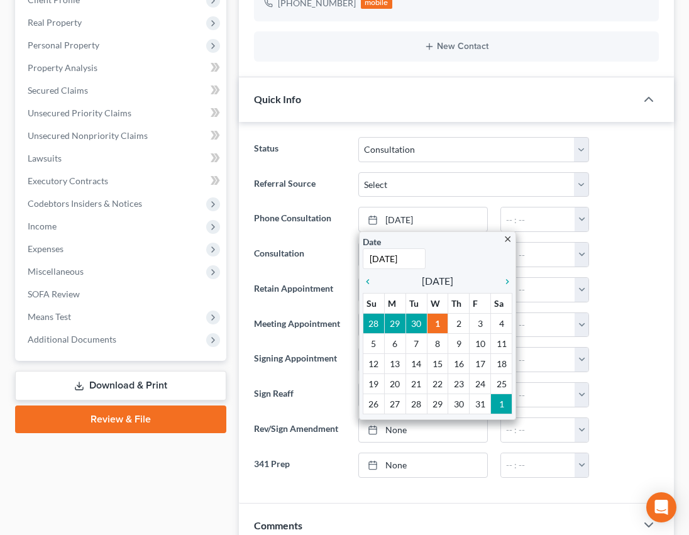
click at [603, 215] on div at bounding box center [631, 219] width 70 height 25
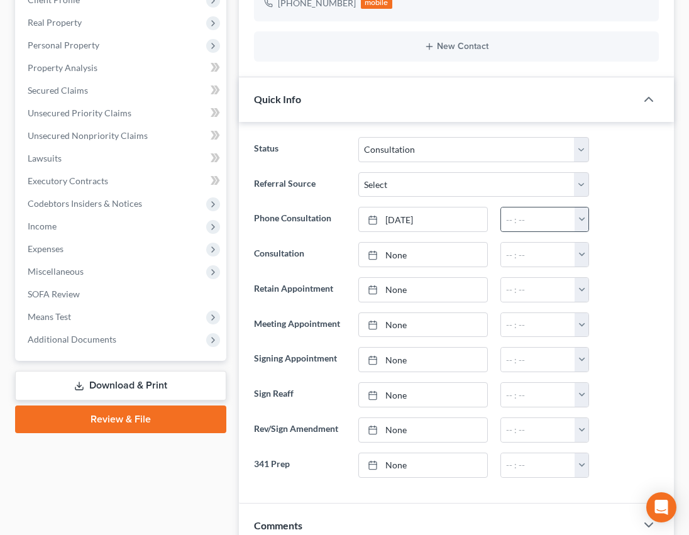
click at [577, 219] on button "button" at bounding box center [582, 220] width 14 height 24
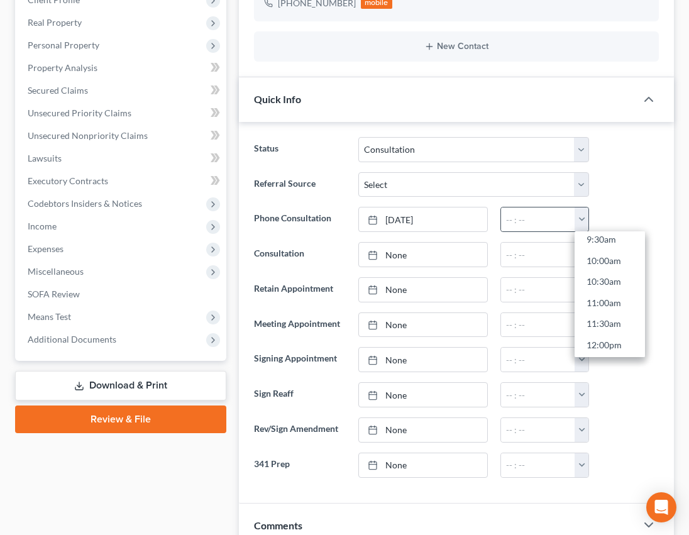
scroll to position [410, 0]
click at [601, 321] on link "11:30am" at bounding box center [610, 323] width 70 height 21
type input "11:30am"
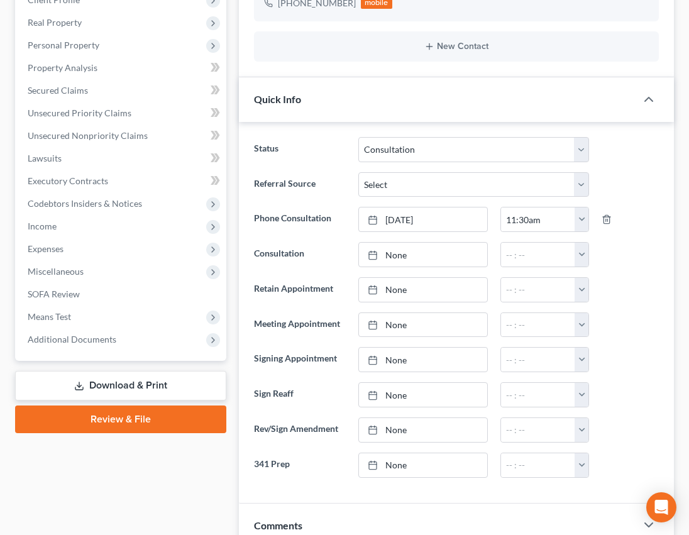
click at [635, 337] on ng-include "Status Cancelled/Refund Closed Consultation Declined Discharged Filed Income Ch…" at bounding box center [456, 307] width 405 height 341
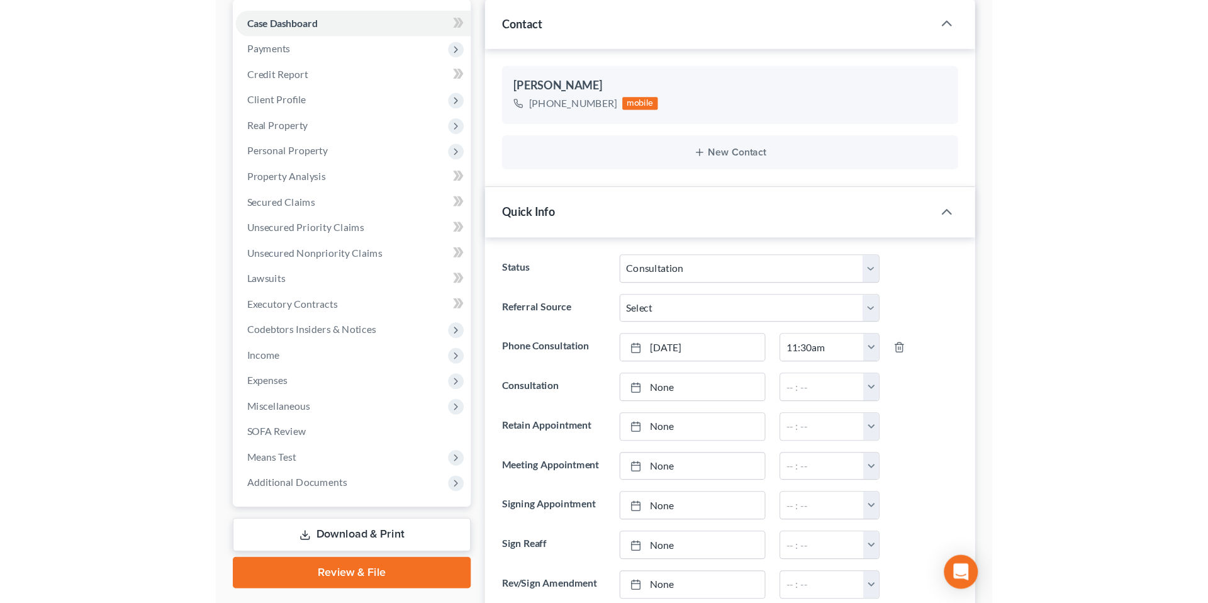
scroll to position [0, 0]
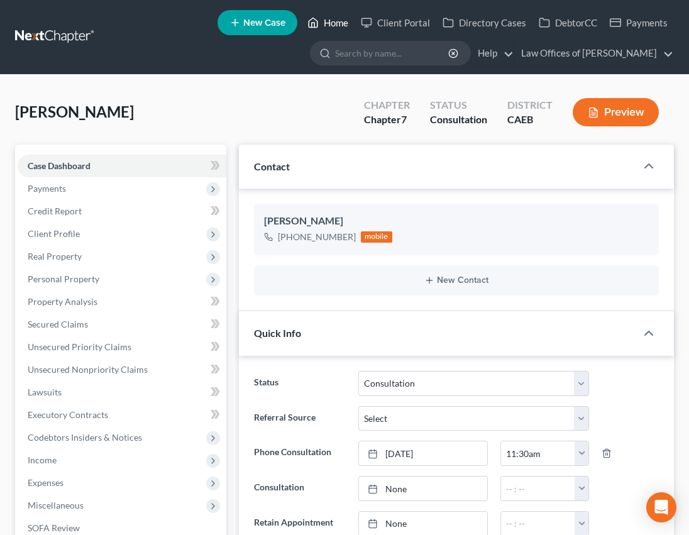
drag, startPoint x: 332, startPoint y: 21, endPoint x: 332, endPoint y: 28, distance: 6.9
click at [332, 21] on link "Home" at bounding box center [327, 22] width 53 height 23
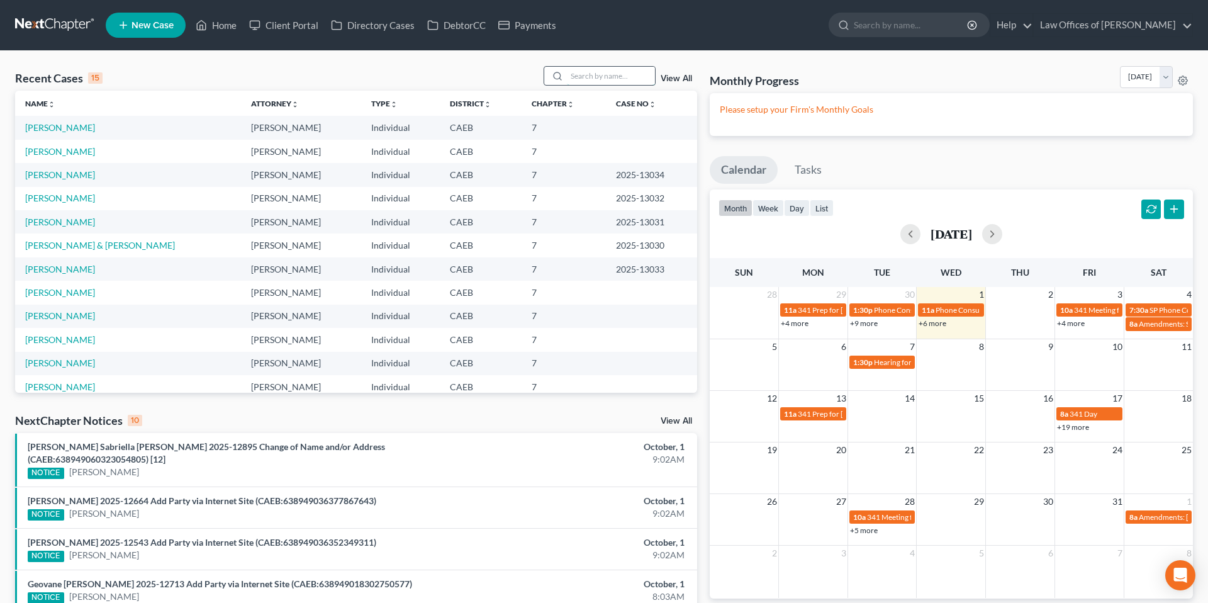
click at [608, 78] on input "search" at bounding box center [611, 76] width 88 height 18
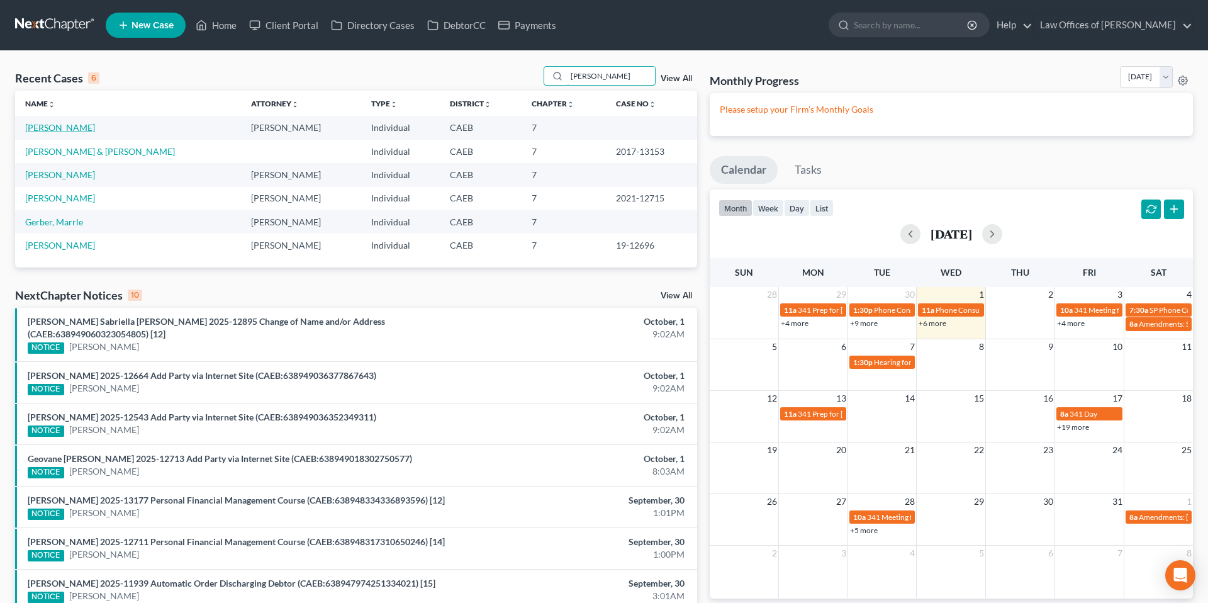
type input "[PERSON_NAME]"
click at [66, 126] on link "[PERSON_NAME]" at bounding box center [60, 127] width 70 height 11
select select "6"
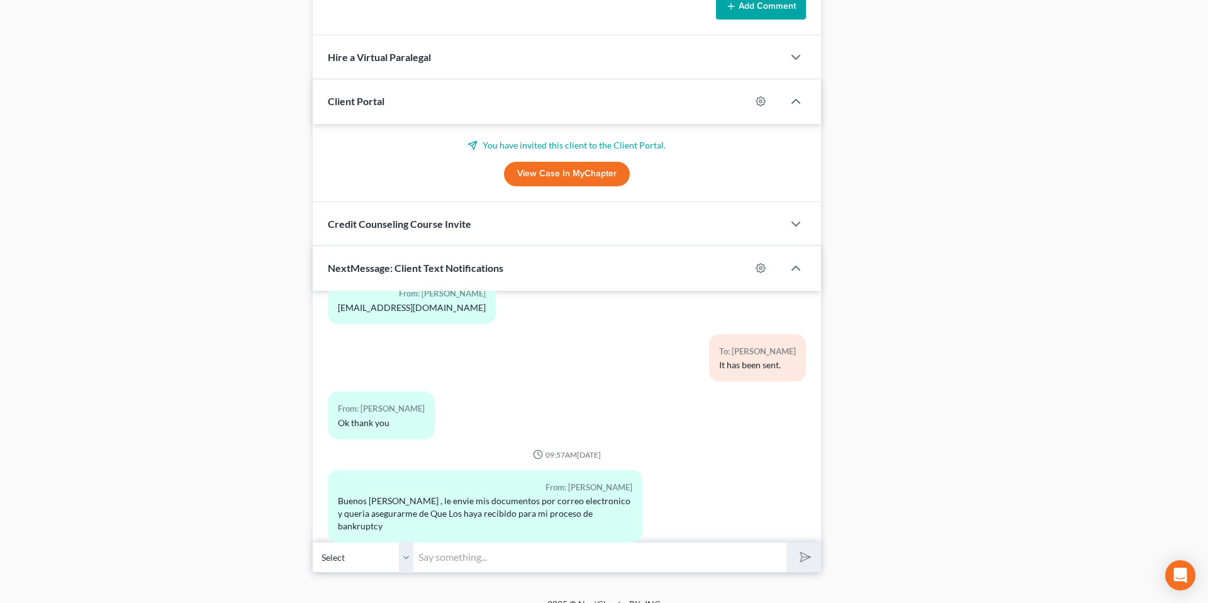
scroll to position [969, 0]
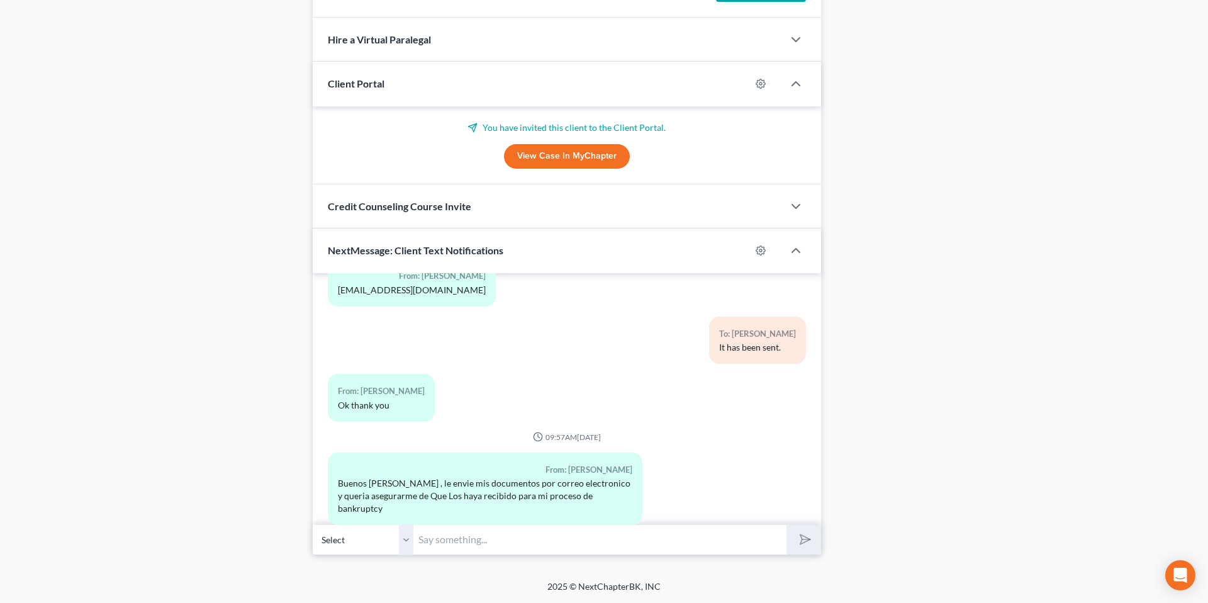
click at [501, 535] on input "text" at bounding box center [599, 539] width 373 height 31
type input "Si recibimos sus documentos, gracias."
drag, startPoint x: 805, startPoint y: 547, endPoint x: 435, endPoint y: 481, distance: 375.7
click at [761, 535] on button "submit" at bounding box center [803, 540] width 35 height 30
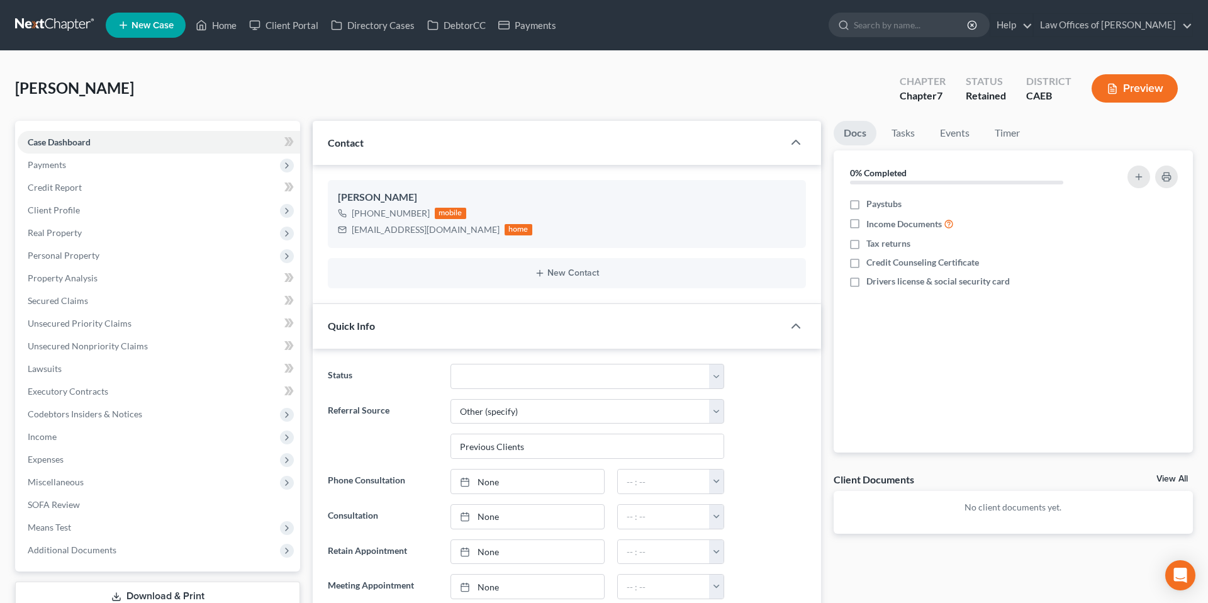
scroll to position [1338, 0]
click at [206, 28] on icon at bounding box center [202, 25] width 9 height 9
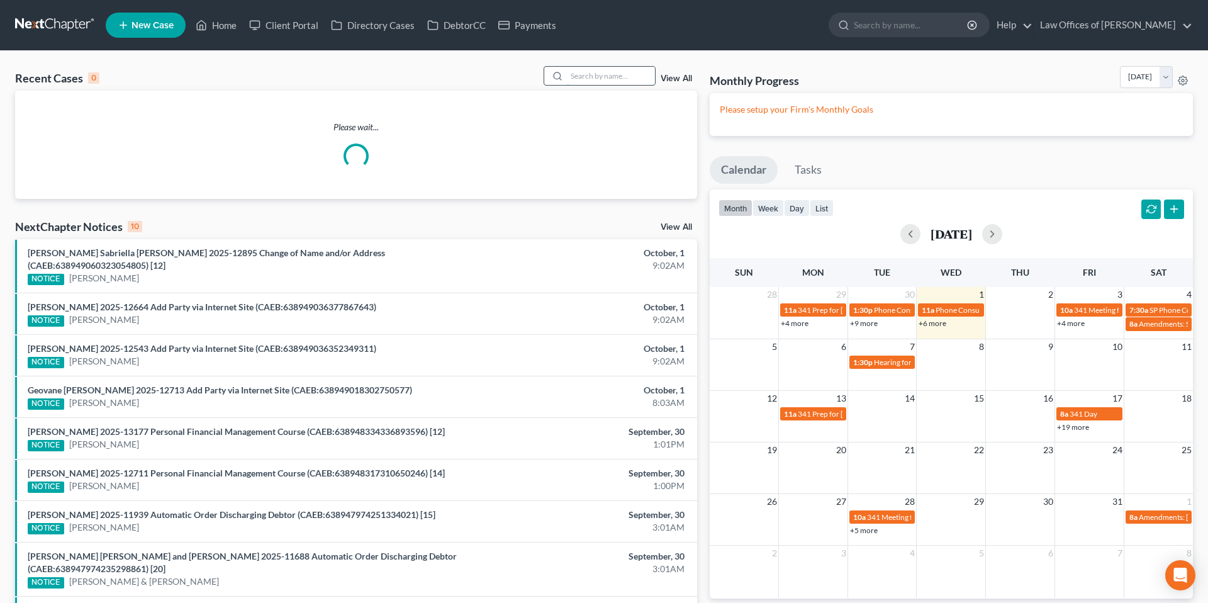
click at [585, 79] on input "search" at bounding box center [611, 76] width 88 height 18
type input "[PERSON_NAME]"
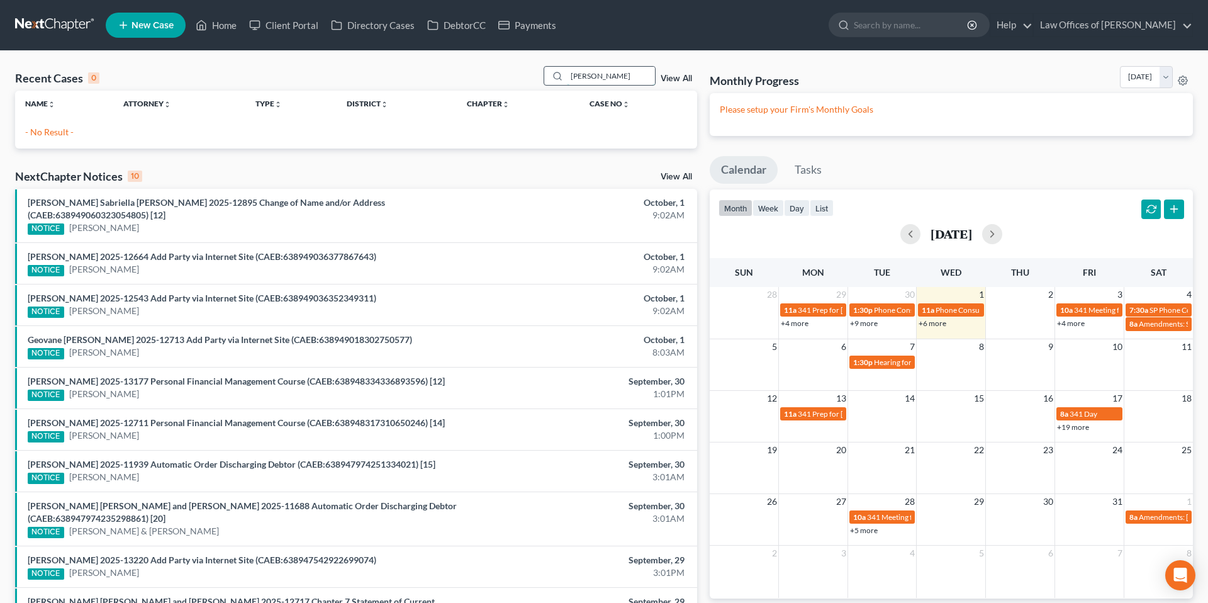
click at [618, 78] on input "[PERSON_NAME]" at bounding box center [611, 76] width 88 height 18
click at [617, 78] on input "[PERSON_NAME]" at bounding box center [611, 76] width 88 height 18
click at [618, 78] on input "[PERSON_NAME]" at bounding box center [611, 76] width 88 height 18
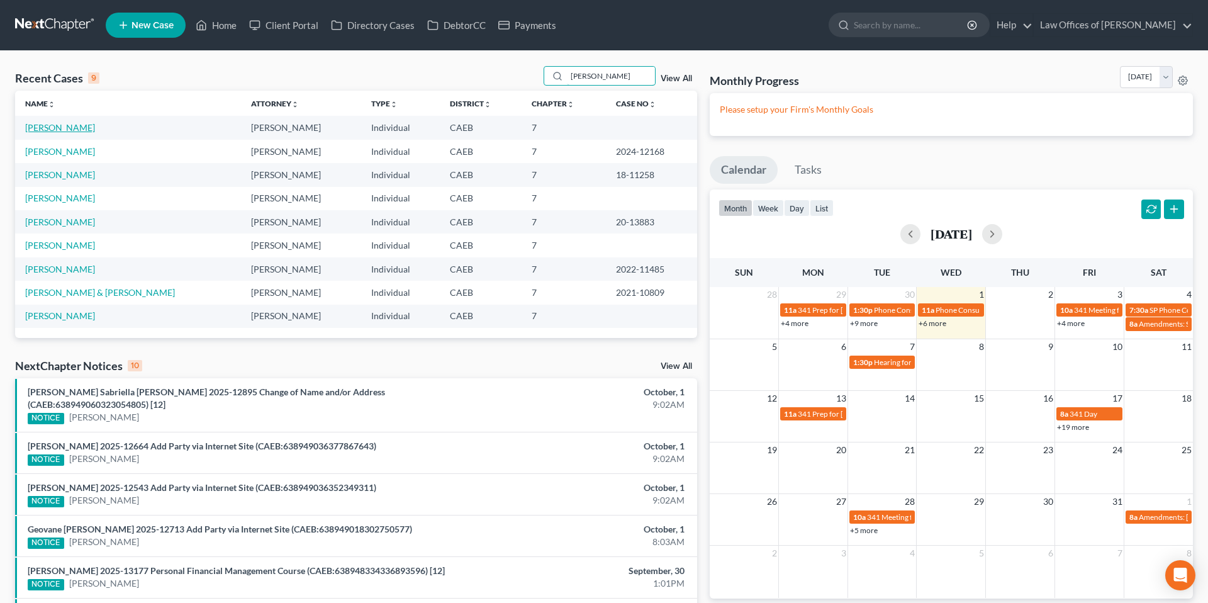
type input "[PERSON_NAME]"
click at [70, 130] on link "[PERSON_NAME]" at bounding box center [60, 127] width 70 height 11
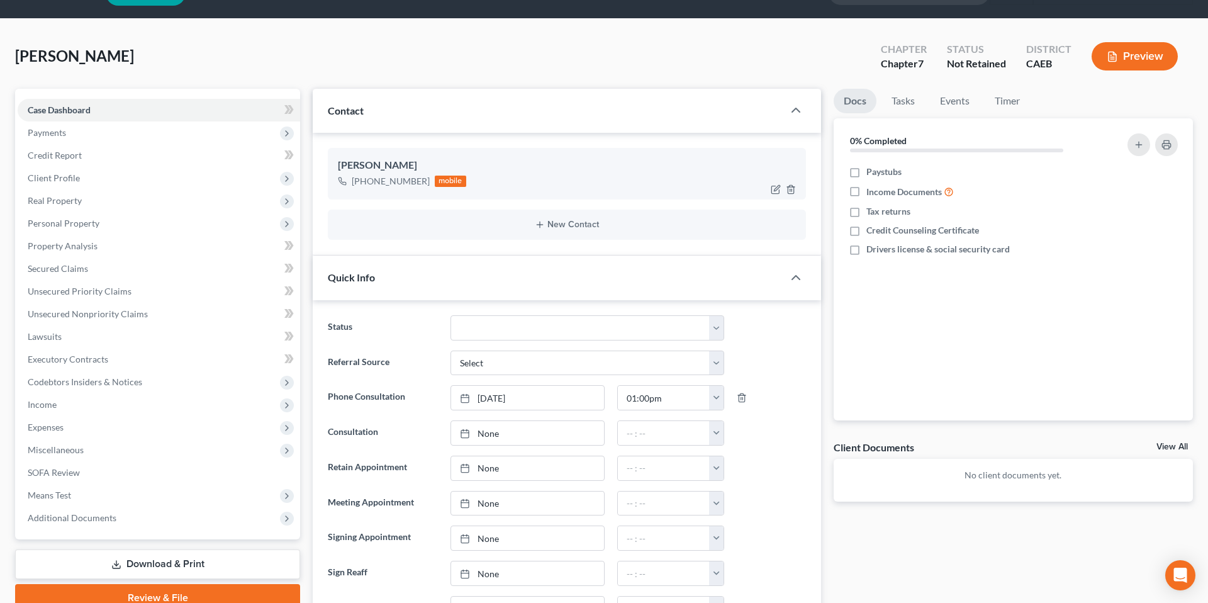
scroll to position [34, 0]
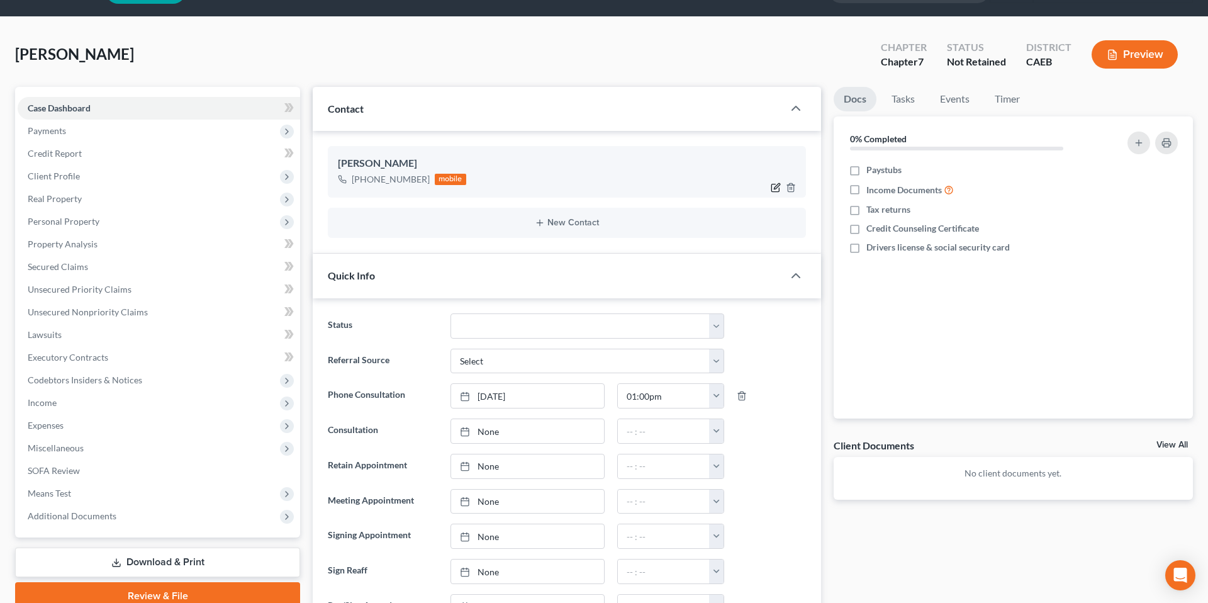
click at [761, 186] on icon "button" at bounding box center [776, 187] width 10 height 10
select select "0"
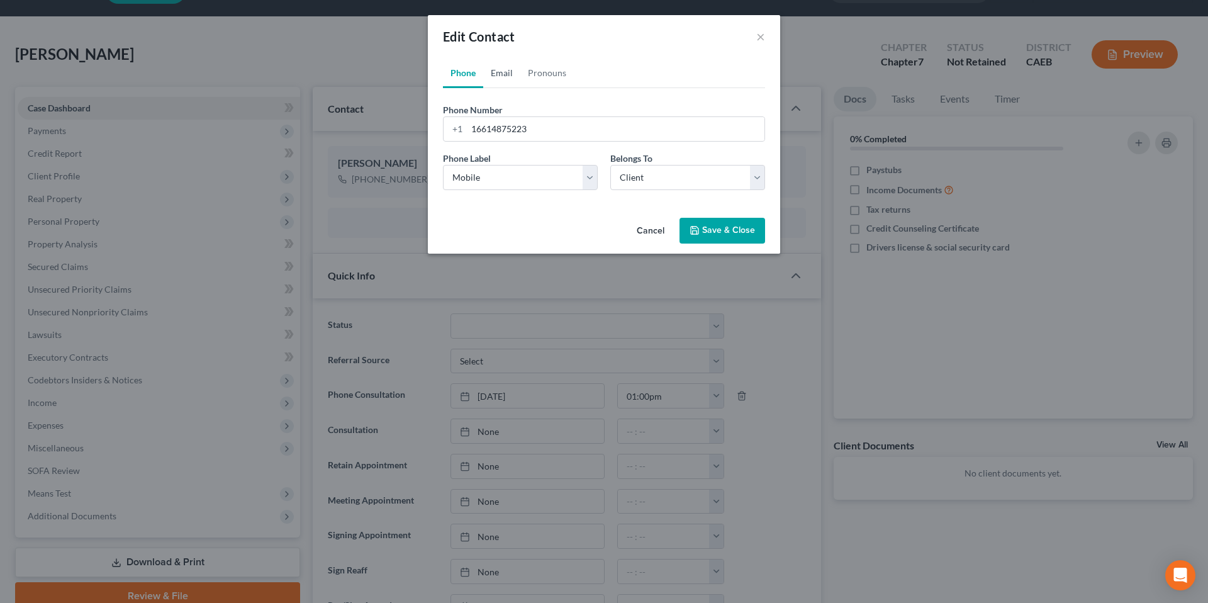
drag, startPoint x: 496, startPoint y: 67, endPoint x: 513, endPoint y: 117, distance: 52.7
click at [496, 67] on link "Email" at bounding box center [501, 73] width 37 height 30
click at [516, 123] on input "email" at bounding box center [616, 129] width 298 height 24
type input "[EMAIL_ADDRESS][DOMAIN_NAME]"
click at [503, 170] on select "Select Home Work Other" at bounding box center [520, 177] width 155 height 25
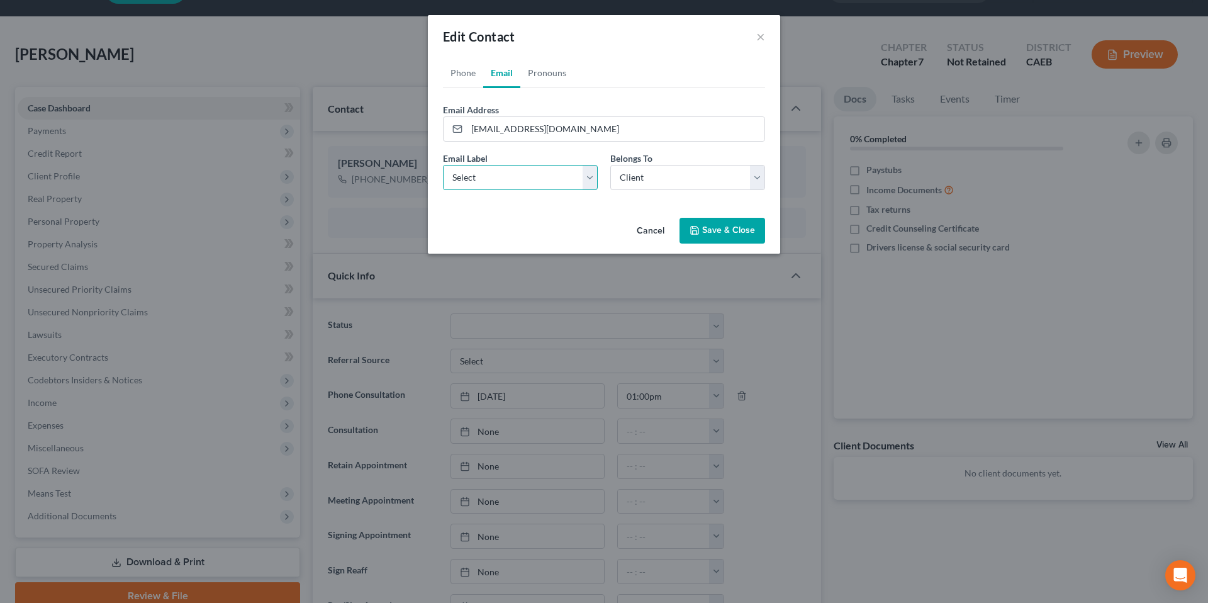
select select "0"
click at [443, 165] on select "Select Home Work Other" at bounding box center [520, 177] width 155 height 25
click at [728, 228] on button "Save & Close" at bounding box center [722, 231] width 86 height 26
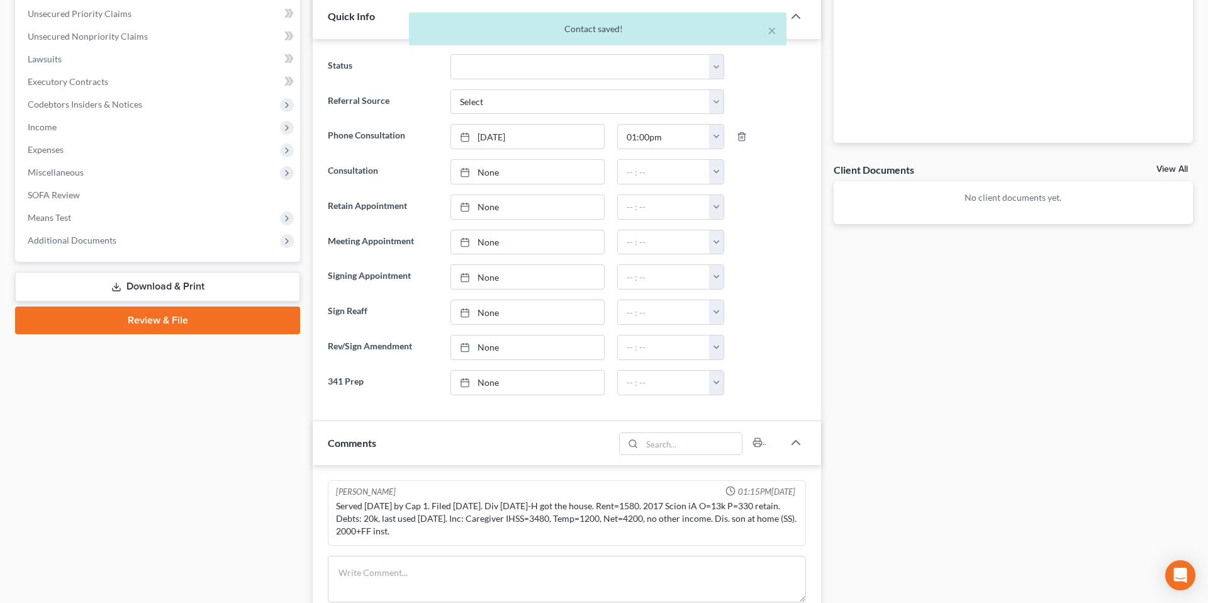
scroll to position [0, 0]
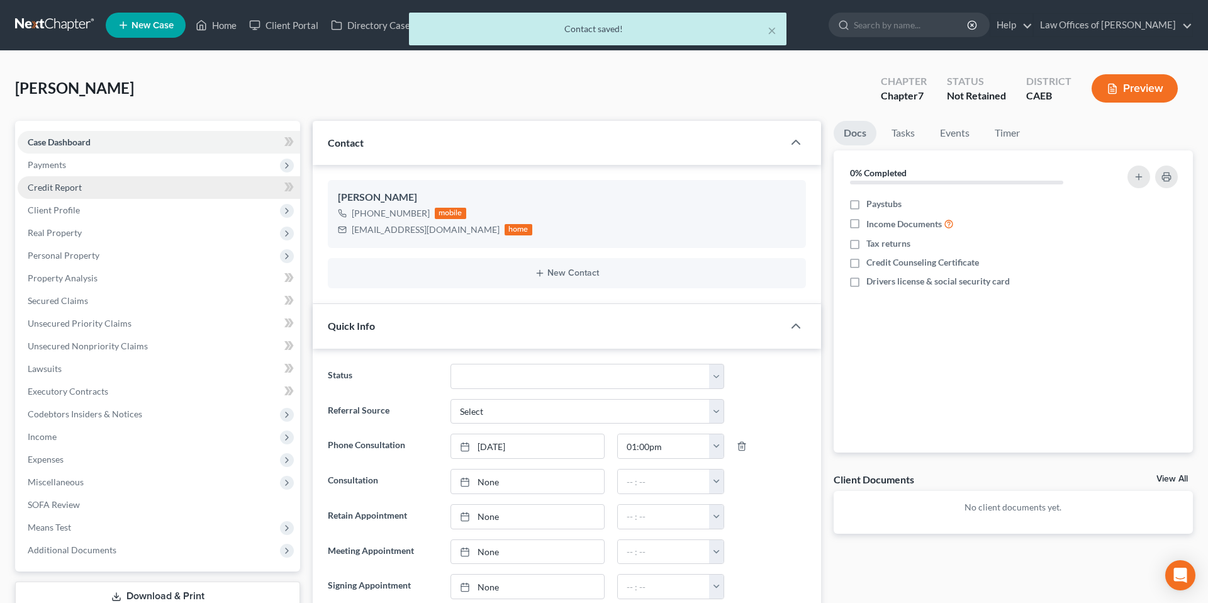
drag, startPoint x: 48, startPoint y: 166, endPoint x: 113, endPoint y: 182, distance: 66.8
click at [48, 165] on span "Payments" at bounding box center [47, 164] width 38 height 11
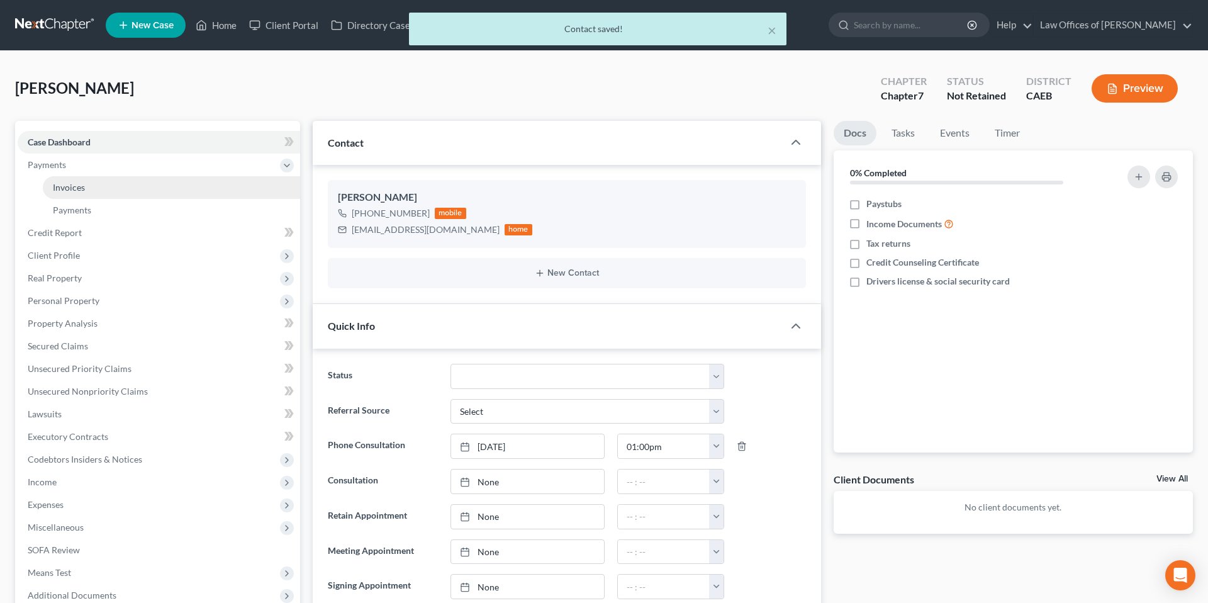
click at [86, 192] on link "Invoices" at bounding box center [171, 187] width 257 height 23
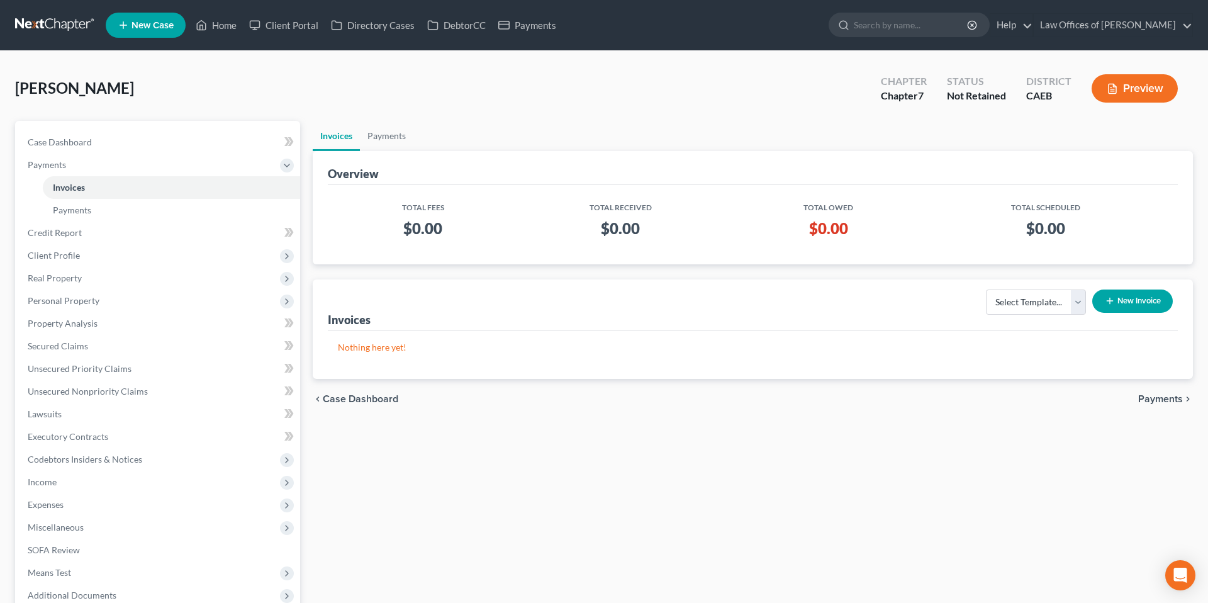
click at [761, 300] on button "New Invoice" at bounding box center [1132, 300] width 81 height 23
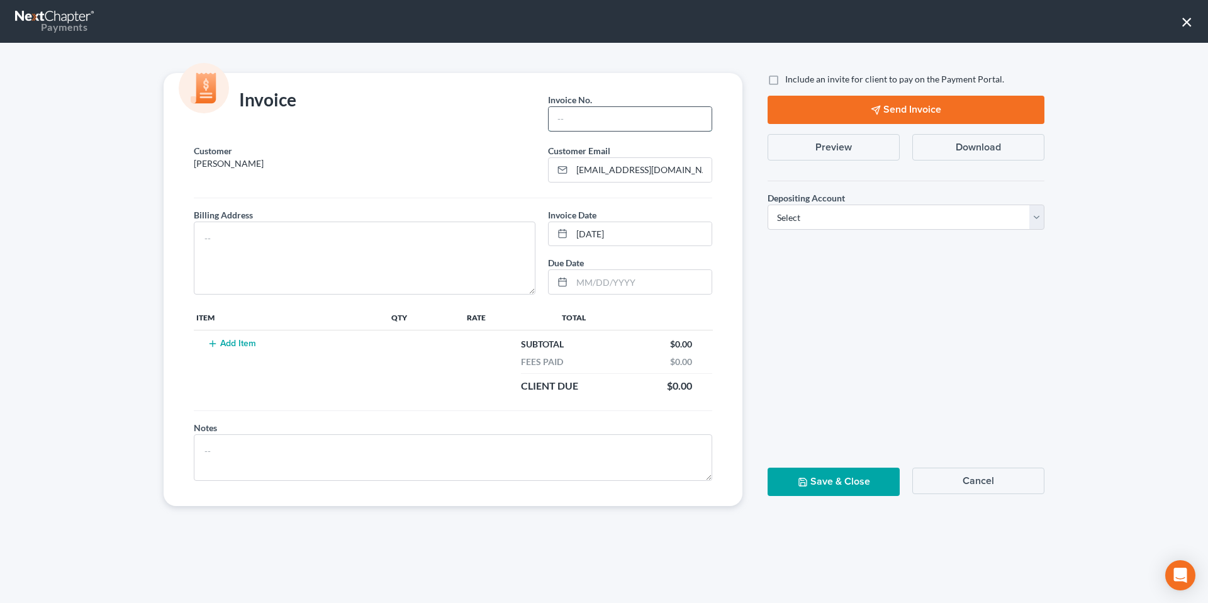
click at [584, 121] on input "text" at bounding box center [630, 119] width 163 height 24
type input "10012501"
click at [456, 237] on textarea at bounding box center [365, 257] width 342 height 73
type textarea "[STREET_ADDRESS]"
click at [233, 345] on button "Add Item" at bounding box center [231, 343] width 55 height 10
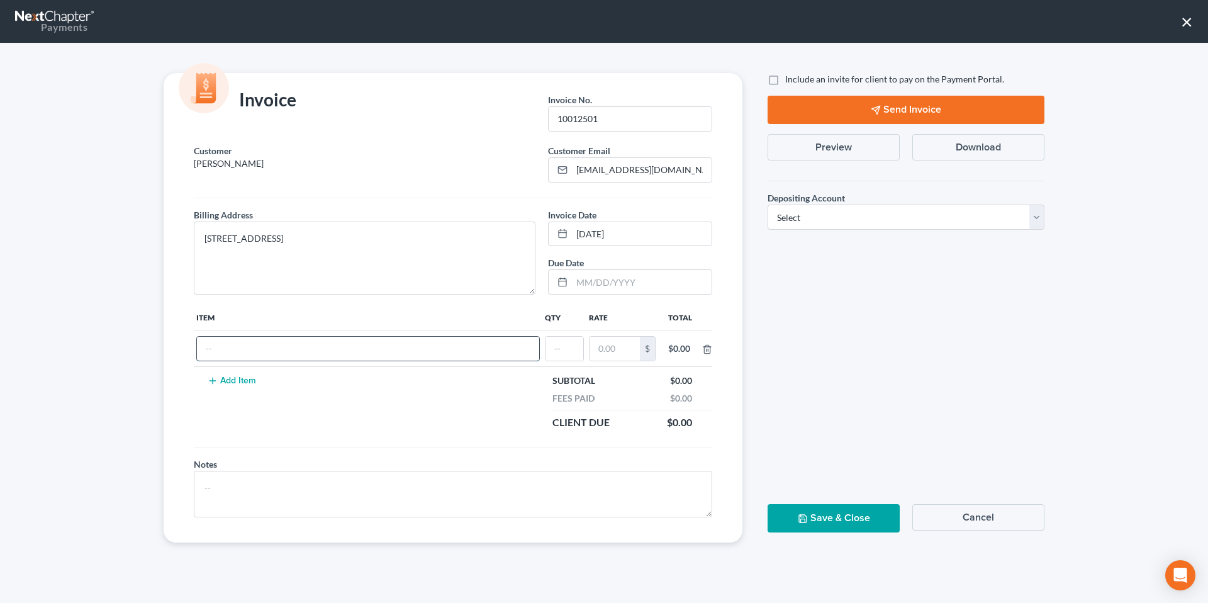
click at [257, 345] on input "text" at bounding box center [368, 349] width 342 height 24
type input "Attorneys Fee"
type input "1"
type input "2,000"
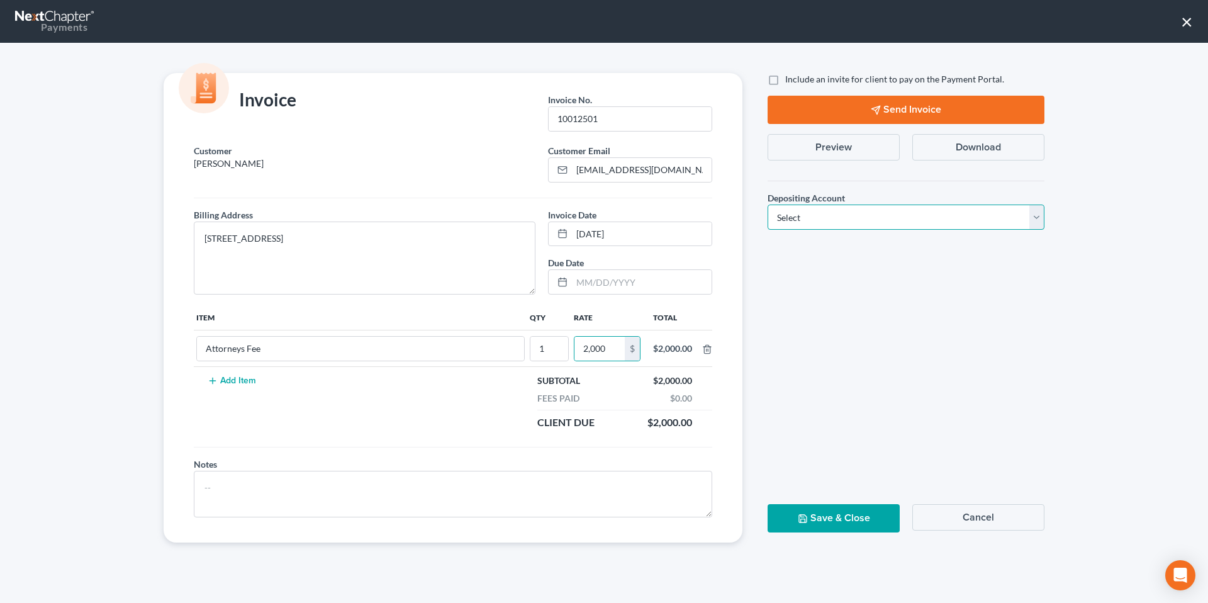
click at [761, 214] on select "Select Operation Trust" at bounding box center [905, 216] width 277 height 25
select select "0"
click at [761, 204] on select "Select Operation Trust" at bounding box center [905, 216] width 277 height 25
click at [761, 527] on button "Save & Close" at bounding box center [833, 518] width 132 height 28
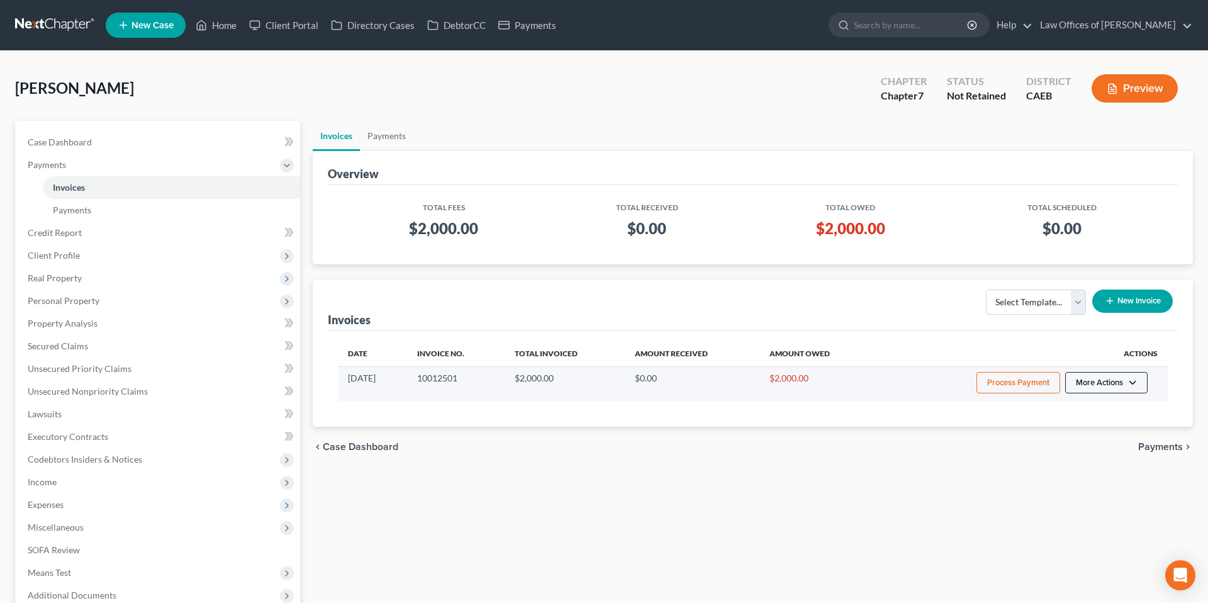
click at [761, 384] on button "More Actions" at bounding box center [1106, 382] width 82 height 21
click at [761, 436] on link "Record Cash or Check Payment" at bounding box center [1123, 429] width 147 height 21
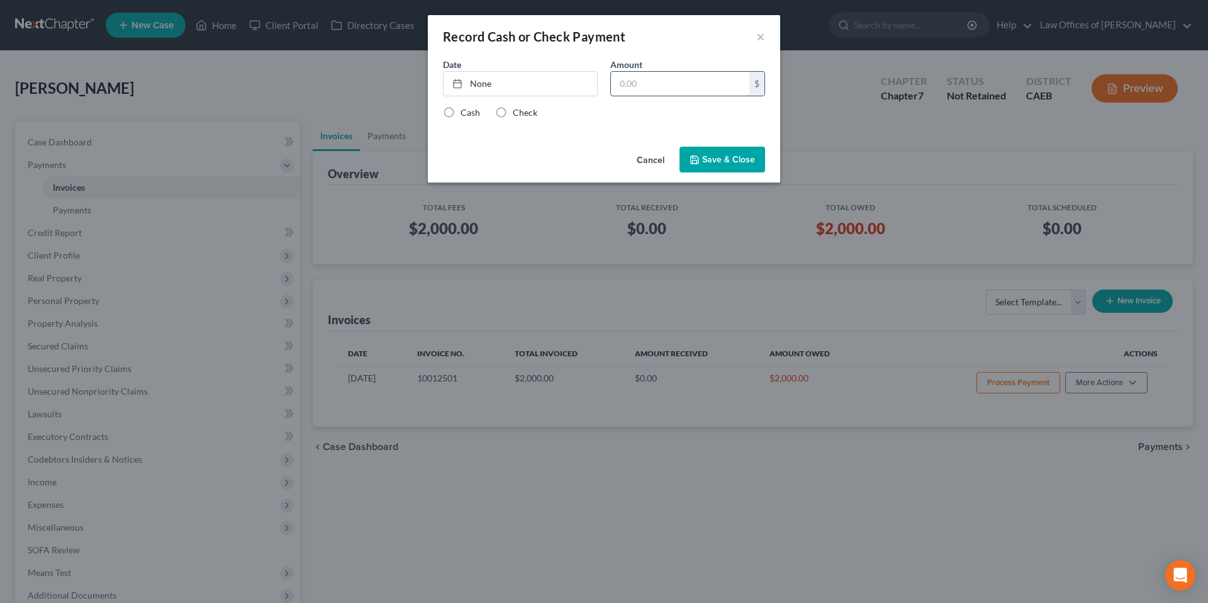
click at [680, 88] on input "text" at bounding box center [680, 84] width 138 height 24
type input "100"
type input "[DATE]"
drag, startPoint x: 558, startPoint y: 79, endPoint x: 654, endPoint y: 121, distance: 104.5
click at [558, 79] on link "None" at bounding box center [519, 84] width 153 height 24
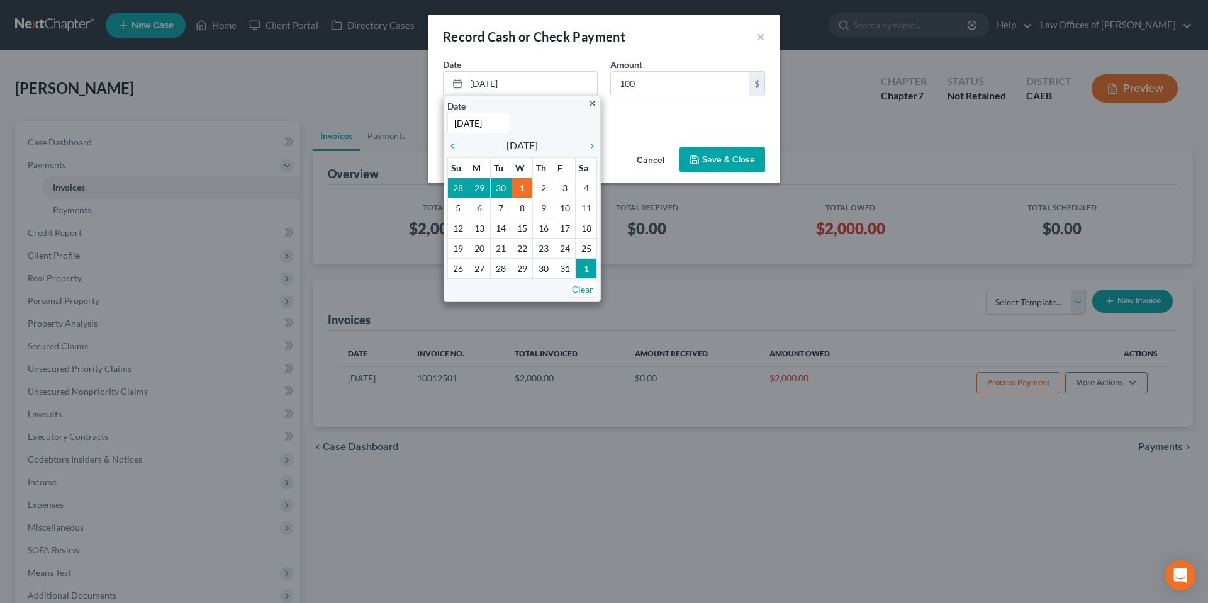
drag, startPoint x: 673, startPoint y: 125, endPoint x: 550, endPoint y: 122, distance: 122.7
click at [673, 125] on div "Date [DATE] close Date [DATE] Time 12:00 AM chevron_left [DATE] chevron_right S…" at bounding box center [604, 100] width 352 height 84
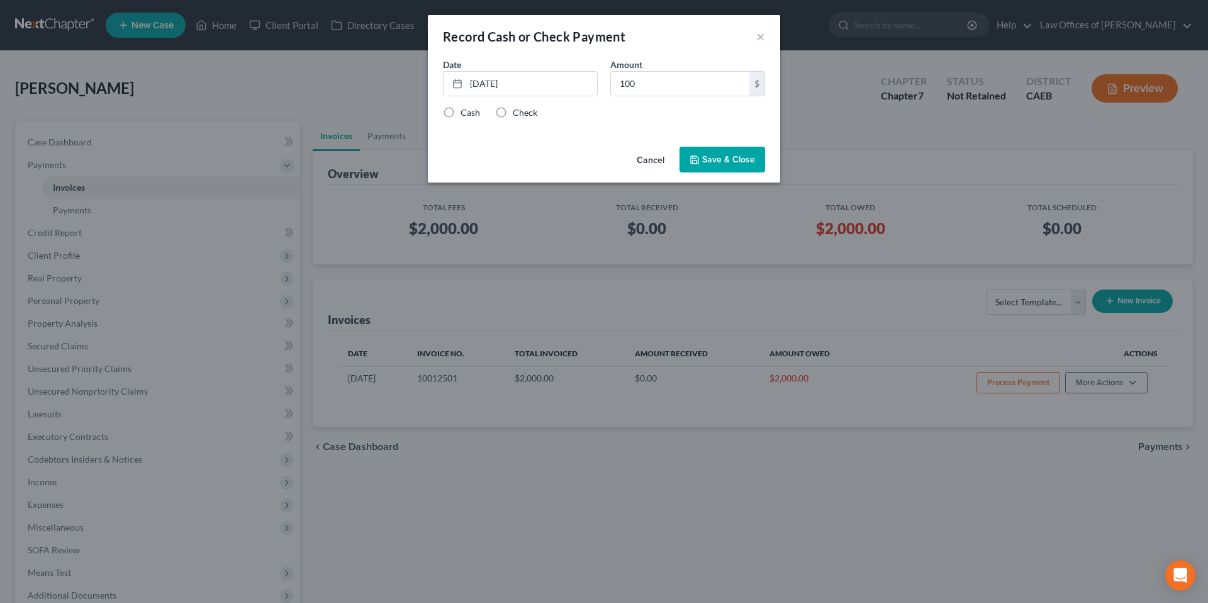
drag, startPoint x: 519, startPoint y: 111, endPoint x: 708, endPoint y: 142, distance: 191.7
click at [520, 111] on label "Check" at bounding box center [525, 112] width 25 height 13
click at [520, 111] on input "Check" at bounding box center [522, 110] width 8 height 8
radio input "true"
click at [719, 157] on button "Save & Close" at bounding box center [722, 160] width 86 height 26
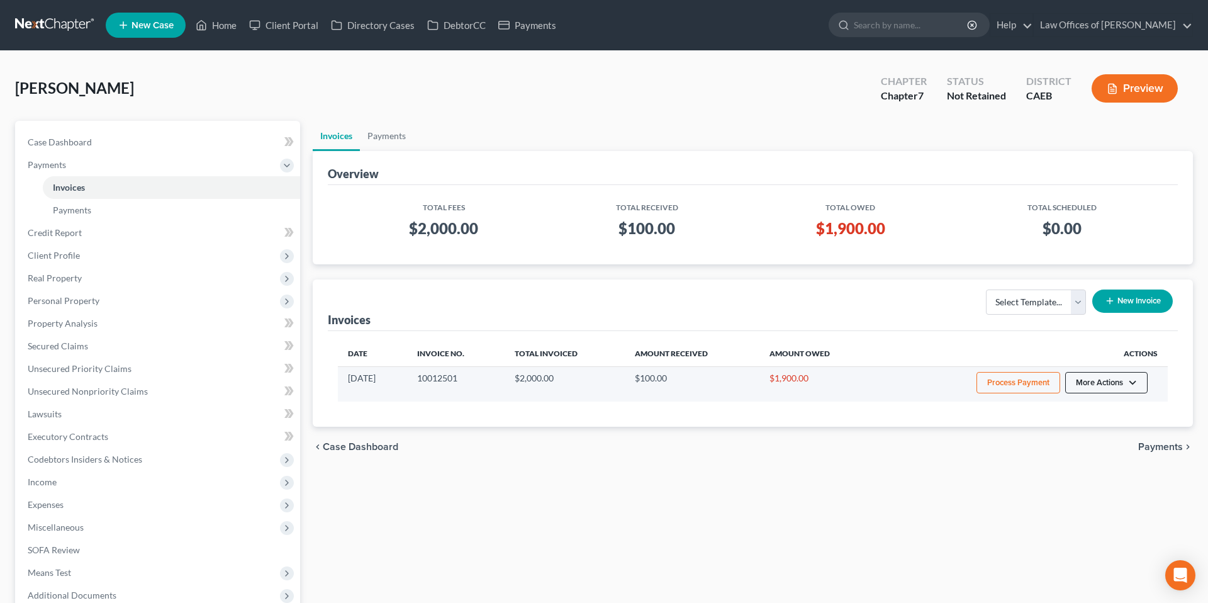
click at [761, 379] on button "More Actions" at bounding box center [1106, 382] width 82 height 21
click at [761, 410] on link "View/Edit" at bounding box center [1123, 408] width 147 height 21
select select "0"
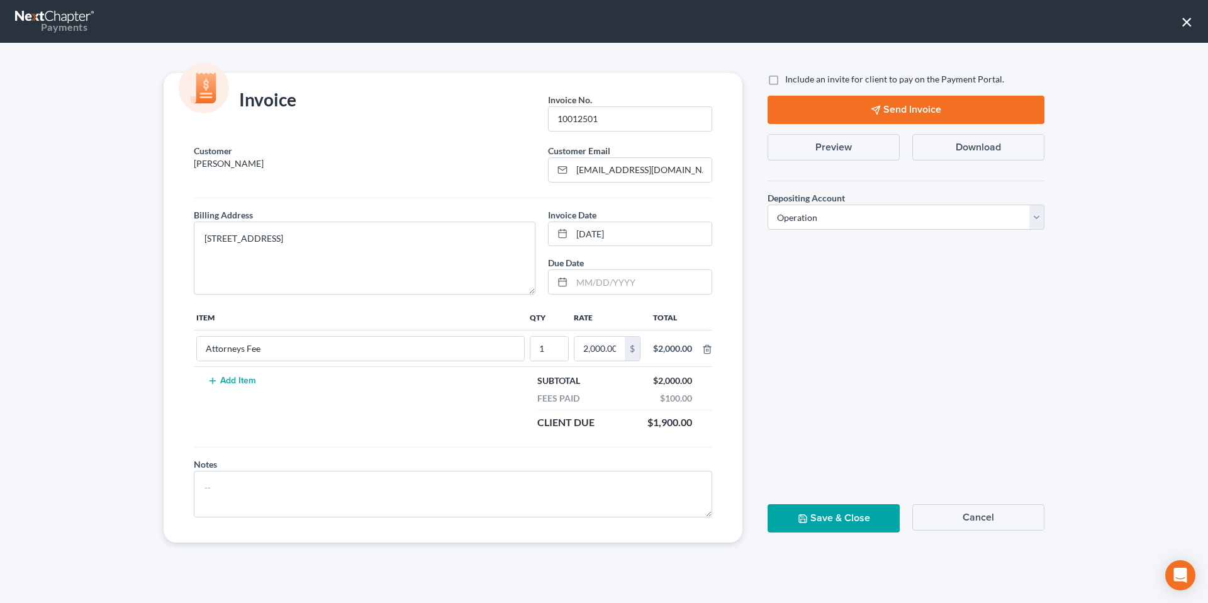
click at [761, 143] on button "Preview" at bounding box center [833, 147] width 132 height 26
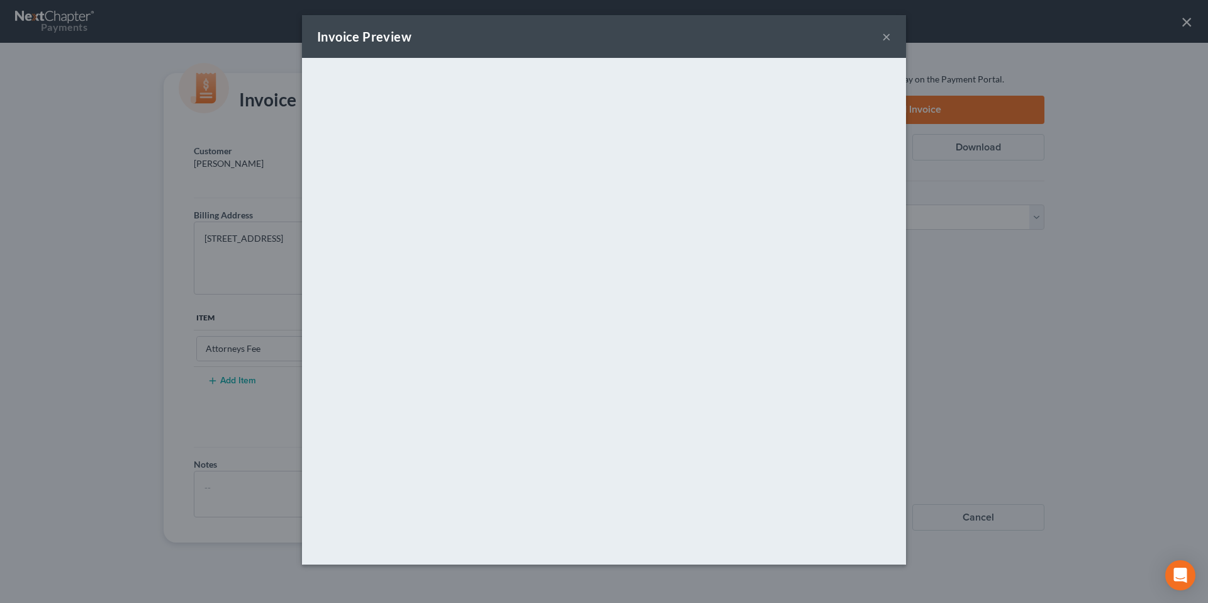
click at [761, 33] on button "×" at bounding box center [886, 36] width 9 height 15
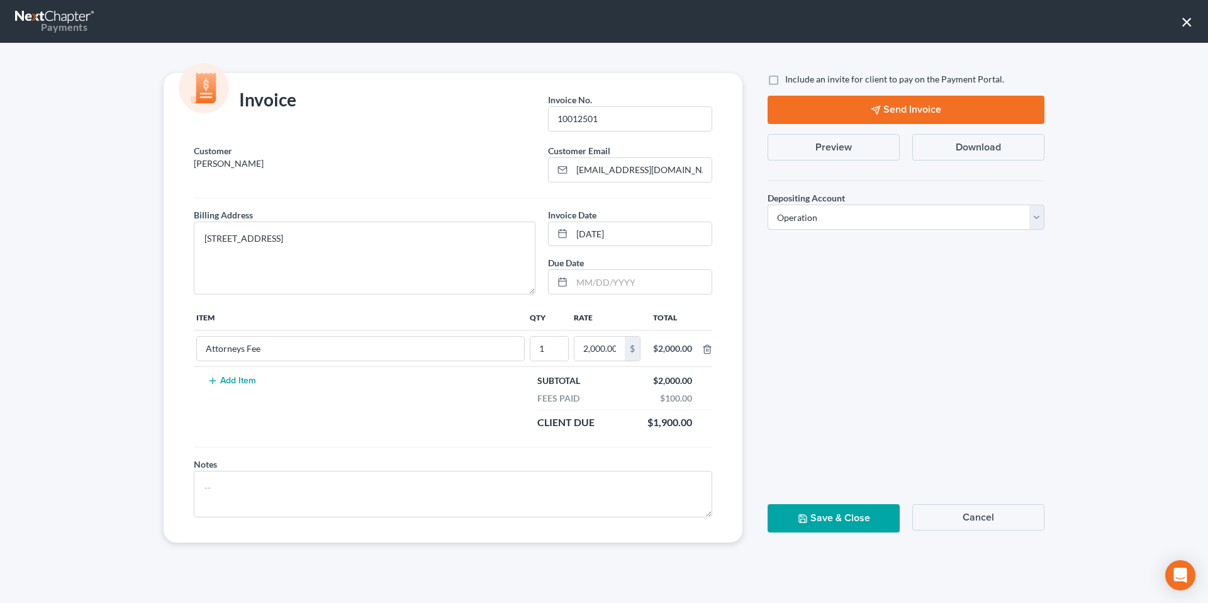
click at [761, 22] on button "×" at bounding box center [1187, 21] width 12 height 20
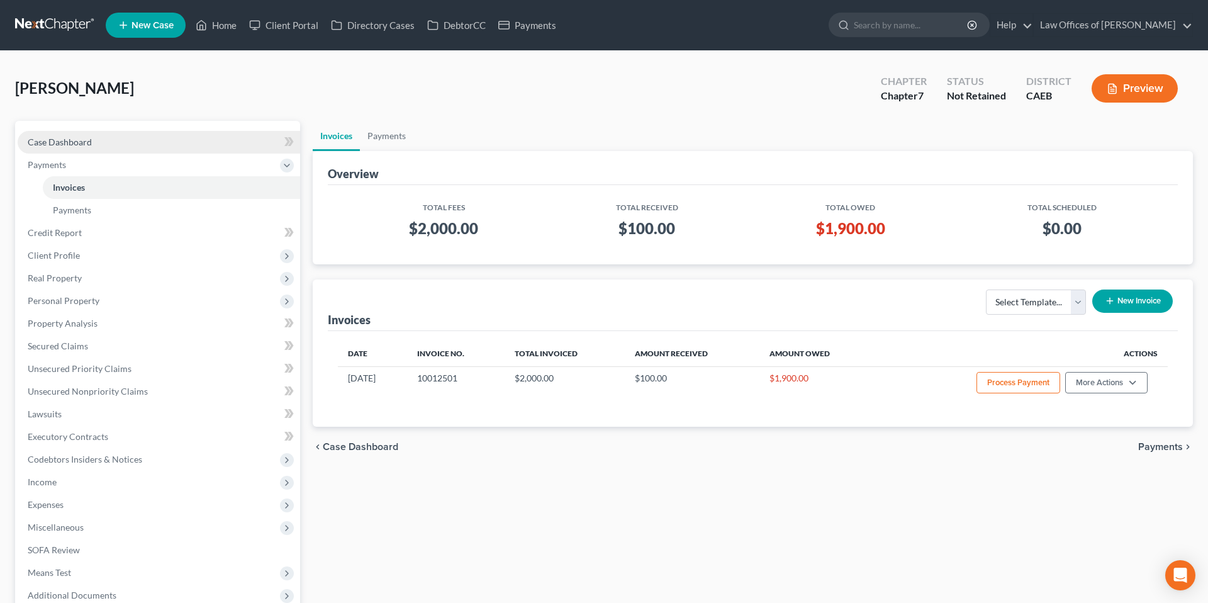
click at [130, 136] on link "Case Dashboard" at bounding box center [159, 142] width 282 height 23
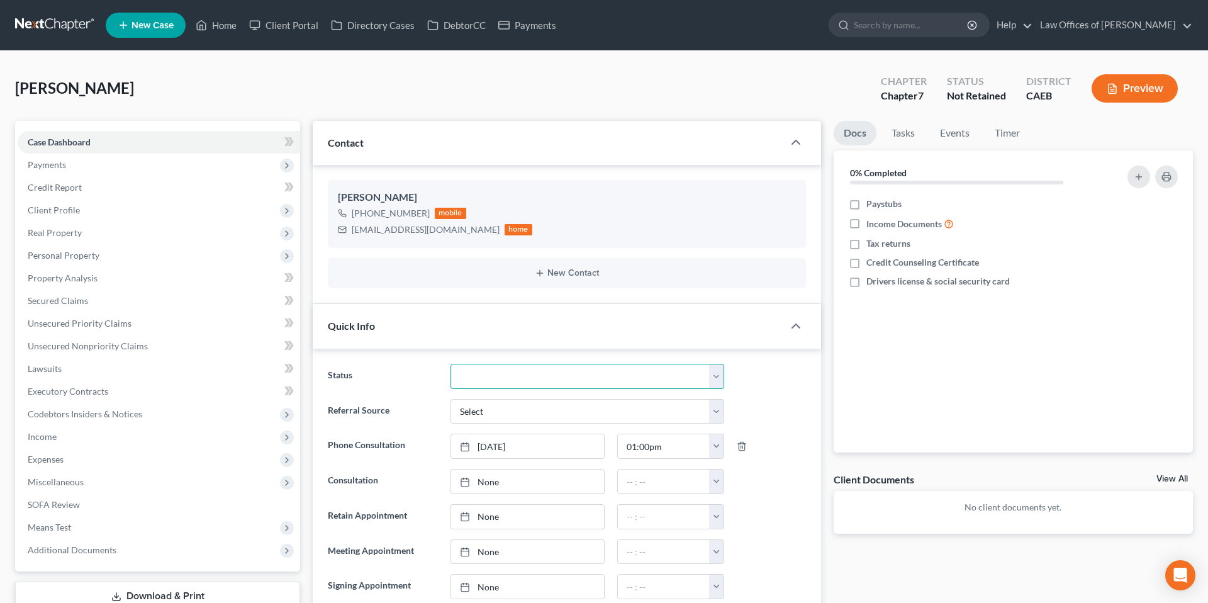
click at [569, 377] on select "Cancelled/Refund Closed Consultation Declined Discharged Filed Income Check In …" at bounding box center [587, 376] width 274 height 25
select select "14"
click at [450, 364] on select "Cancelled/Refund Closed Consultation Declined Discharged Filed Income Check In …" at bounding box center [587, 376] width 274 height 25
click at [761, 386] on div "Status Cancelled/Refund Closed Consultation Declined Discharged Filed Income Ch…" at bounding box center [566, 376] width 491 height 25
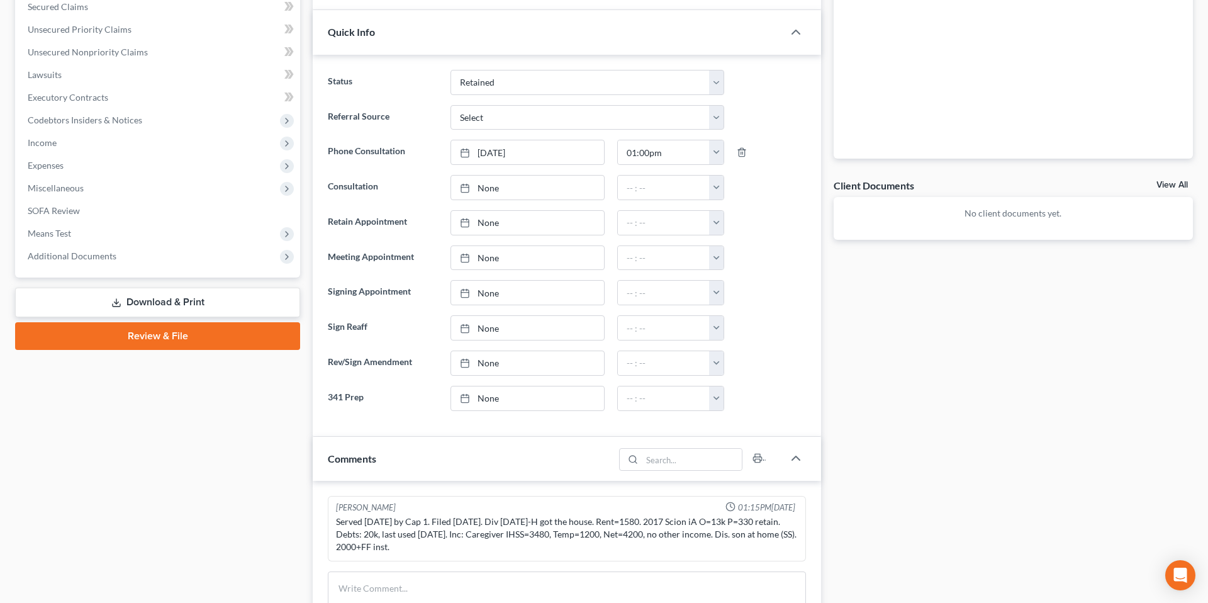
scroll to position [752, 0]
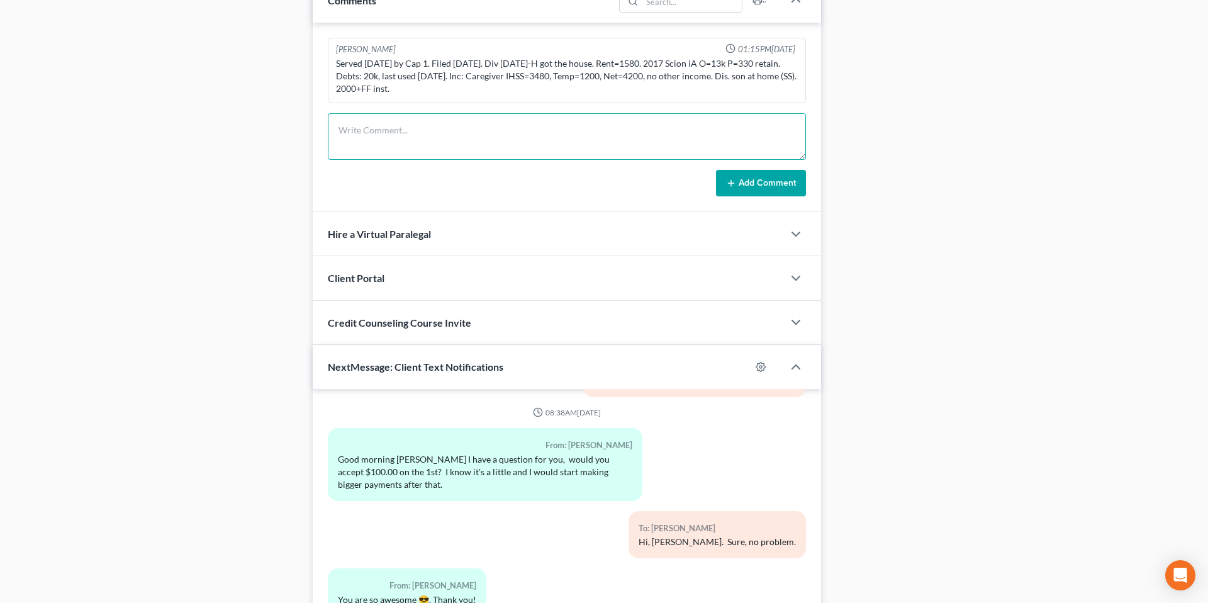
click at [414, 125] on textarea at bounding box center [567, 136] width 478 height 47
drag, startPoint x: 347, startPoint y: 131, endPoint x: 398, endPoint y: 152, distance: 54.7
click at [347, 131] on textarea "RP in office." at bounding box center [567, 136] width 478 height 47
type textarea "RP signed in office."
click at [754, 176] on button "Add Comment" at bounding box center [761, 183] width 90 height 26
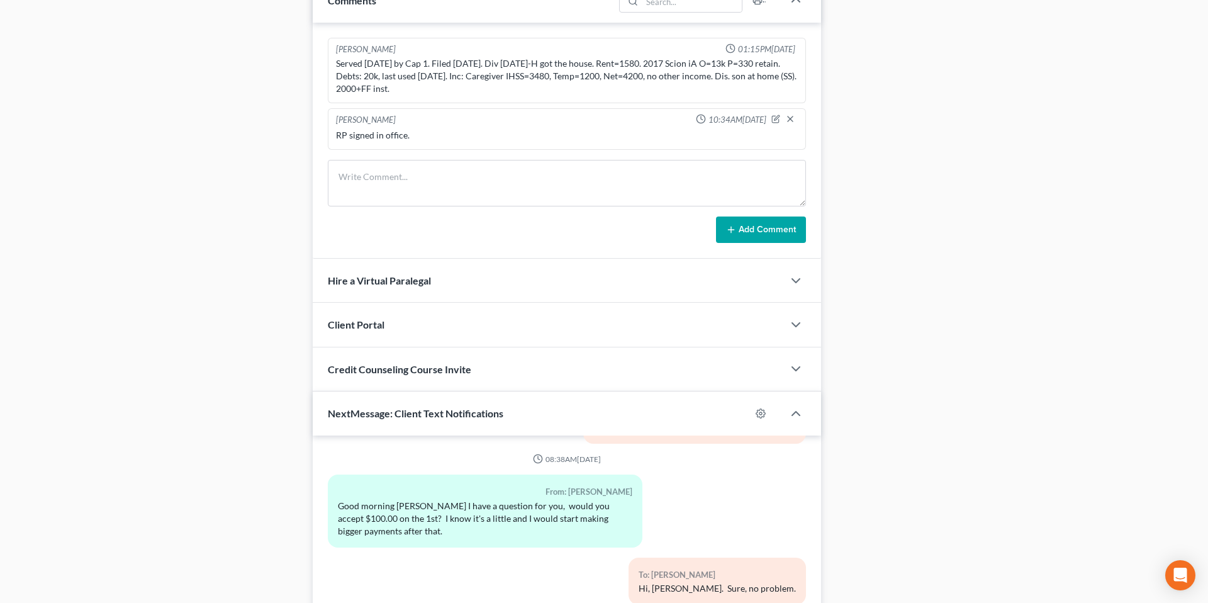
drag, startPoint x: 286, startPoint y: 246, endPoint x: 294, endPoint y: 109, distance: 136.7
click at [286, 246] on div "Case Dashboard Payments Invoices Payments Payments Credit Report Client Profile" at bounding box center [158, 43] width 298 height 1349
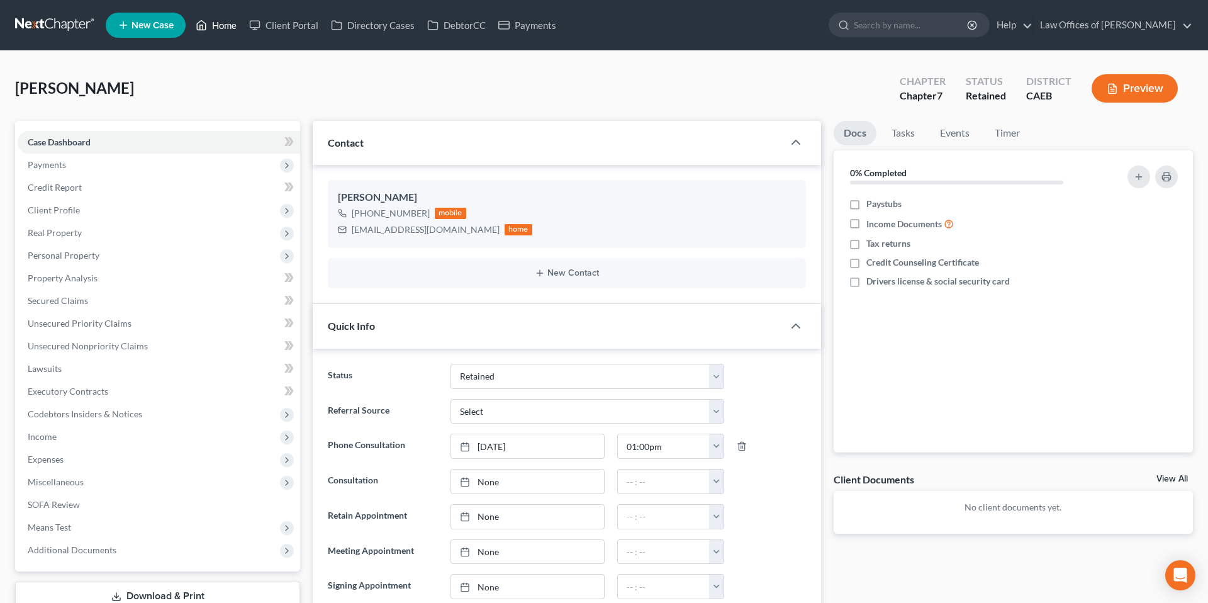
click at [223, 29] on link "Home" at bounding box center [215, 25] width 53 height 23
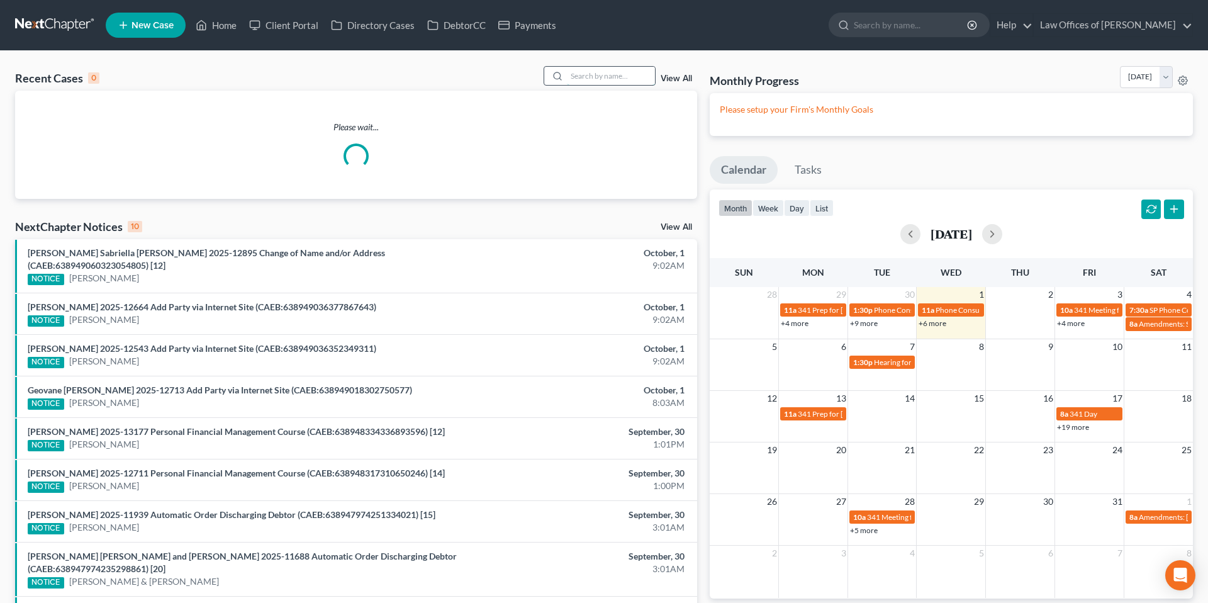
click at [613, 80] on input "search" at bounding box center [611, 76] width 88 height 18
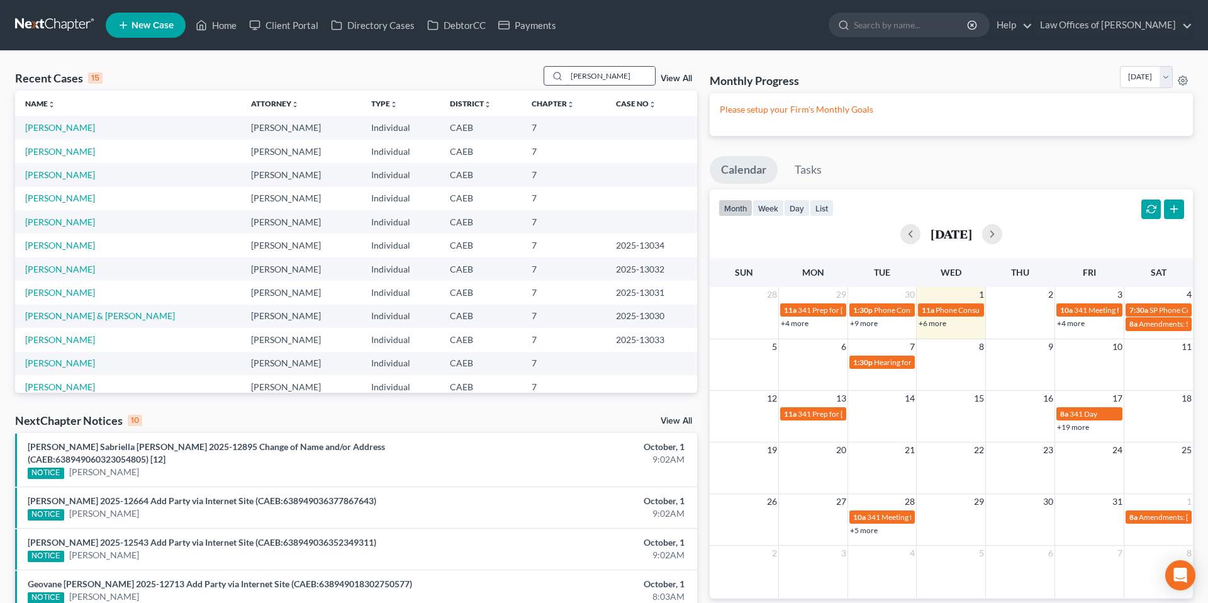
type input "[PERSON_NAME]"
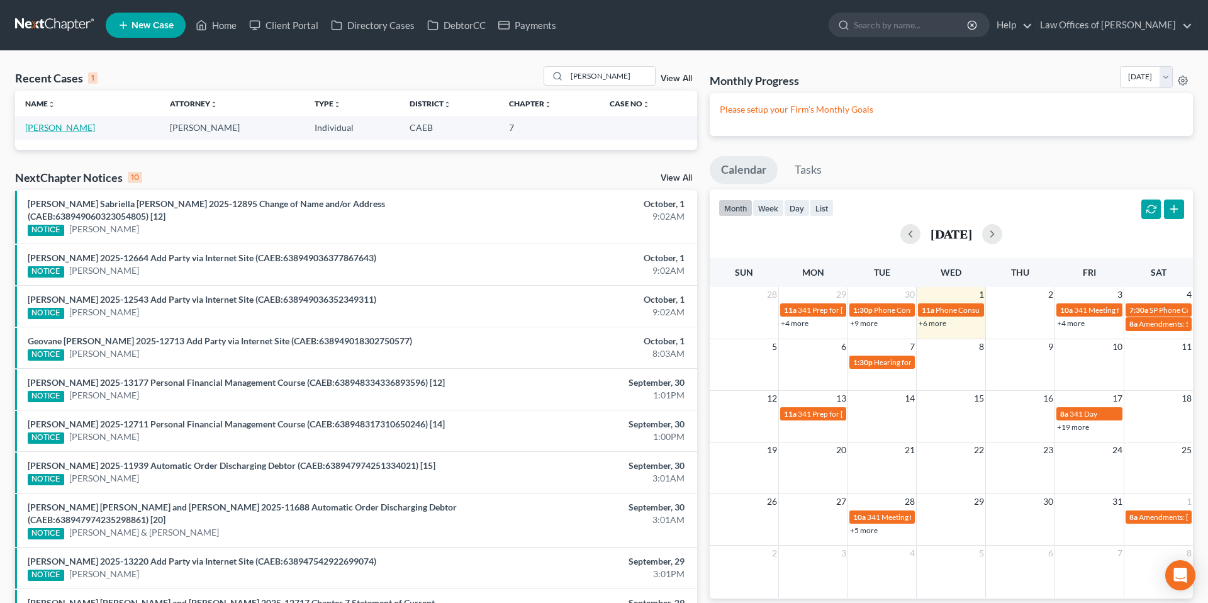
click at [66, 125] on link "[PERSON_NAME]" at bounding box center [60, 127] width 70 height 11
select select "0"
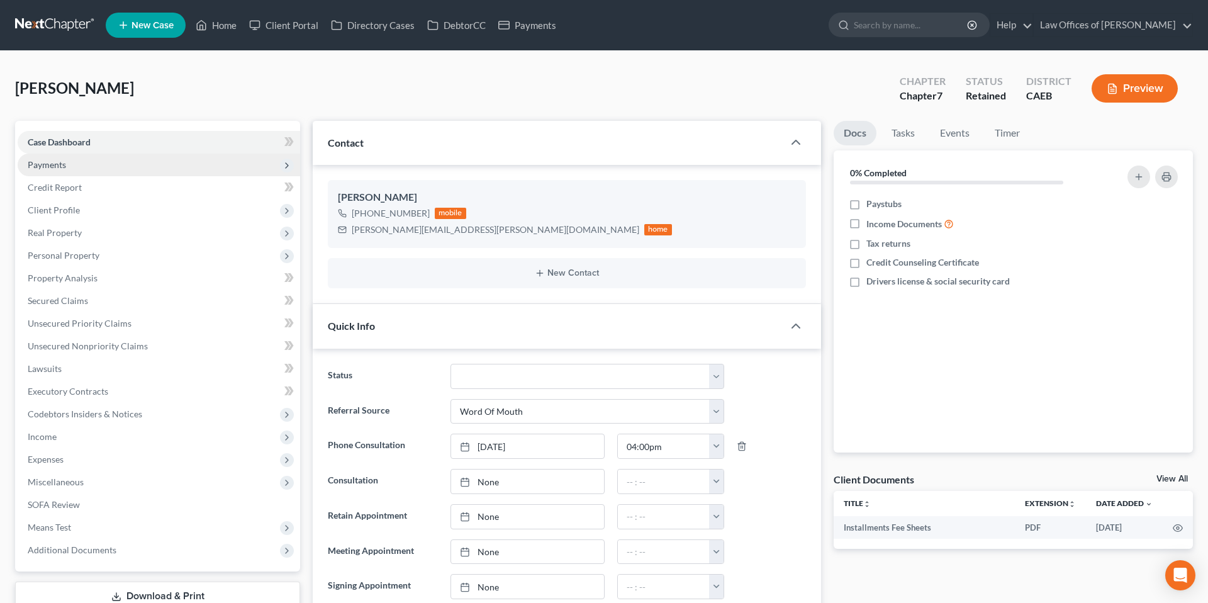
click at [63, 164] on span "Payments" at bounding box center [47, 164] width 38 height 11
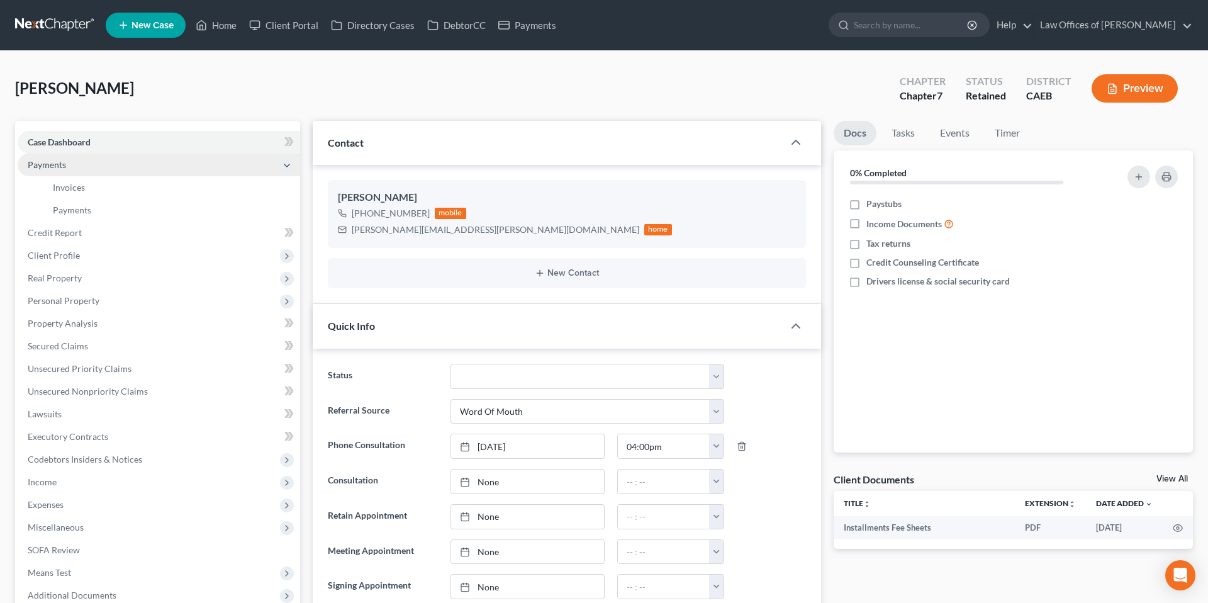
scroll to position [1392, 0]
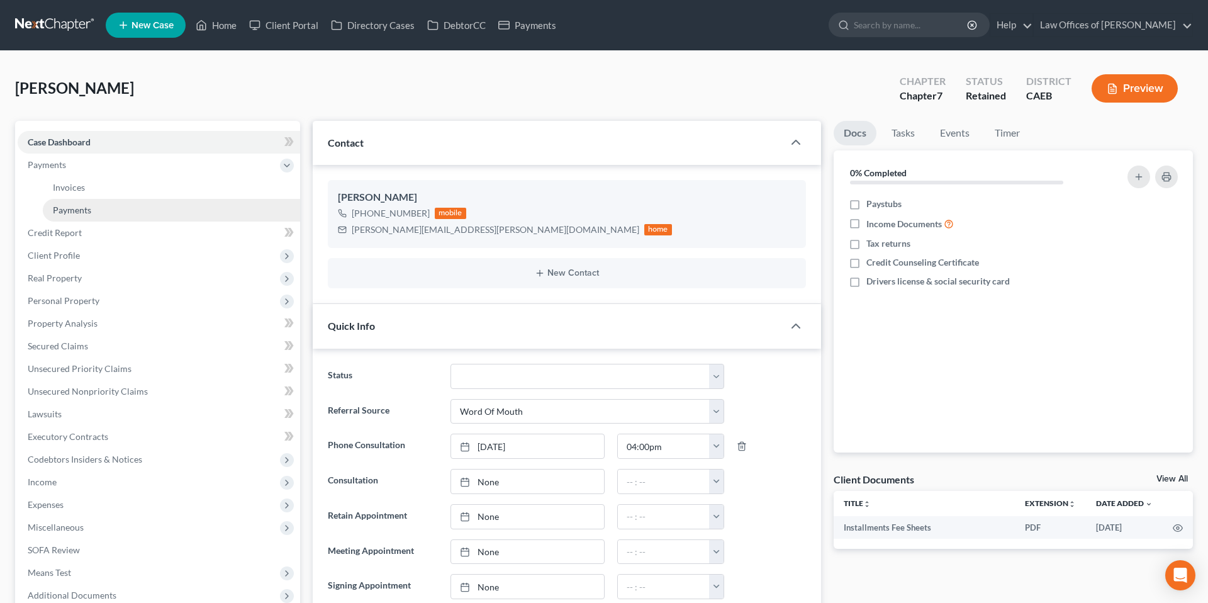
click at [82, 209] on span "Payments" at bounding box center [72, 209] width 38 height 11
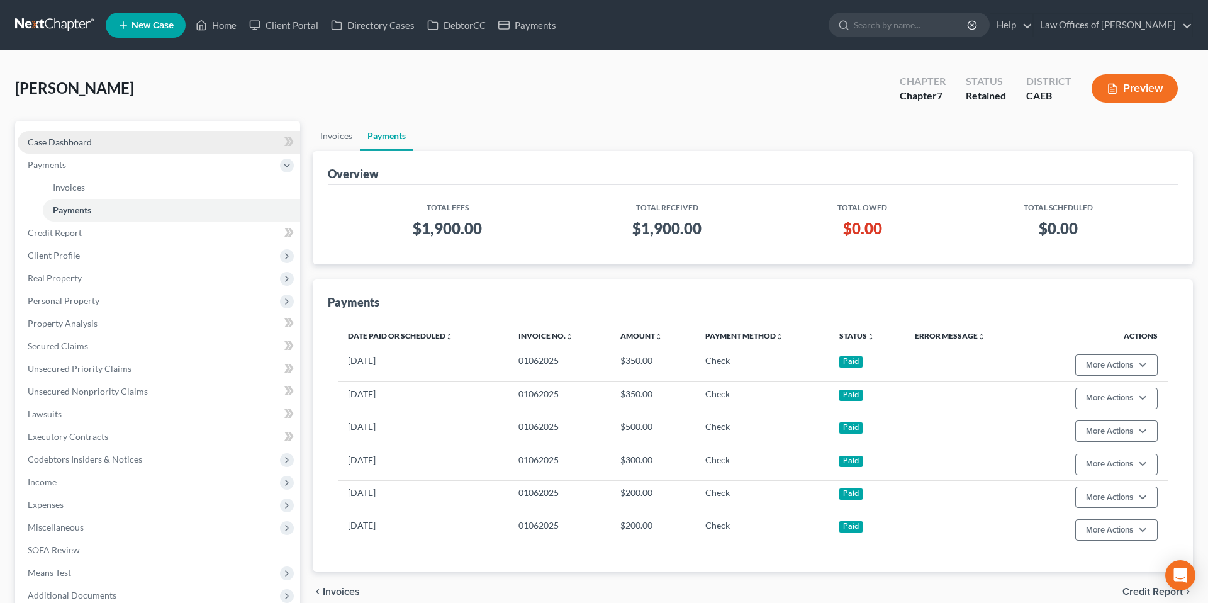
click at [102, 137] on link "Case Dashboard" at bounding box center [159, 142] width 282 height 23
select select "0"
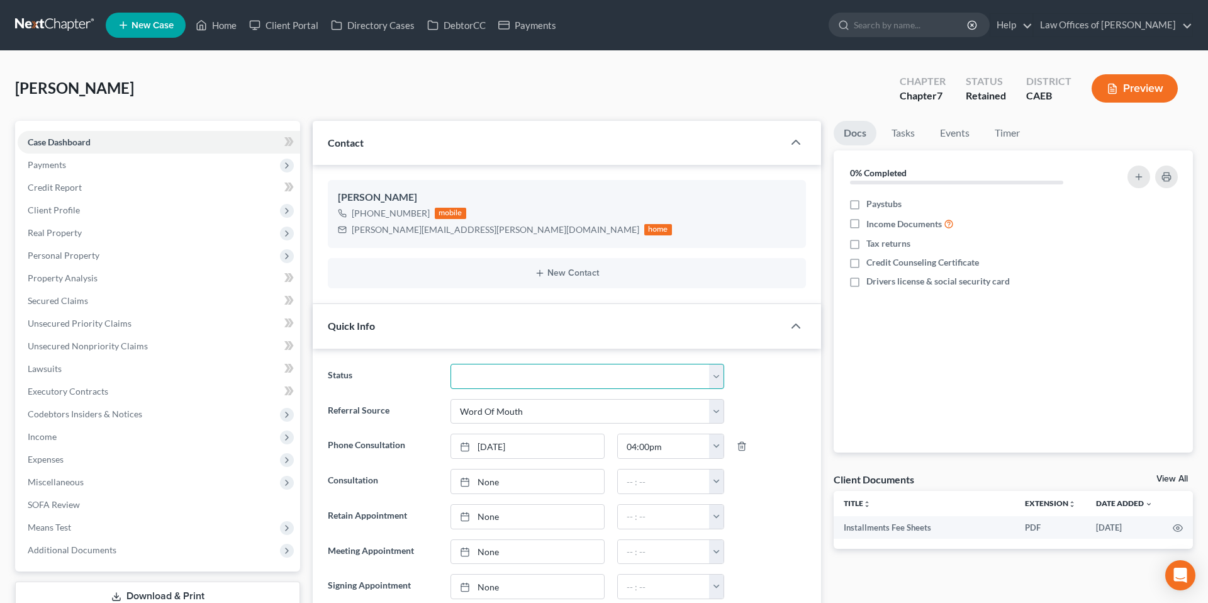
click at [664, 381] on select "Cancelled/Refund Closed Consultation Declined Discharged Filed Income Check In …" at bounding box center [587, 376] width 274 height 25
select select "11"
click at [450, 364] on select "Cancelled/Refund Closed Consultation Declined Discharged Filed Income Check In …" at bounding box center [587, 376] width 274 height 25
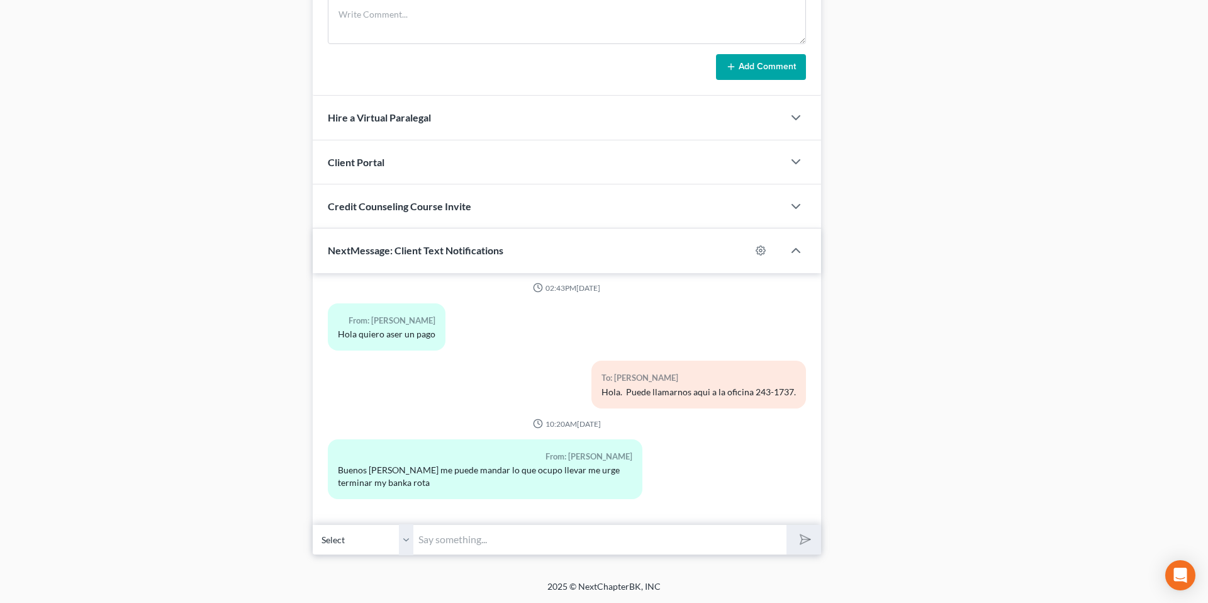
scroll to position [1391, 0]
click at [465, 535] on input "text" at bounding box center [599, 539] width 373 height 31
type input "Necesita [PERSON_NAME] primera clase en: [DOMAIN_NAME] Los documents son: Licen…"
click at [761, 525] on button "submit" at bounding box center [803, 540] width 35 height 30
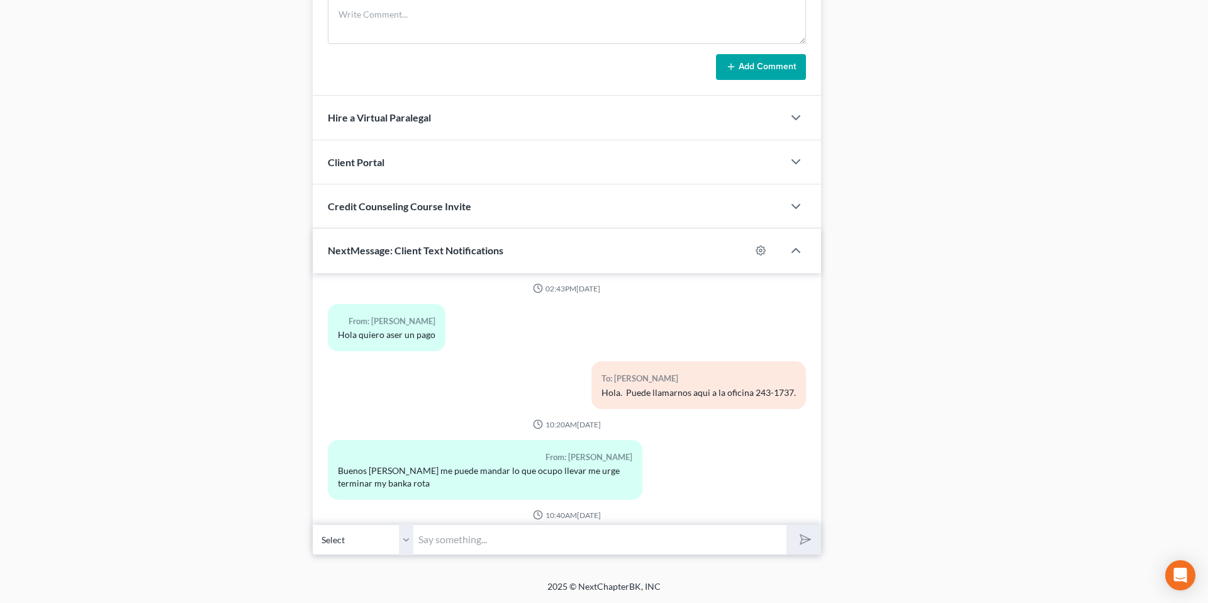
scroll to position [1495, 0]
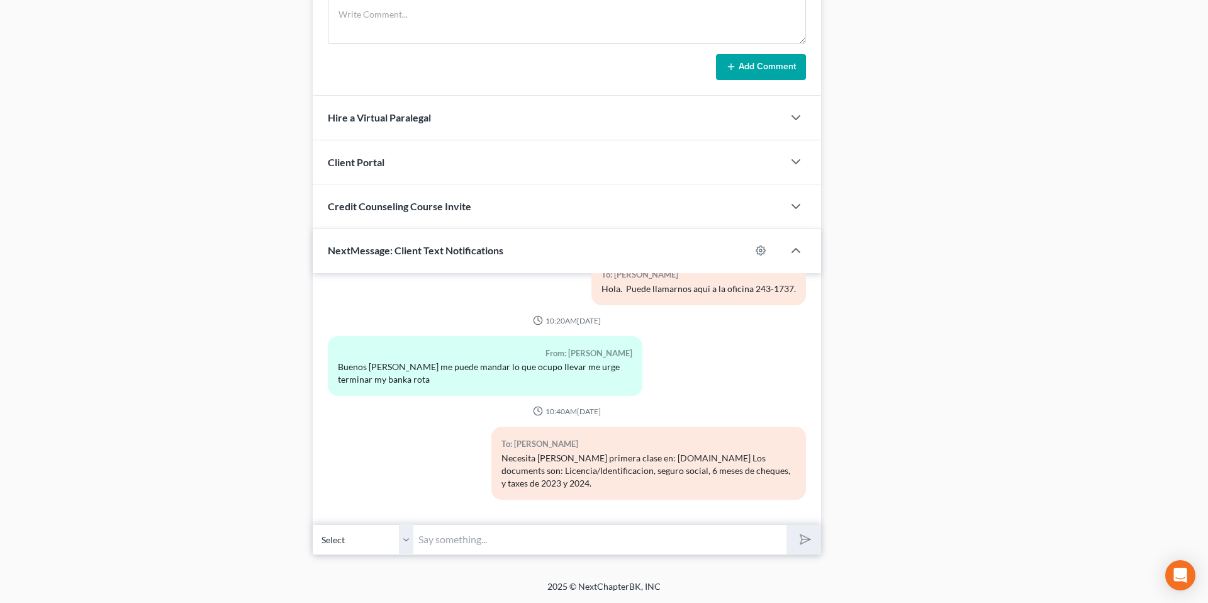
drag, startPoint x: 294, startPoint y: 261, endPoint x: 282, endPoint y: 157, distance: 105.1
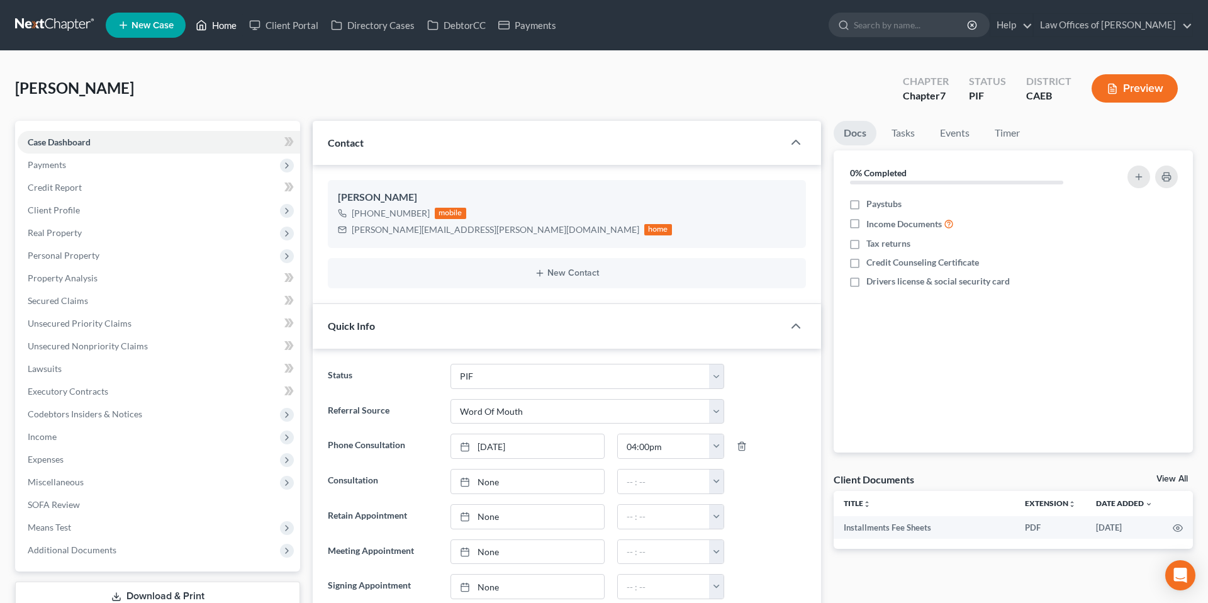
click at [206, 25] on icon at bounding box center [202, 25] width 9 height 9
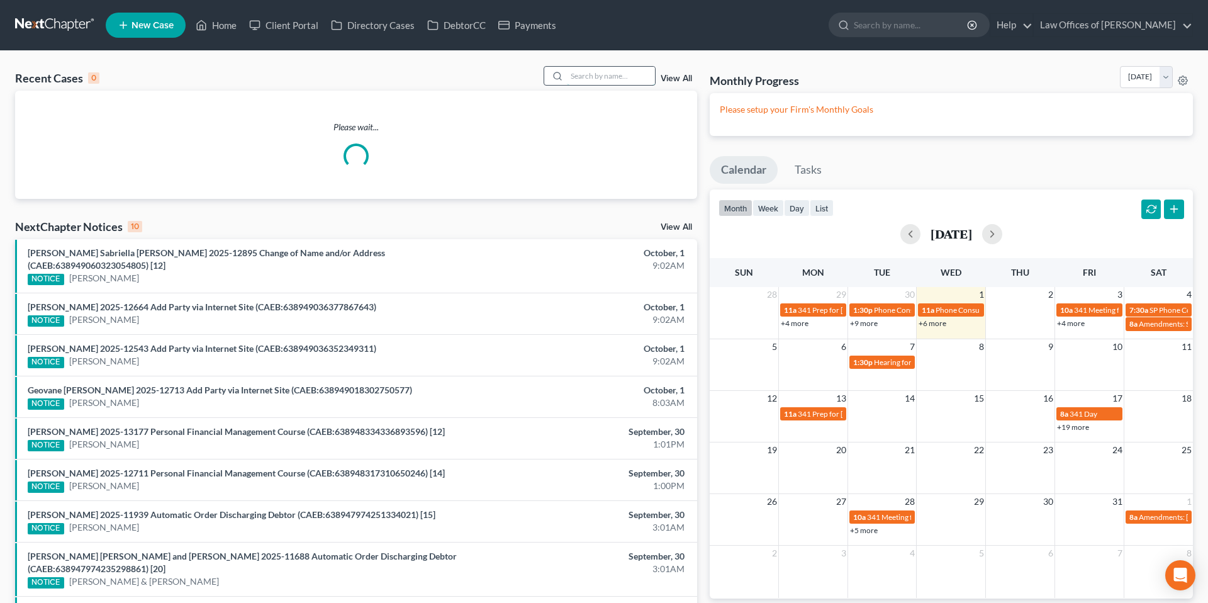
click at [611, 77] on input "search" at bounding box center [611, 76] width 88 height 18
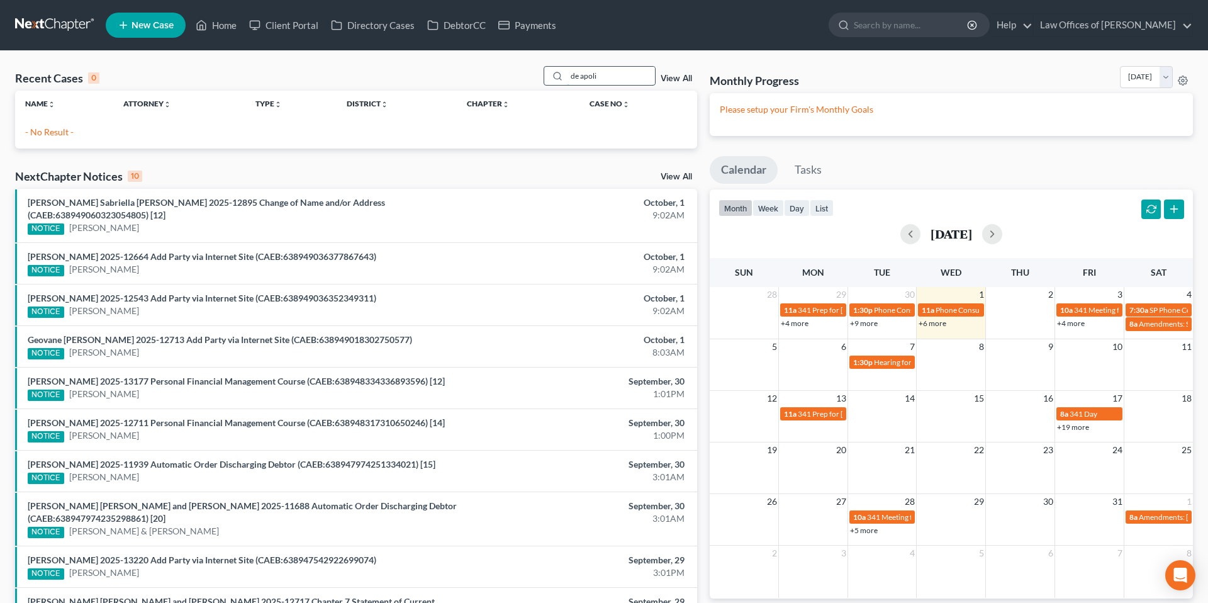
click at [613, 78] on input "de apoli" at bounding box center [611, 76] width 88 height 18
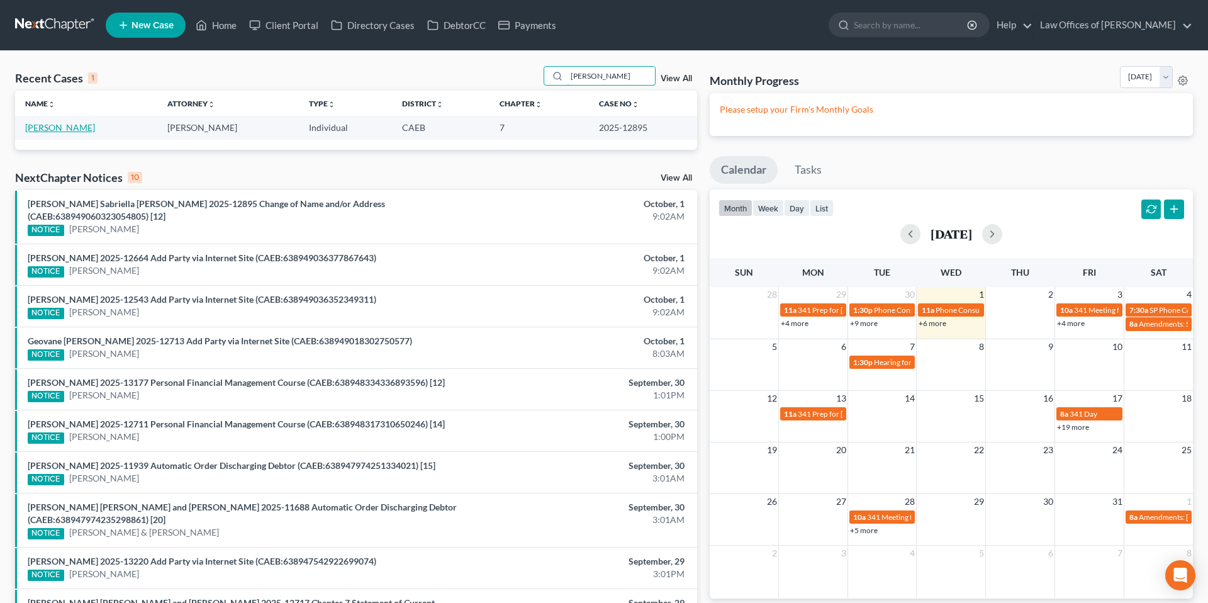
type input "[PERSON_NAME]"
click at [60, 128] on link "[PERSON_NAME]" at bounding box center [60, 127] width 70 height 11
select select "0"
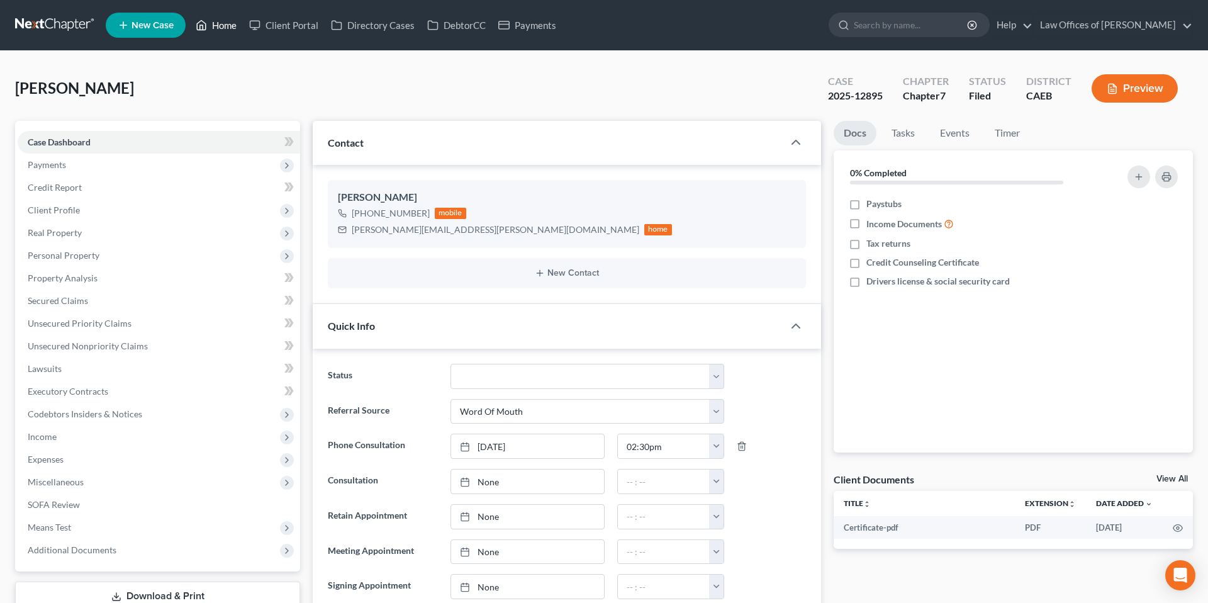
click at [210, 19] on link "Home" at bounding box center [215, 25] width 53 height 23
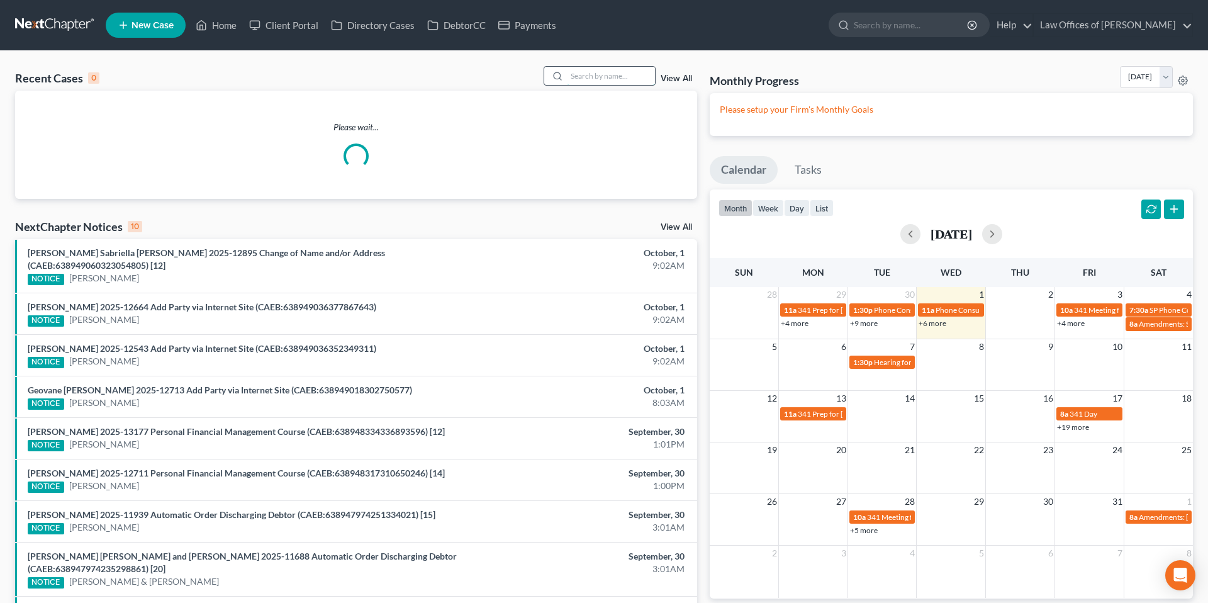
click at [594, 73] on input "search" at bounding box center [611, 76] width 88 height 18
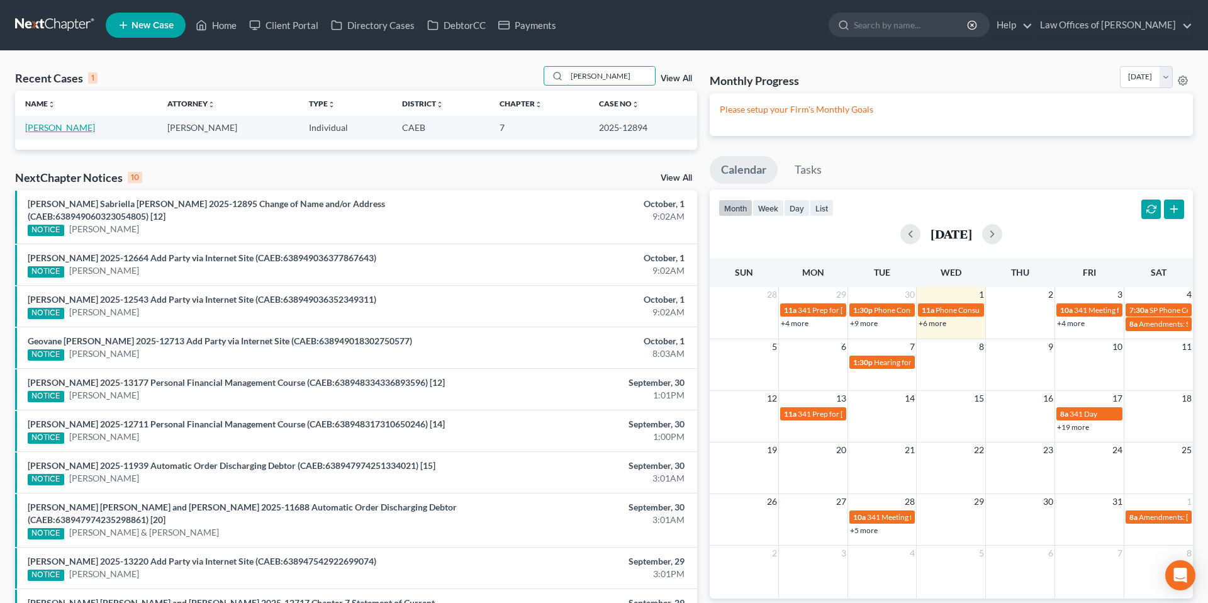
type input "[PERSON_NAME]"
click at [50, 126] on link "[PERSON_NAME]" at bounding box center [60, 127] width 70 height 11
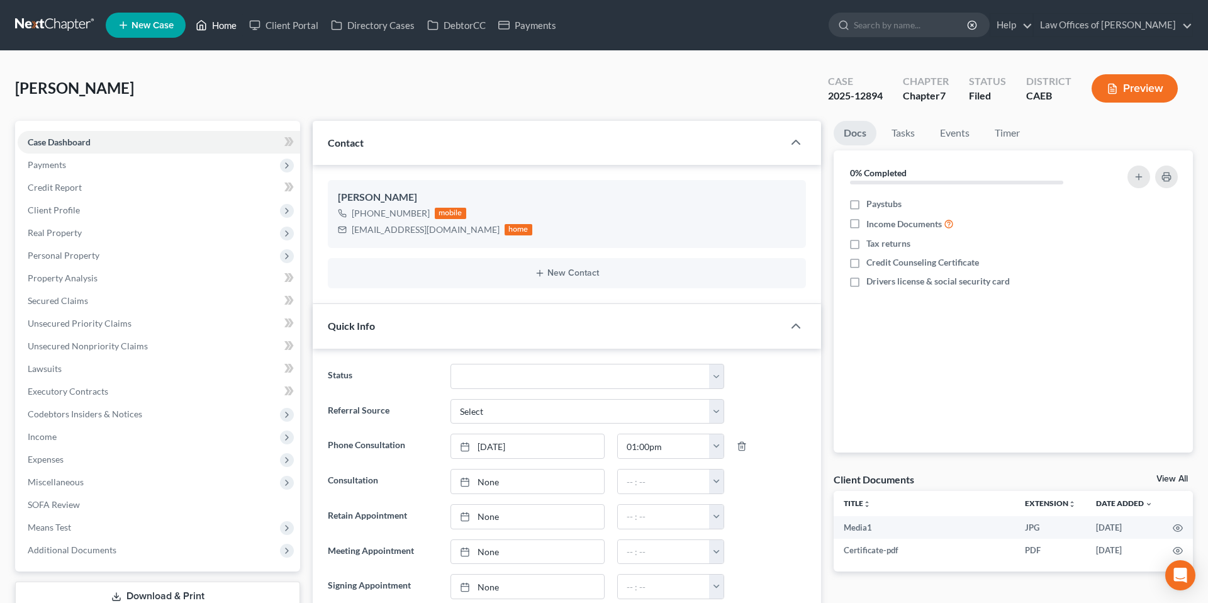
click at [233, 23] on link "Home" at bounding box center [215, 25] width 53 height 23
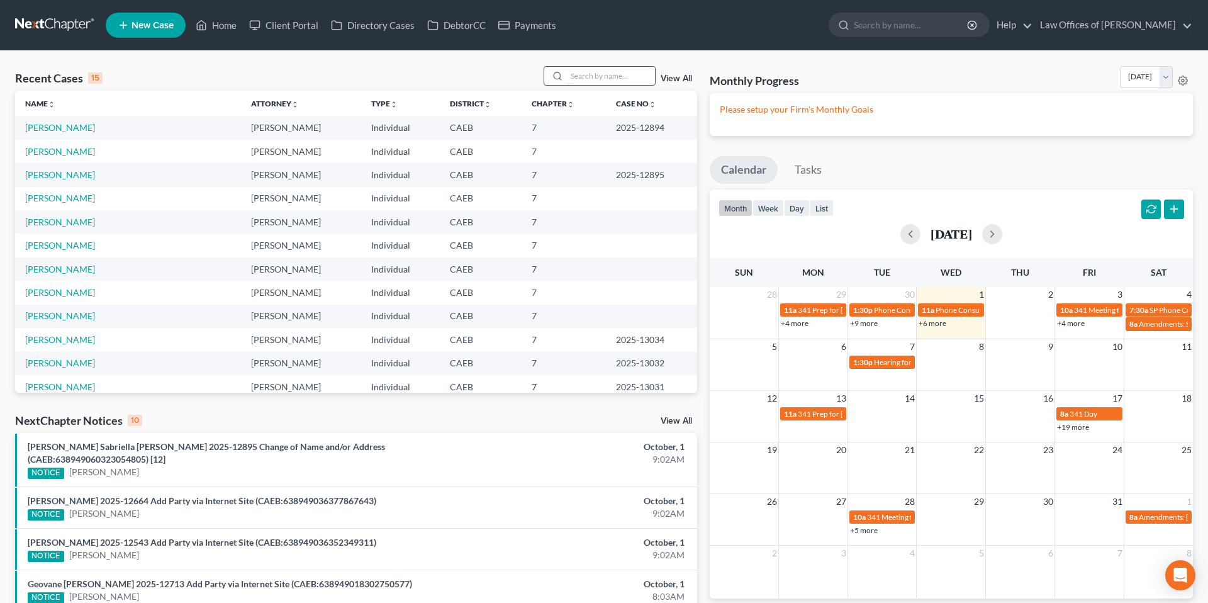
click at [609, 74] on input "search" at bounding box center [611, 76] width 88 height 18
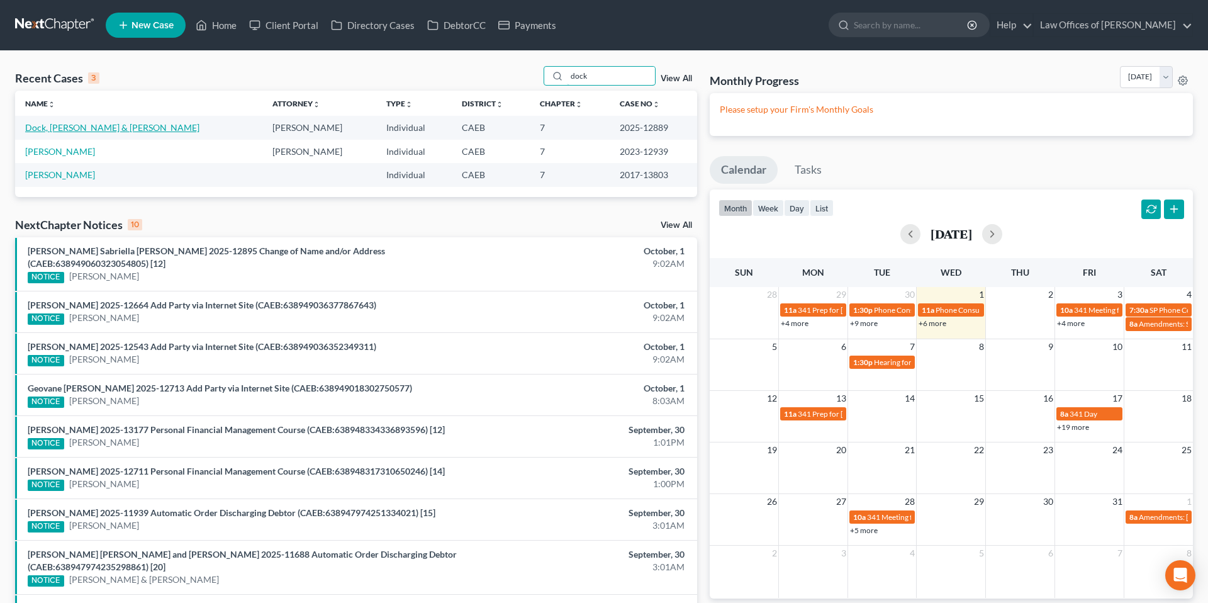
type input "dock"
click at [108, 129] on link "Dock, [PERSON_NAME] & [PERSON_NAME]" at bounding box center [112, 127] width 174 height 11
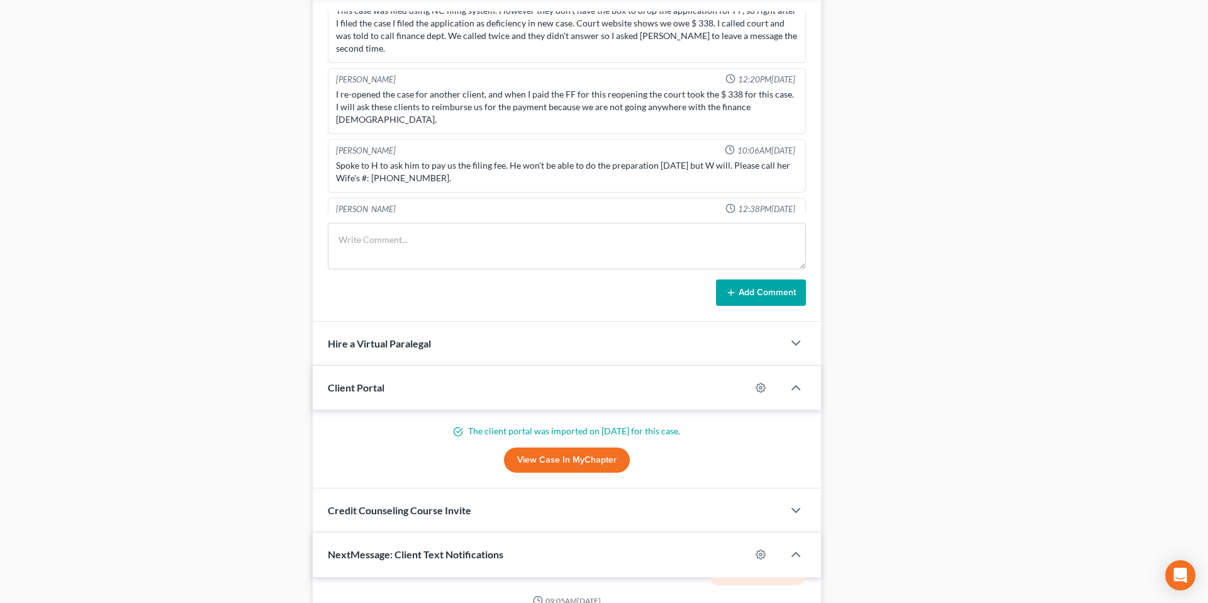
scroll to position [833, 0]
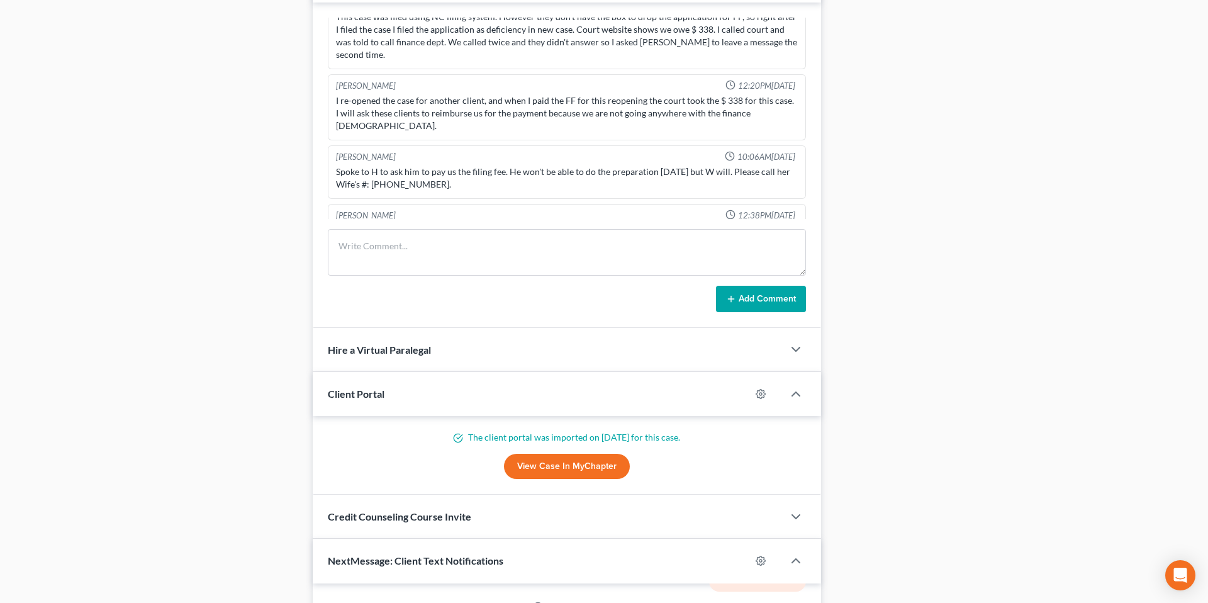
click at [275, 186] on div "Case Dashboard Payments Invoices Payments Payments Credit Report Client Profile" at bounding box center [158, 76] width 298 height 1578
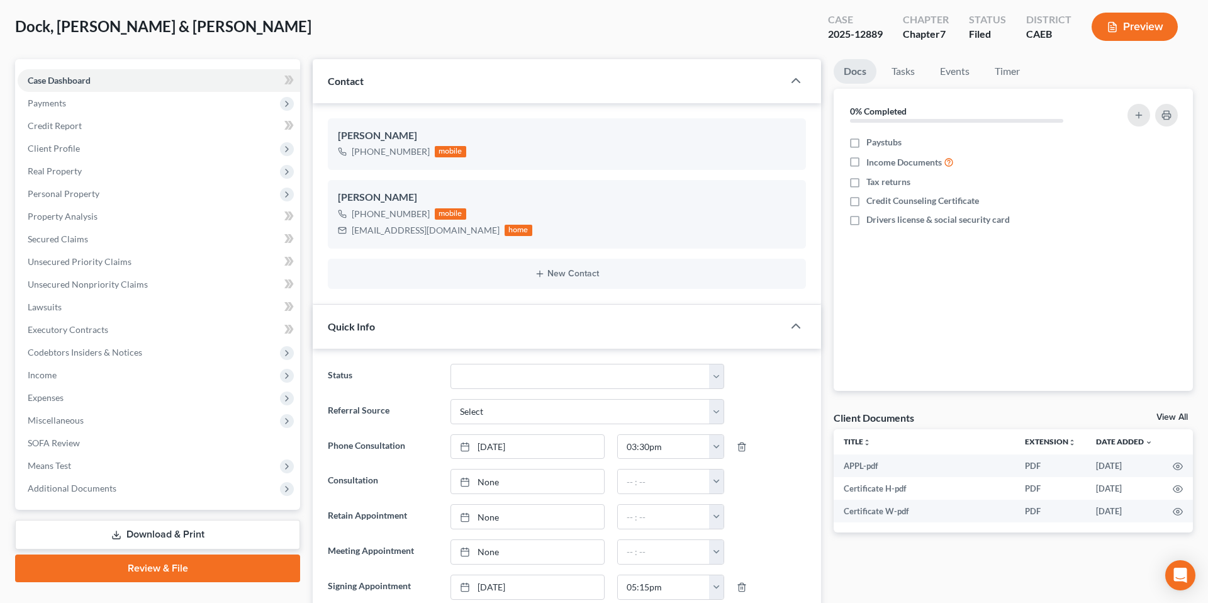
scroll to position [0, 0]
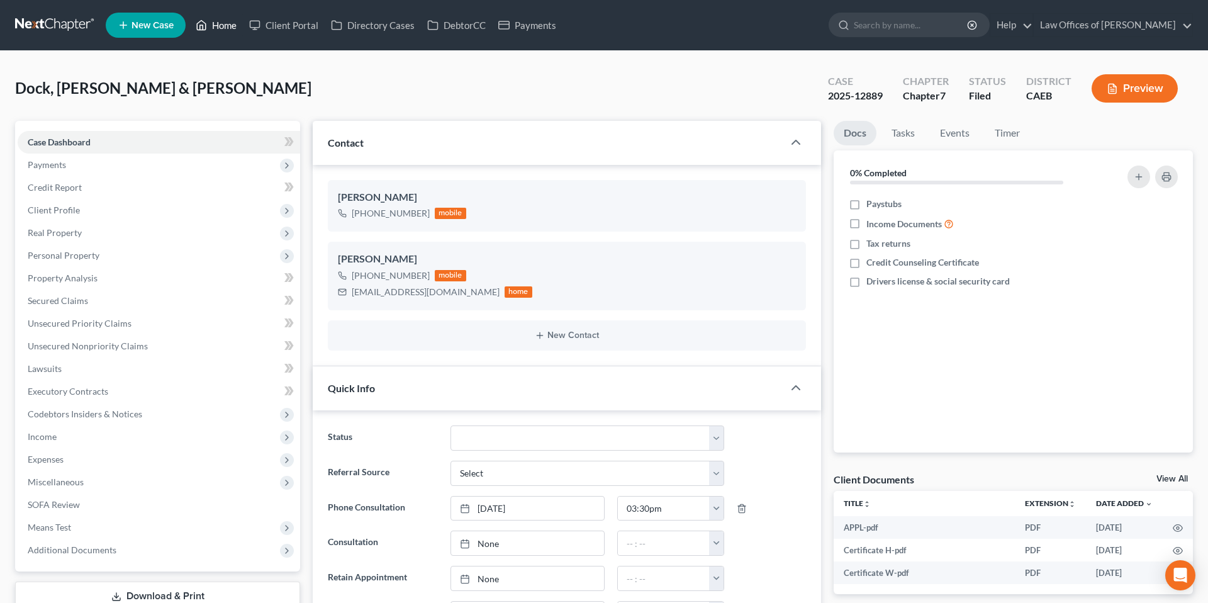
drag, startPoint x: 228, startPoint y: 22, endPoint x: 235, endPoint y: 37, distance: 16.6
click at [228, 22] on link "Home" at bounding box center [215, 25] width 53 height 23
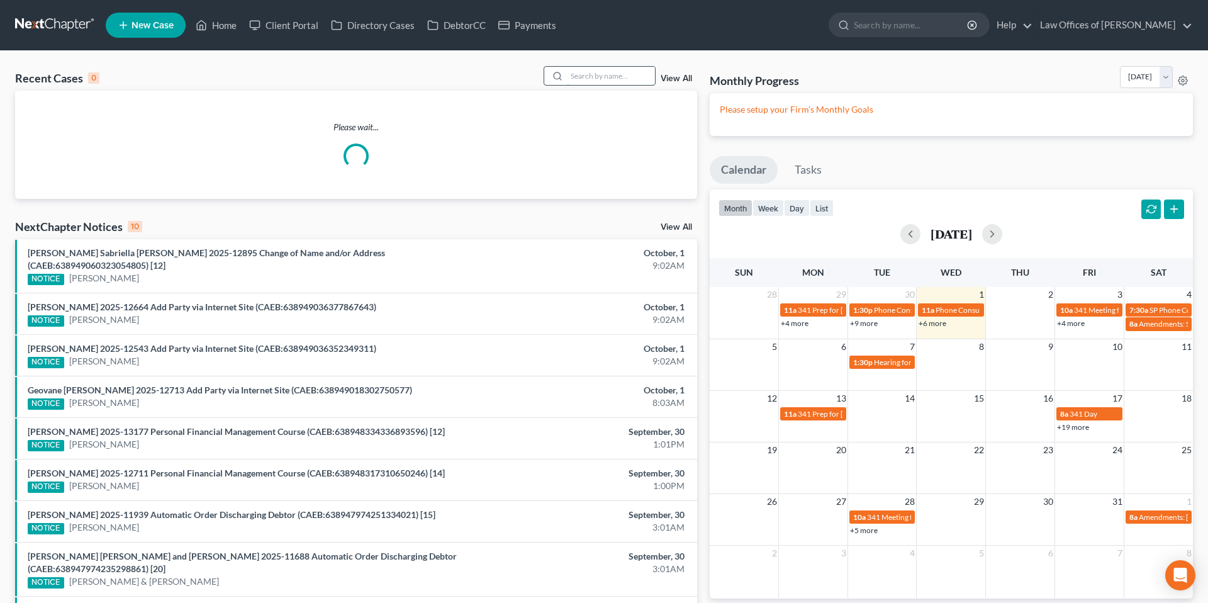
drag, startPoint x: 601, startPoint y: 78, endPoint x: 594, endPoint y: 79, distance: 6.4
click at [601, 78] on input "search" at bounding box center [611, 76] width 88 height 18
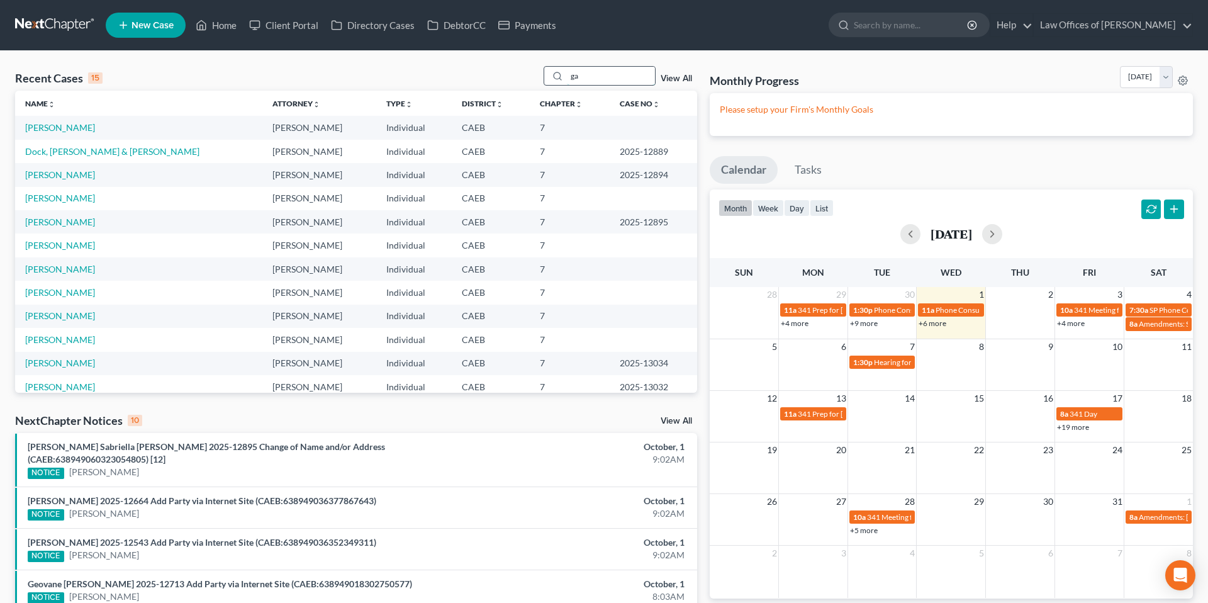
type input "g"
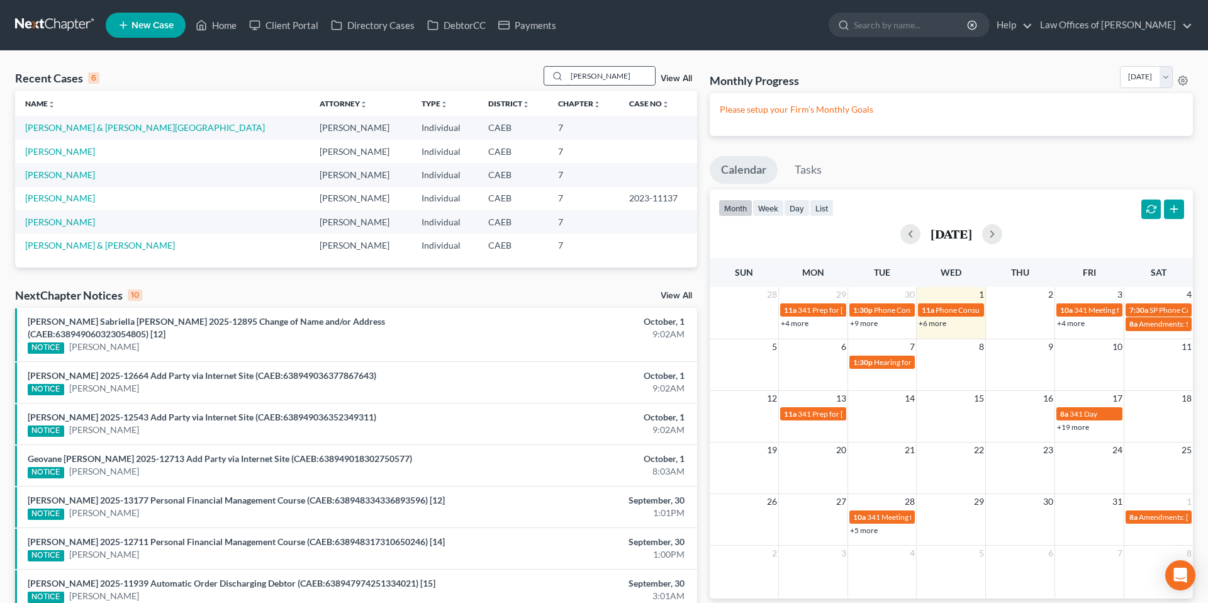
click at [621, 82] on input "[PERSON_NAME]" at bounding box center [611, 76] width 88 height 18
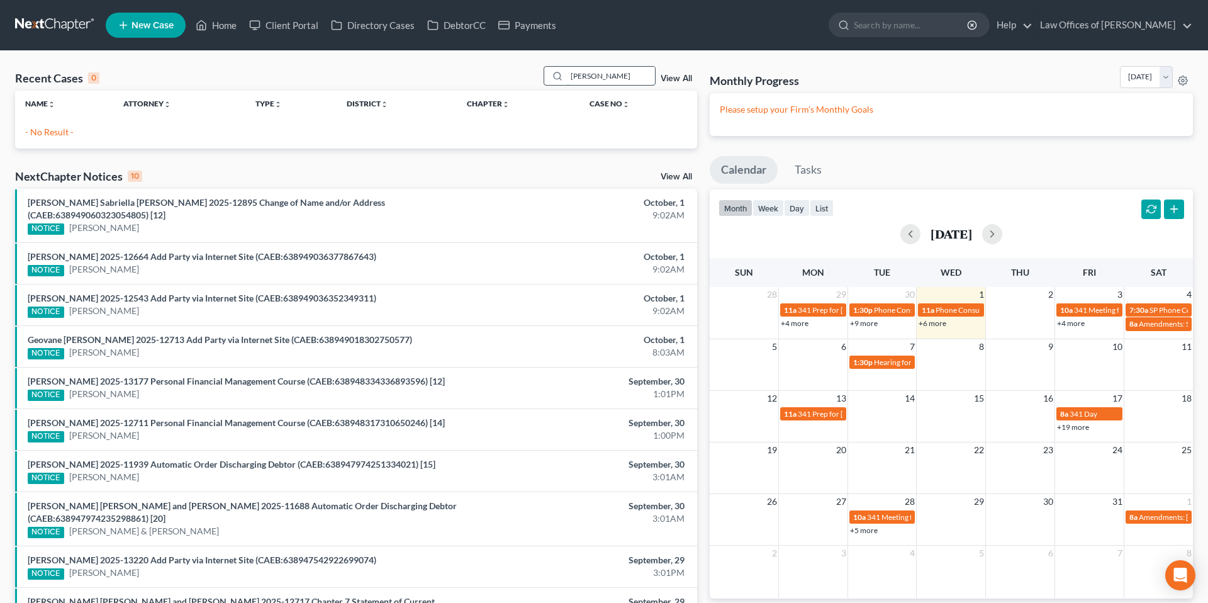
type input "[PERSON_NAME]"
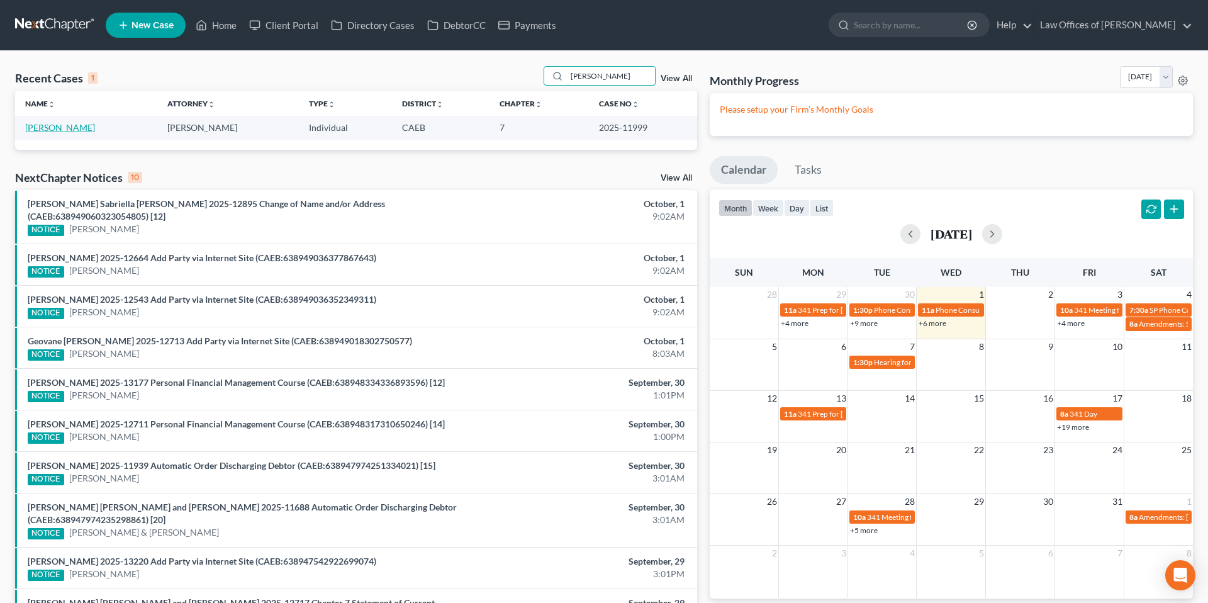
scroll to position [1, 0]
